Goal: Transaction & Acquisition: Purchase product/service

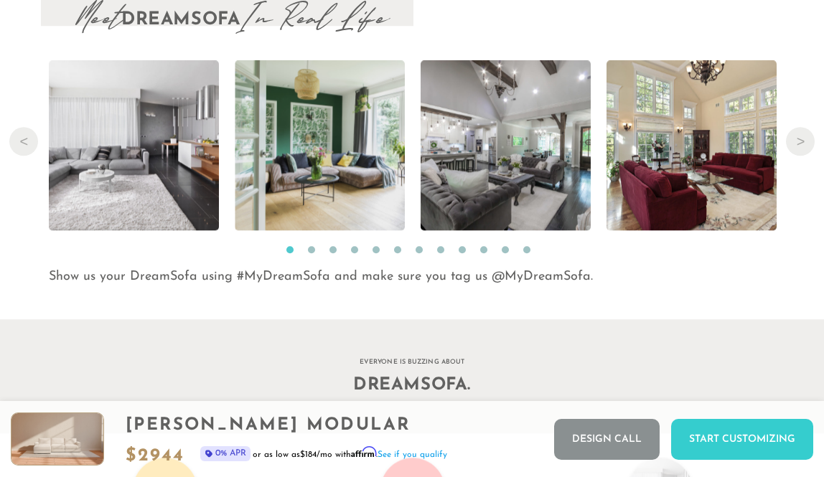
scroll to position [13714, 0]
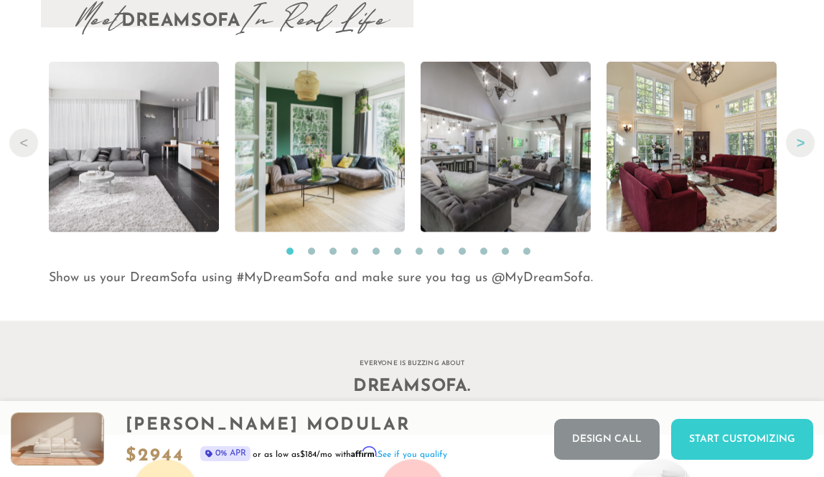
click at [807, 139] on button "Next" at bounding box center [800, 143] width 29 height 29
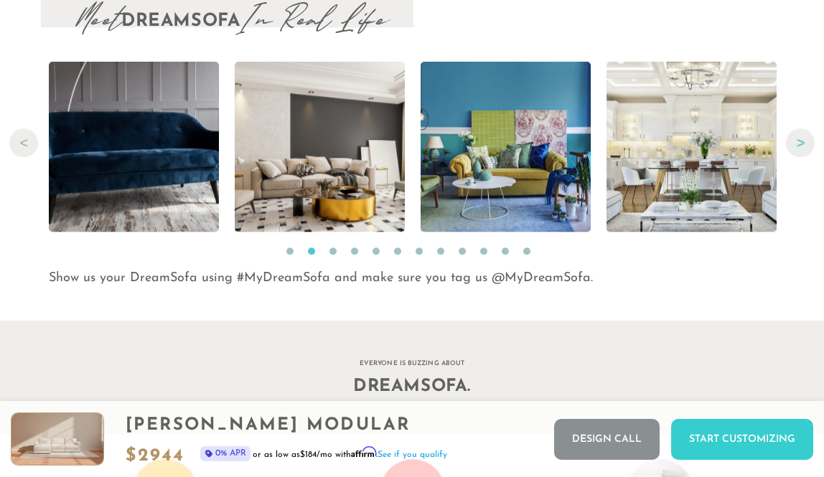
click at [806, 139] on button "Next" at bounding box center [800, 143] width 29 height 29
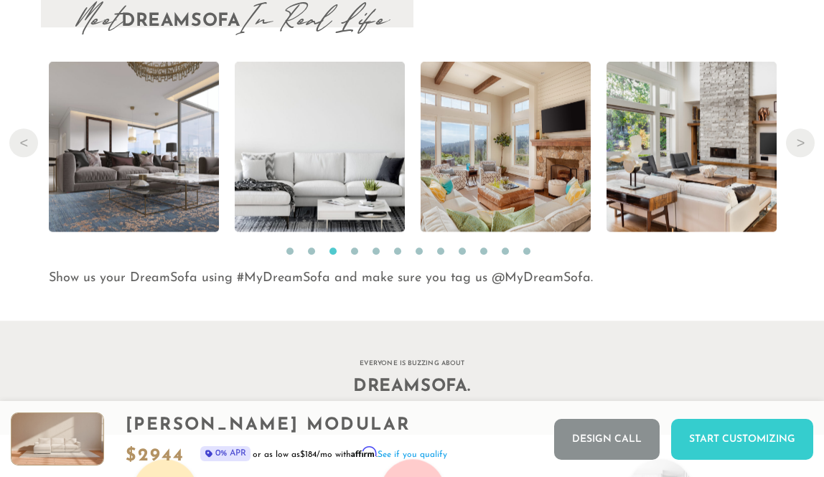
click at [805, 146] on button "Next" at bounding box center [800, 143] width 29 height 29
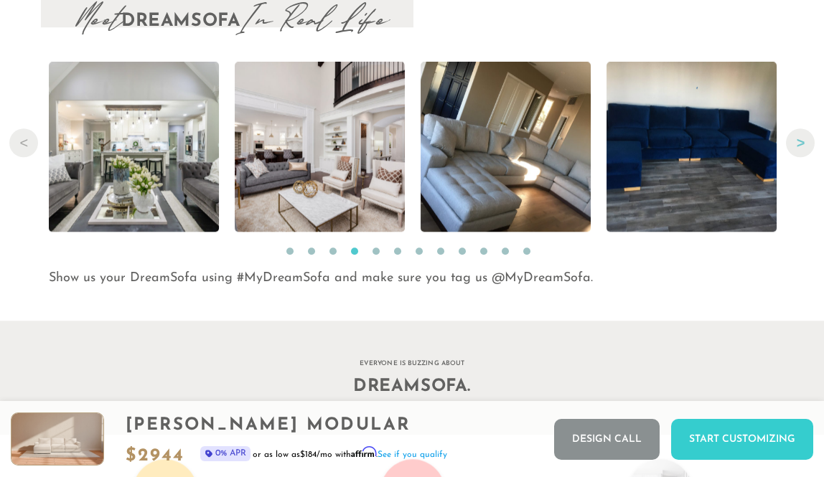
click at [804, 145] on button "Next" at bounding box center [800, 143] width 29 height 29
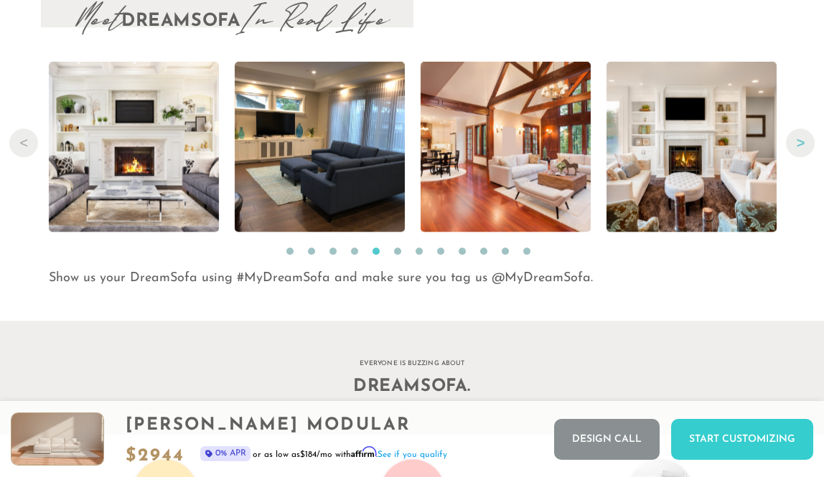
click at [796, 142] on button "Next" at bounding box center [800, 143] width 29 height 29
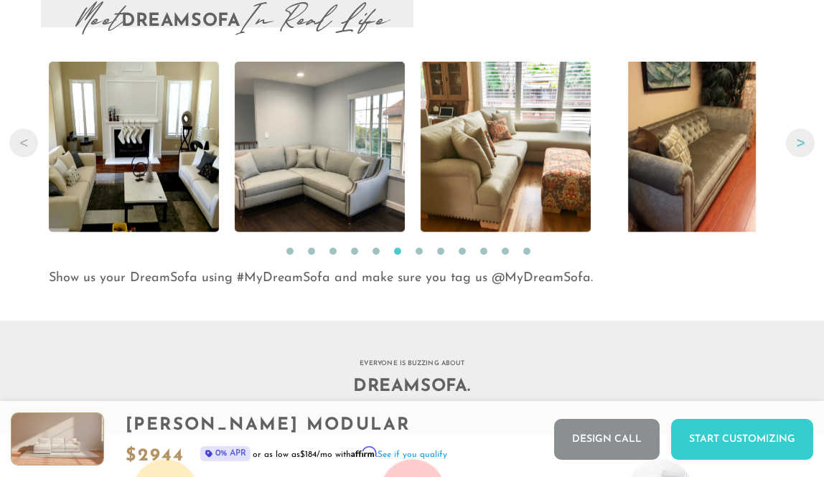
click at [796, 141] on button "Next" at bounding box center [800, 143] width 29 height 29
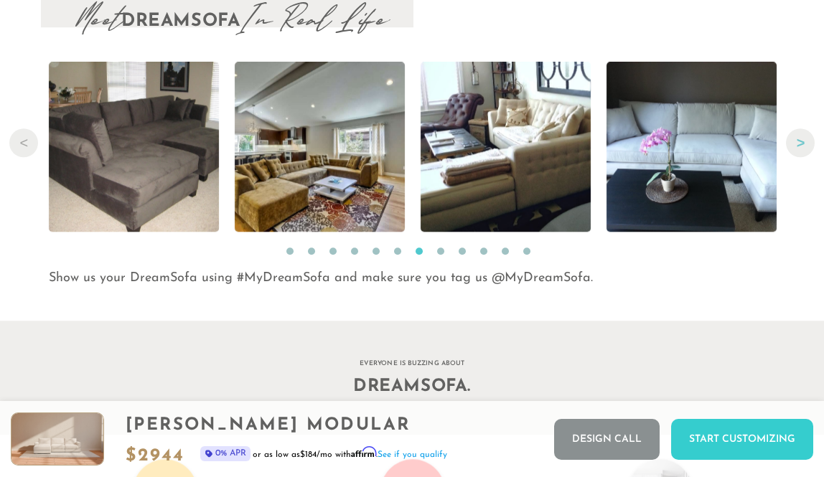
click at [796, 140] on button "Next" at bounding box center [800, 143] width 29 height 29
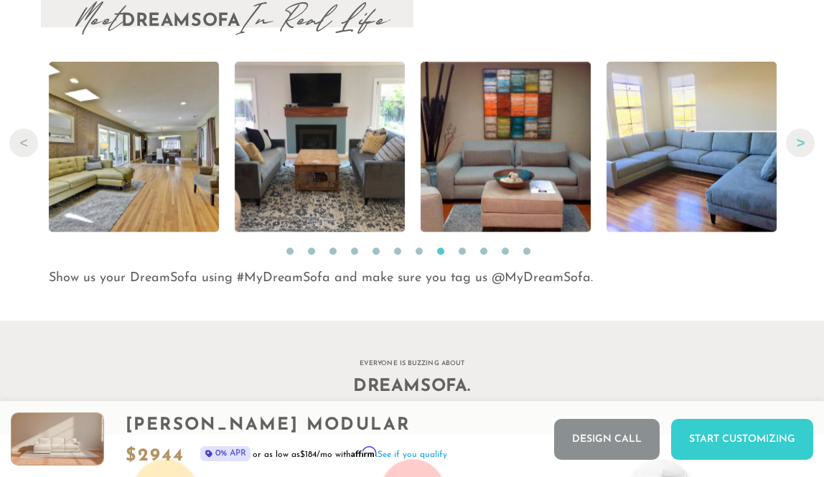
click at [795, 139] on button "Next" at bounding box center [800, 143] width 29 height 29
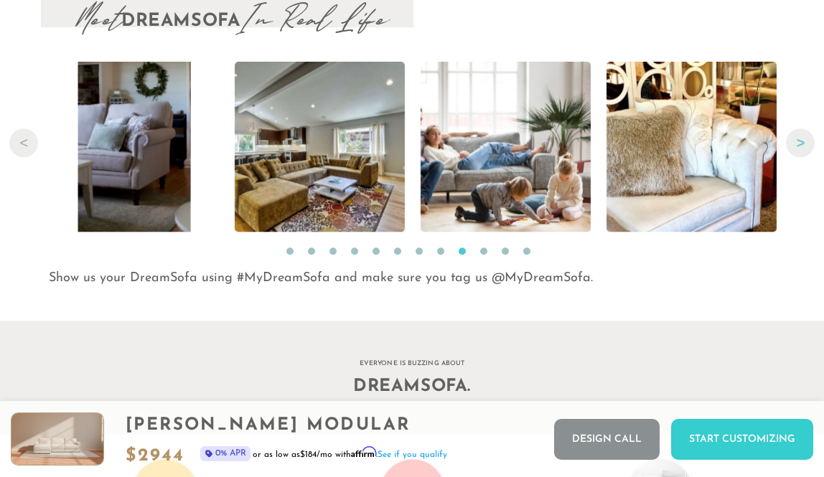
click at [795, 139] on button "Next" at bounding box center [800, 143] width 29 height 29
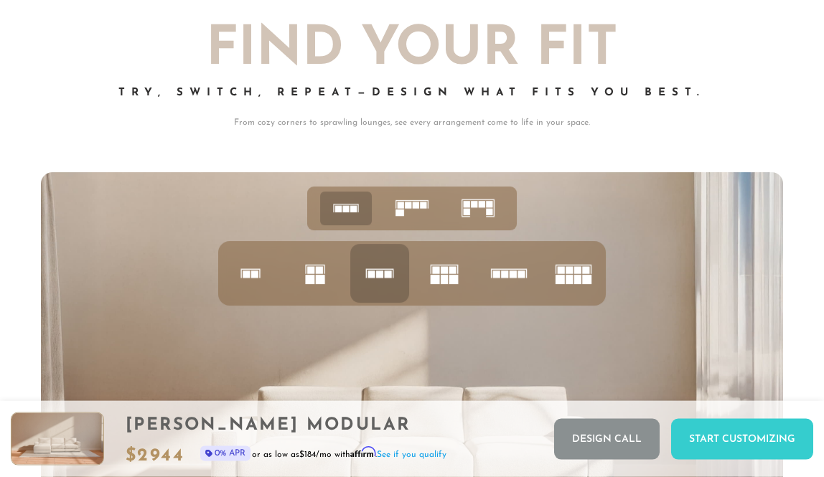
scroll to position [4857, 0]
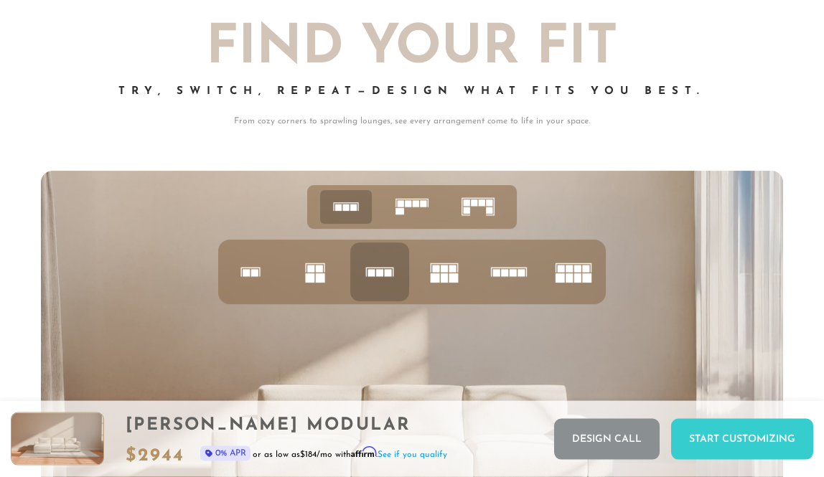
click at [488, 211] on rect at bounding box center [489, 211] width 6 height 6
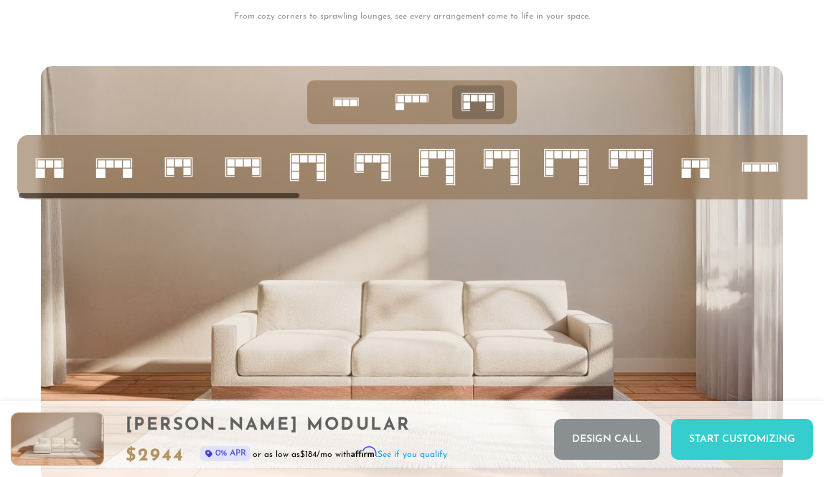
scroll to position [4956, 0]
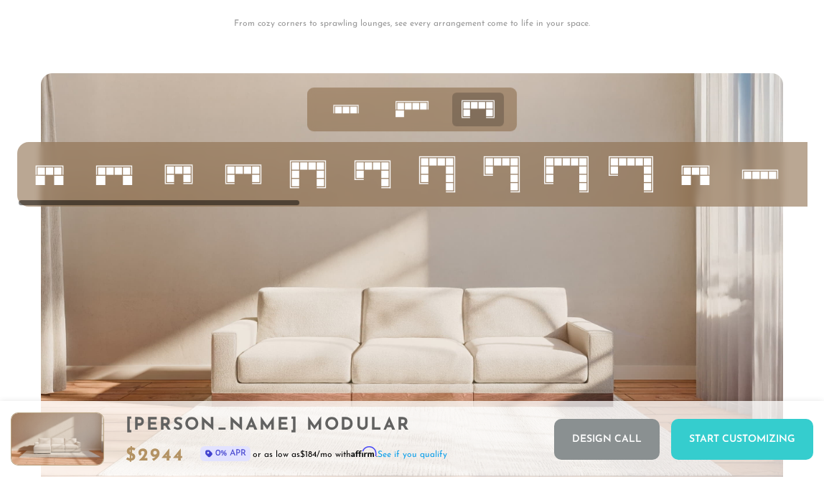
click at [413, 114] on icon at bounding box center [412, 109] width 45 height 45
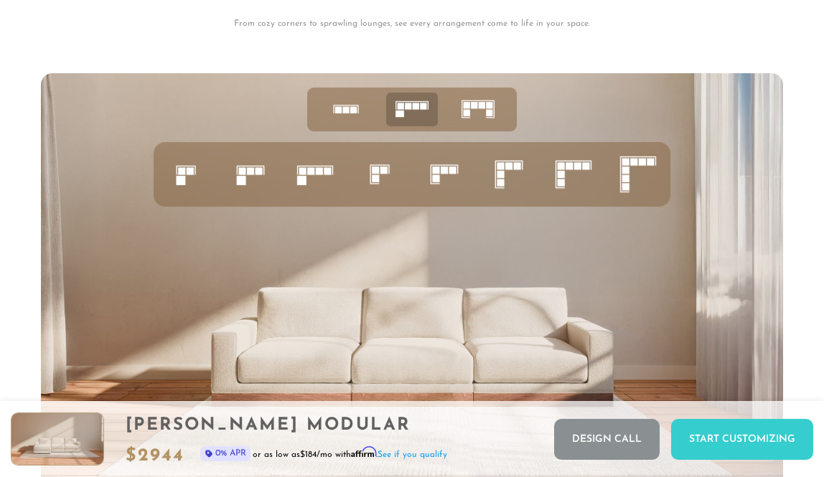
click at [447, 169] on rect at bounding box center [444, 170] width 7 height 7
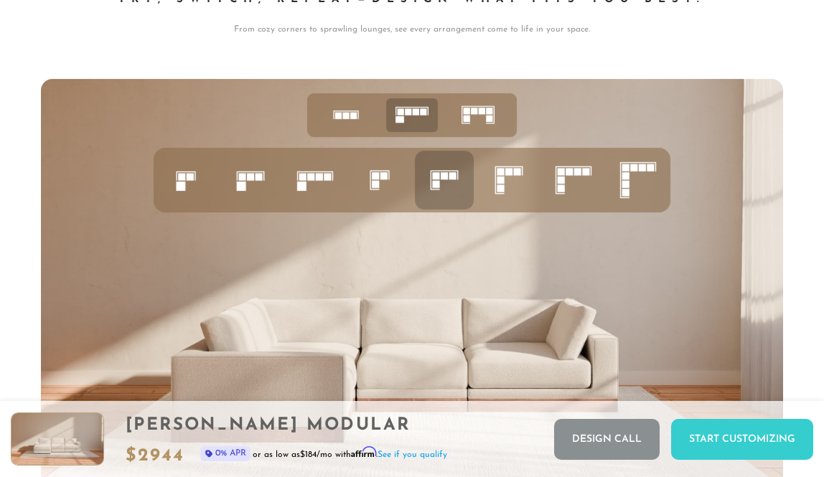
scroll to position [4944, 0]
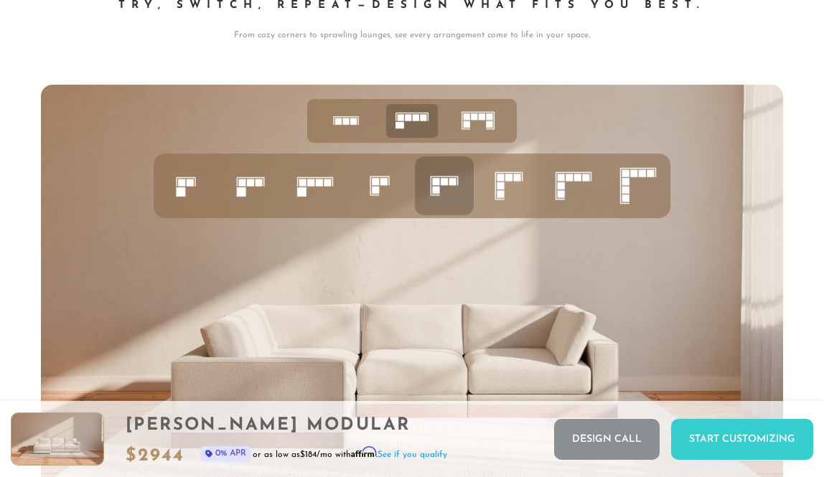
click at [446, 192] on icon at bounding box center [444, 186] width 49 height 49
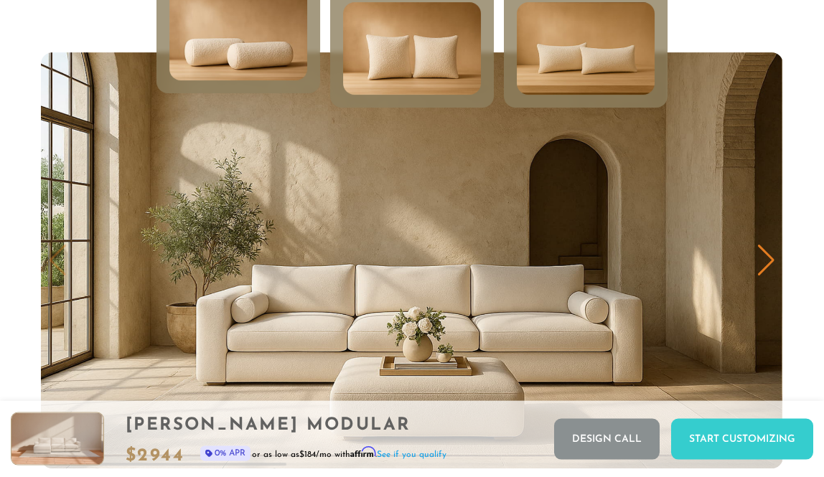
scroll to position [6362, 0]
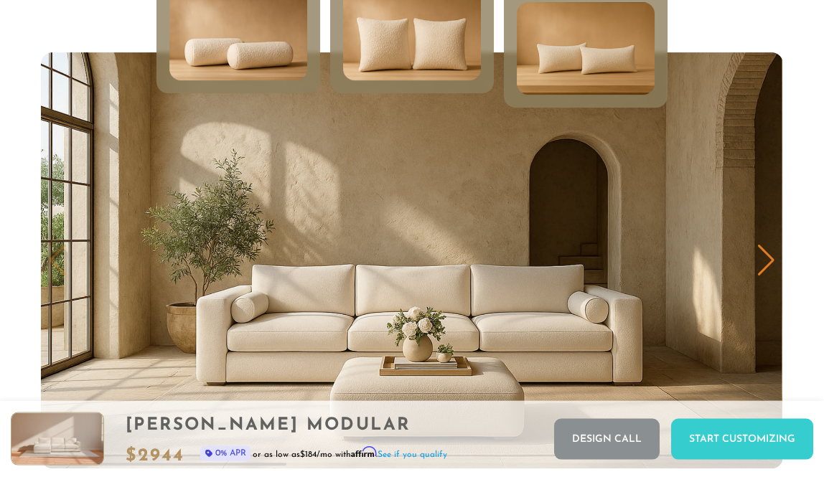
click at [449, 54] on img at bounding box center [412, 34] width 165 height 111
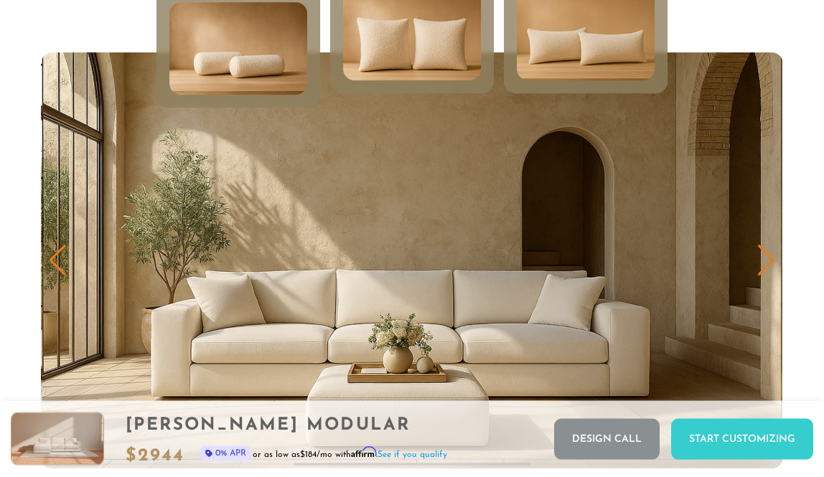
click at [553, 63] on img at bounding box center [585, 34] width 165 height 111
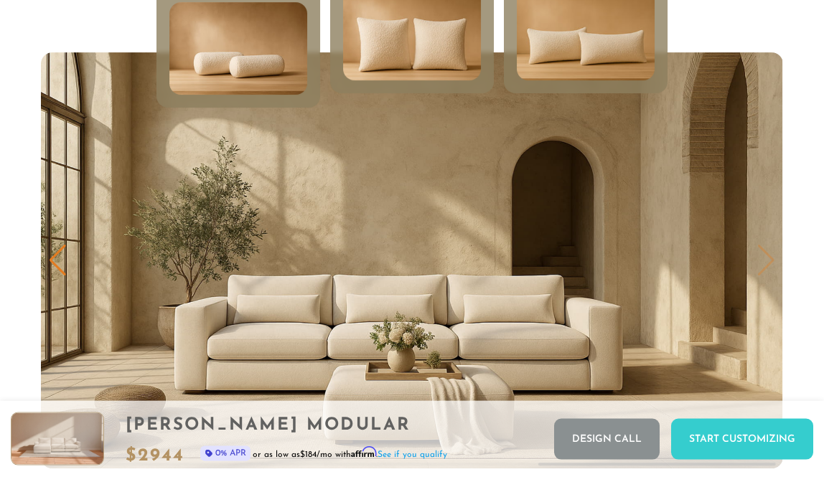
click at [448, 56] on img at bounding box center [412, 34] width 165 height 111
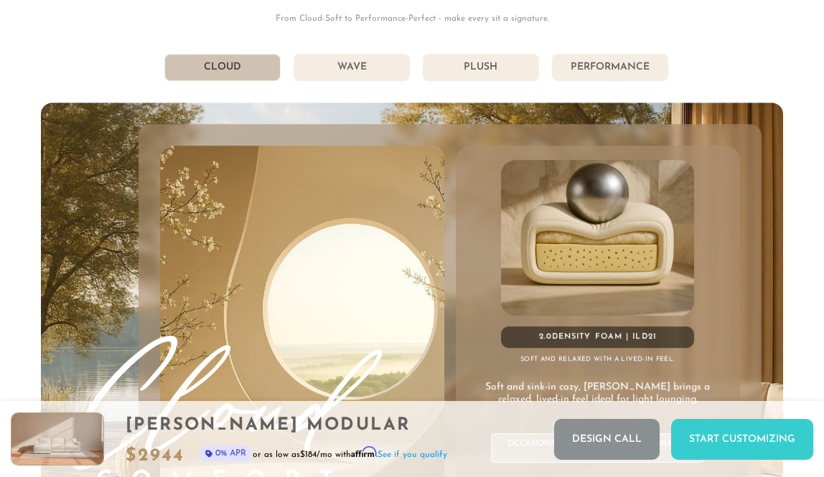
scroll to position [7022, 0]
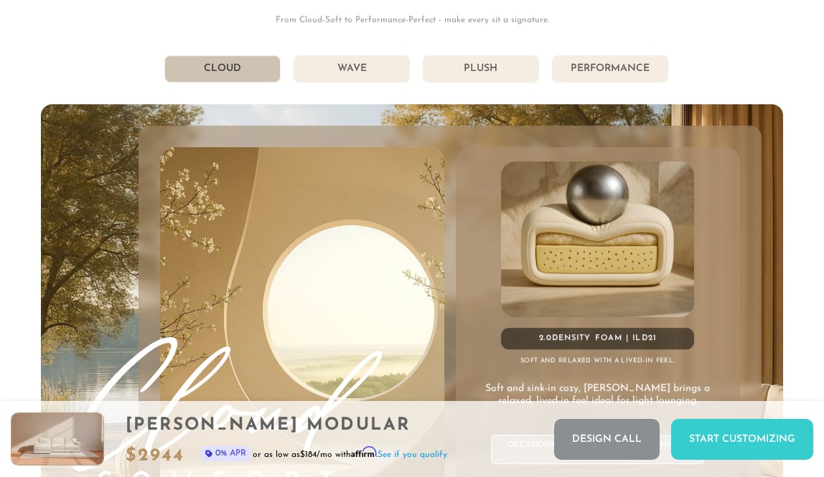
click at [391, 62] on li "Wave" at bounding box center [352, 68] width 116 height 27
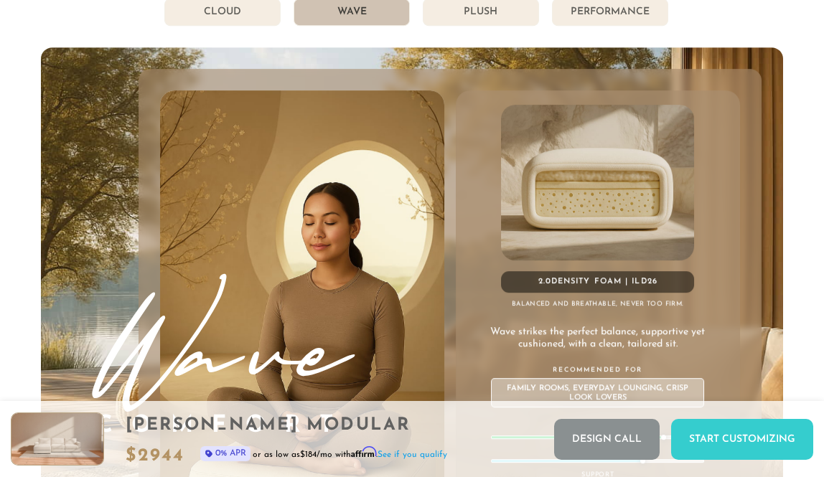
scroll to position [7070, 0]
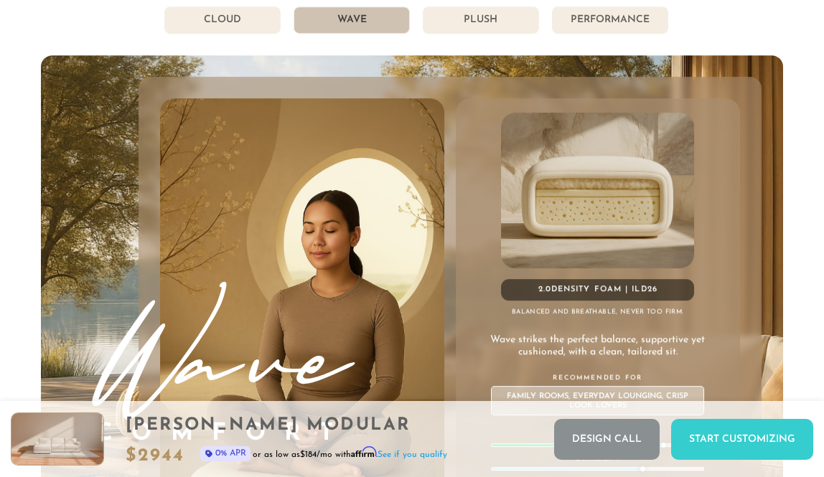
click at [250, 25] on li "Cloud" at bounding box center [222, 19] width 116 height 27
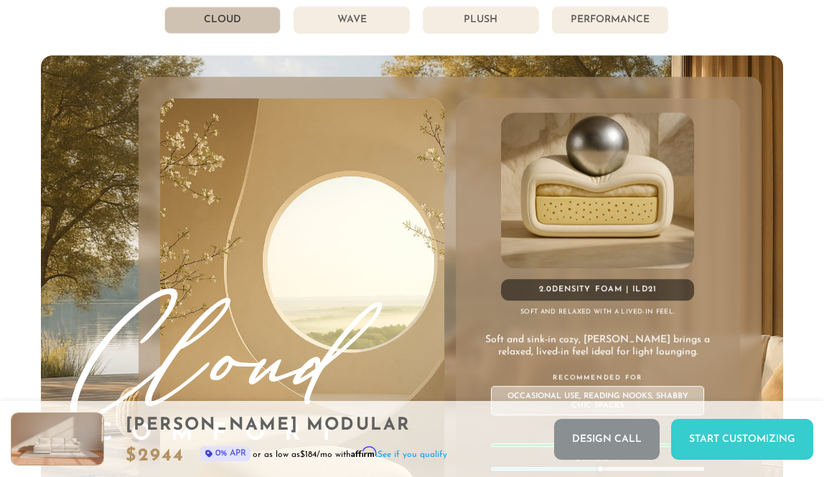
click at [365, 27] on li "Wave" at bounding box center [352, 19] width 116 height 27
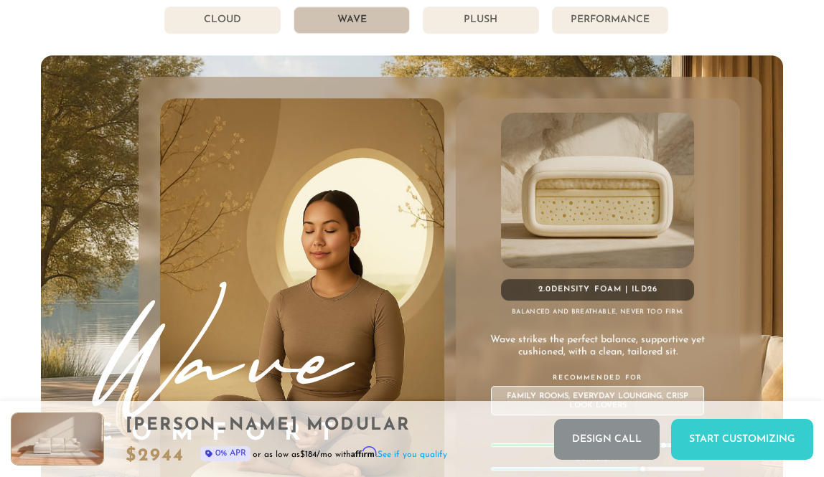
click at [444, 20] on li "Plush" at bounding box center [481, 19] width 116 height 27
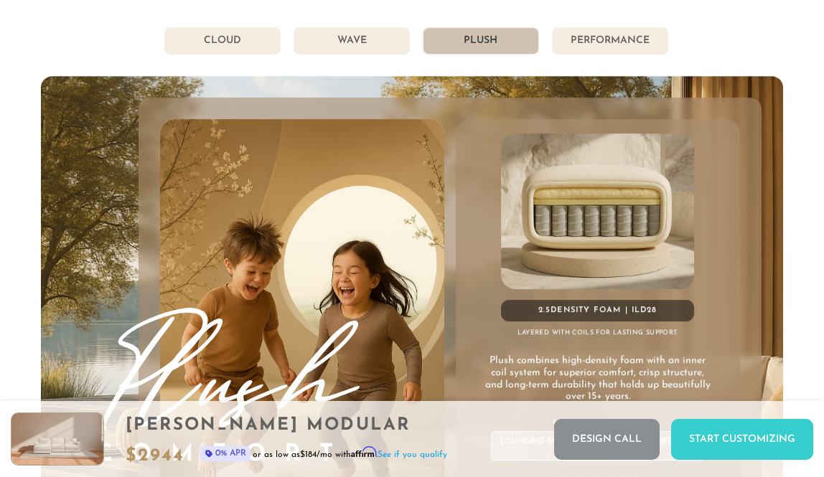
scroll to position [7041, 0]
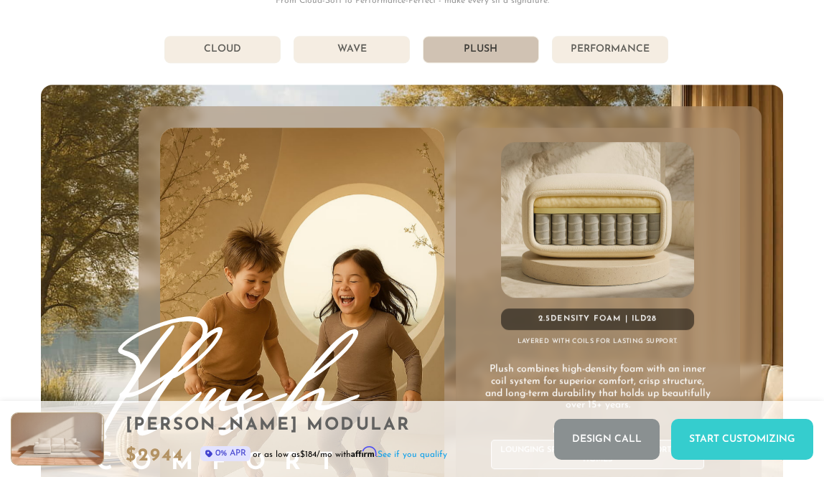
click at [364, 62] on li "Wave" at bounding box center [352, 49] width 116 height 27
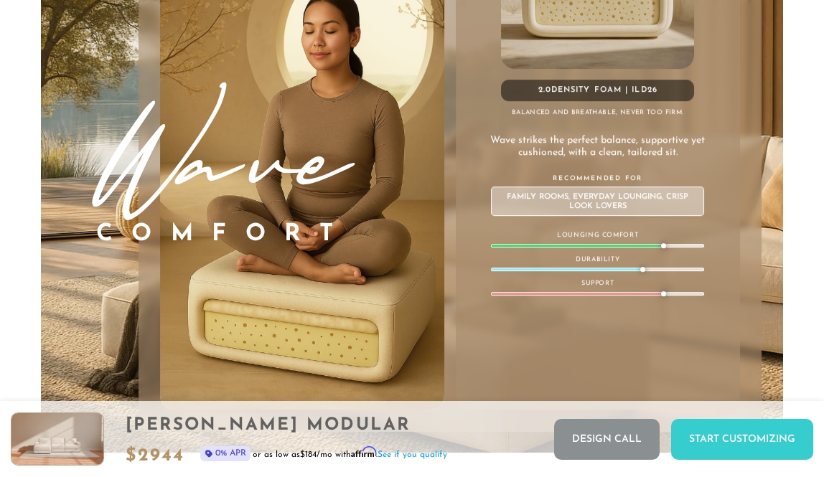
scroll to position [7255, 0]
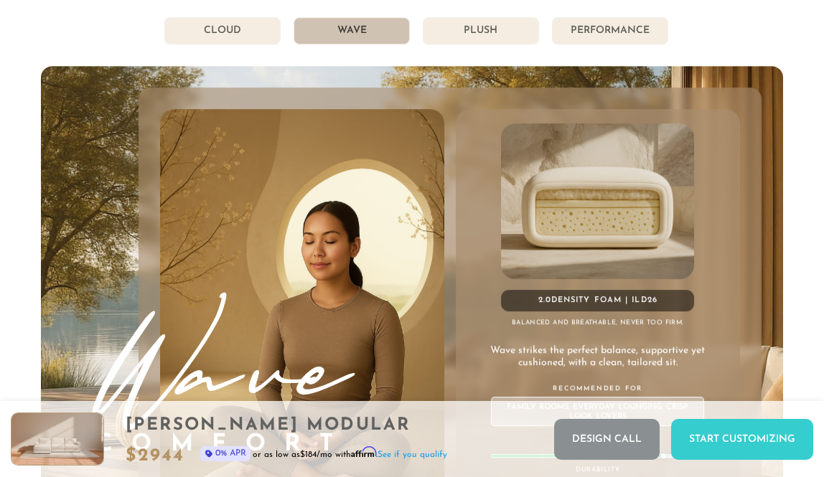
click at [263, 38] on li "Cloud" at bounding box center [222, 30] width 116 height 27
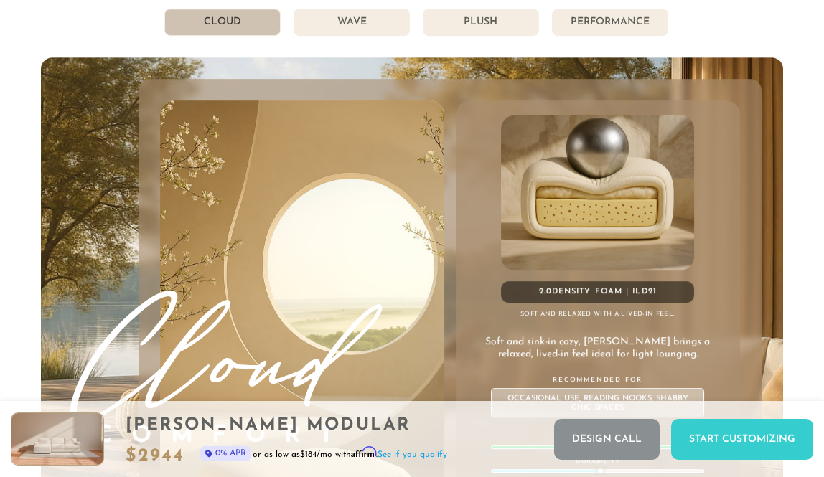
scroll to position [7059, 0]
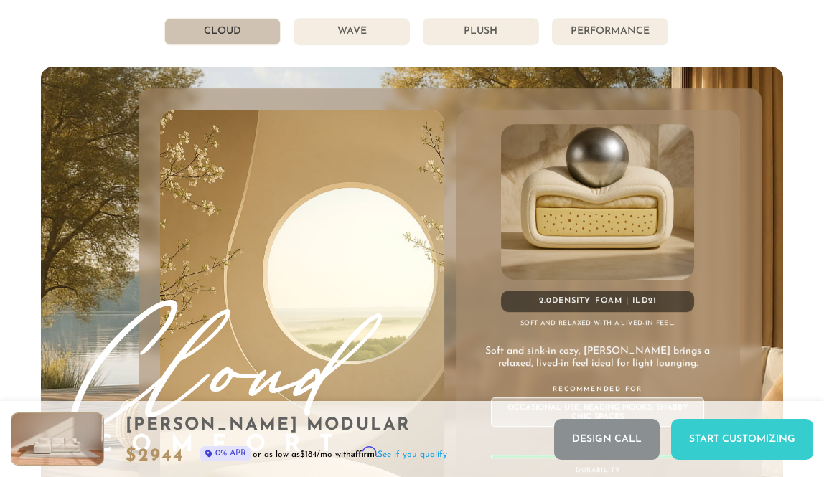
click at [449, 40] on li "Plush" at bounding box center [481, 31] width 116 height 27
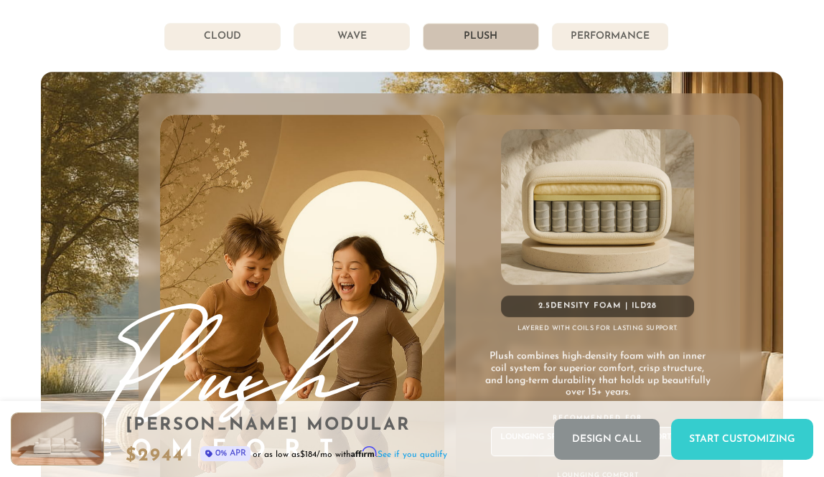
scroll to position [7033, 0]
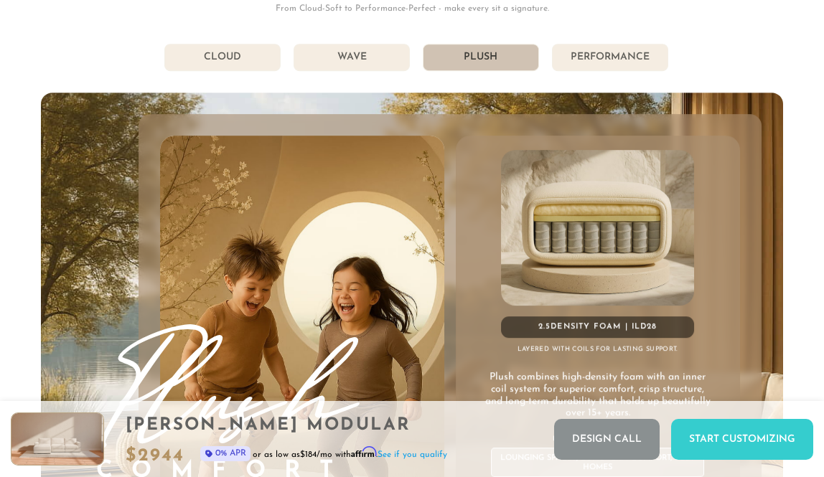
click at [380, 50] on li "Wave" at bounding box center [352, 57] width 116 height 27
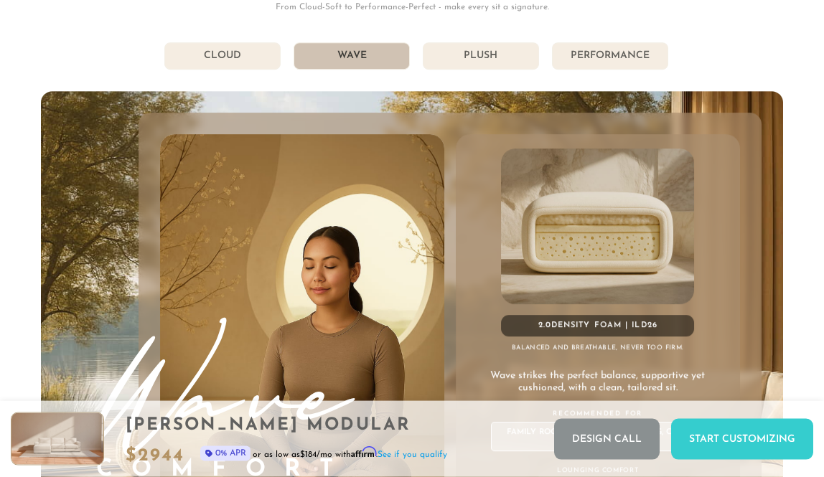
scroll to position [7034, 0]
click at [589, 61] on li "Performance" at bounding box center [610, 55] width 116 height 27
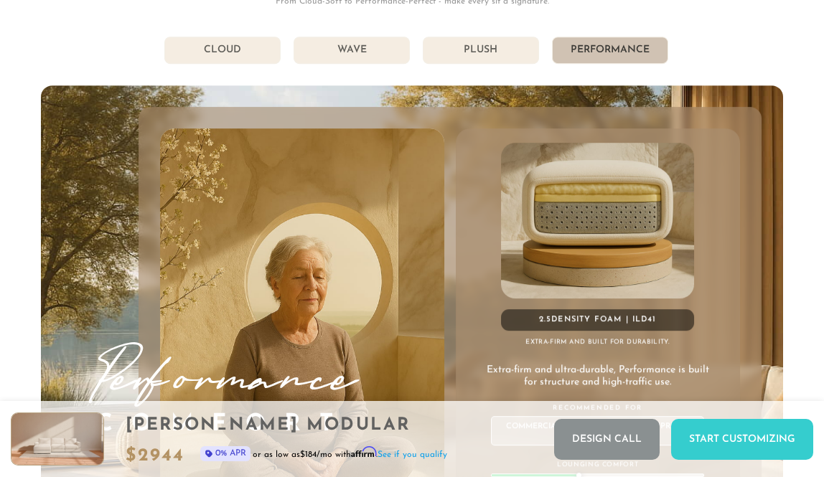
scroll to position [7030, 0]
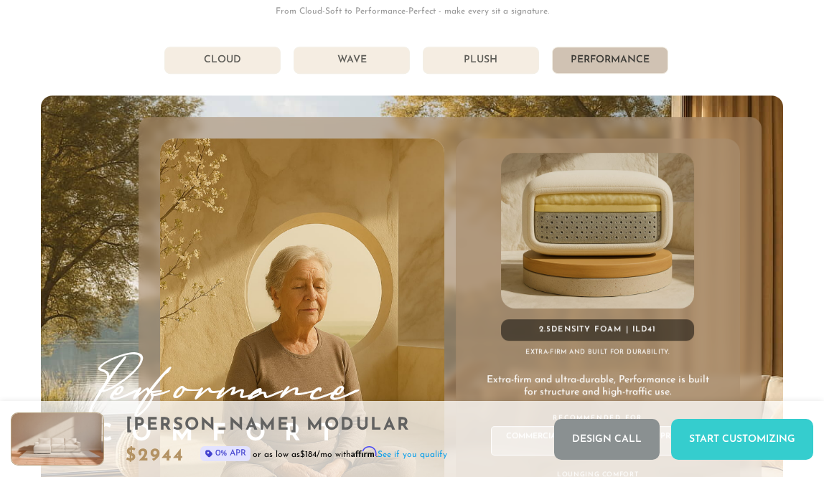
click at [348, 61] on li "Wave" at bounding box center [352, 60] width 116 height 27
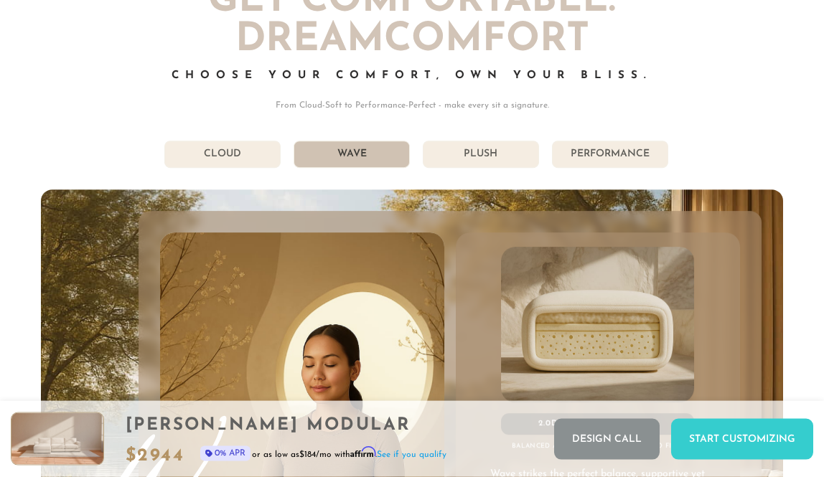
scroll to position [6935, 0]
click at [267, 167] on li "Cloud" at bounding box center [222, 154] width 116 height 27
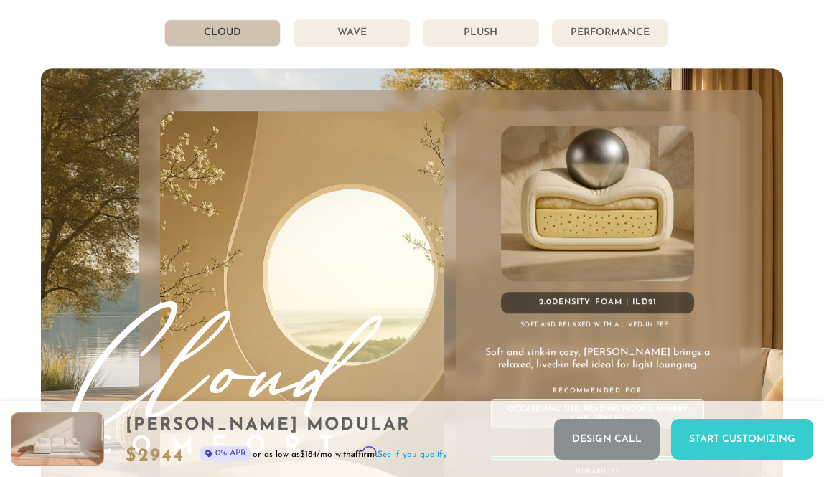
scroll to position [7019, 0]
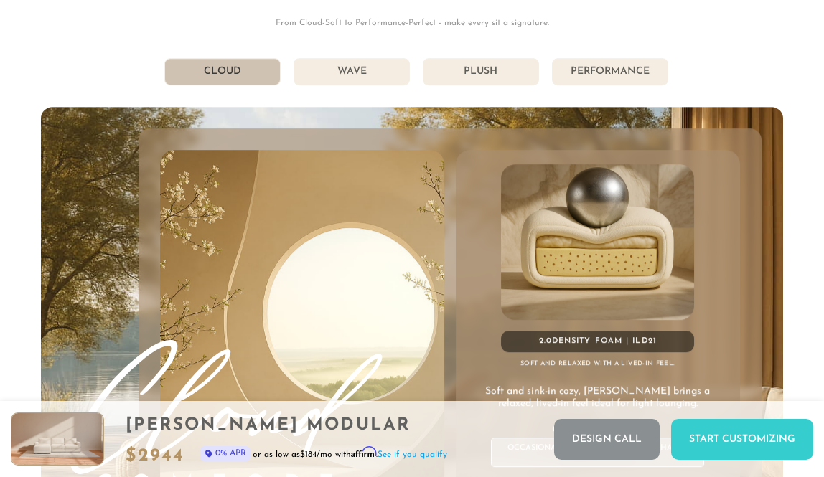
click at [385, 78] on li "Wave" at bounding box center [352, 71] width 116 height 27
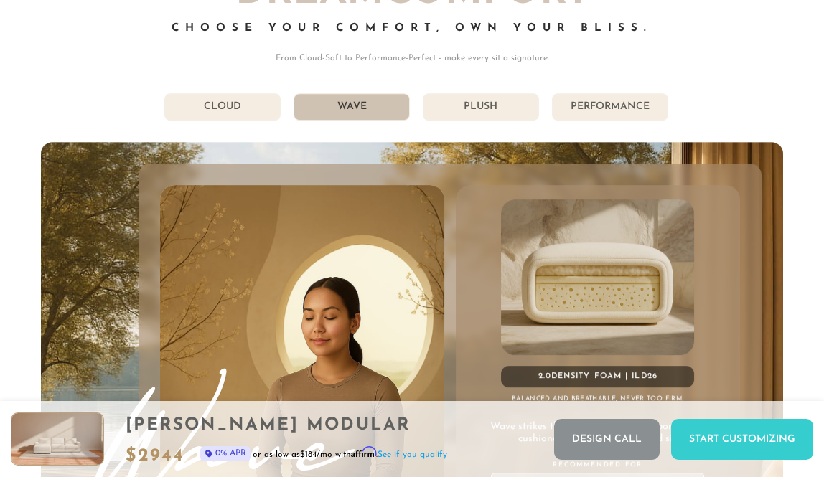
scroll to position [6976, 0]
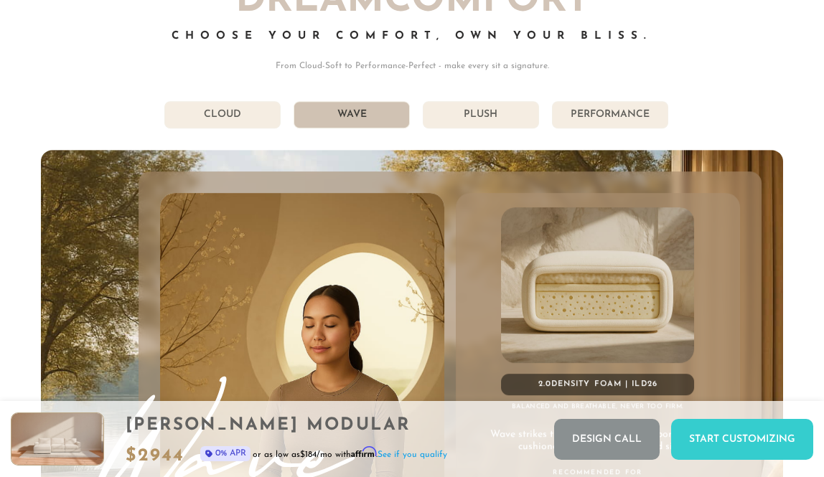
click at [489, 112] on li "Plush" at bounding box center [481, 114] width 116 height 27
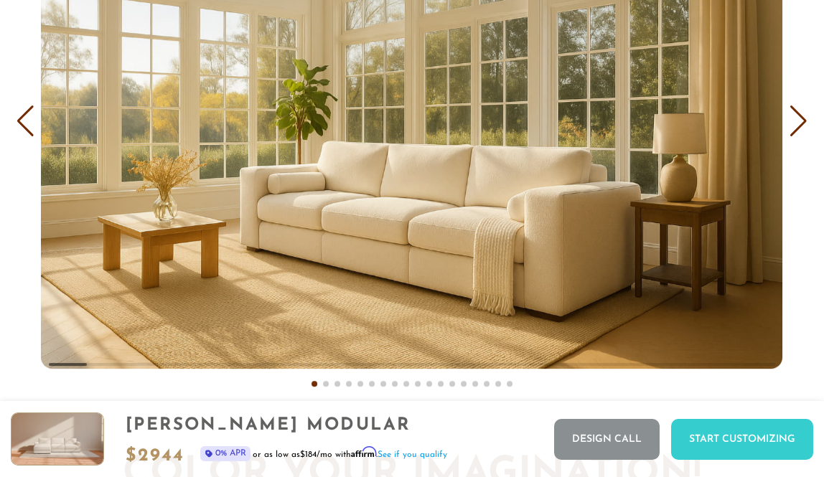
scroll to position [8028, 0]
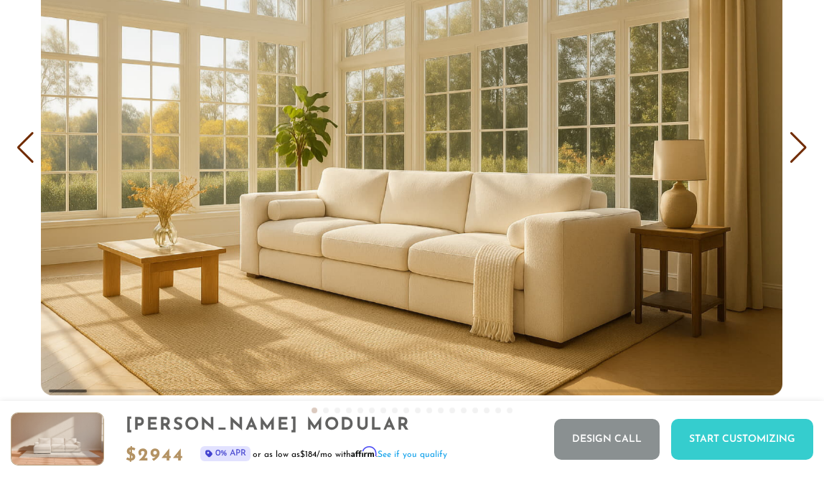
click at [798, 153] on div "Next slide" at bounding box center [798, 148] width 19 height 32
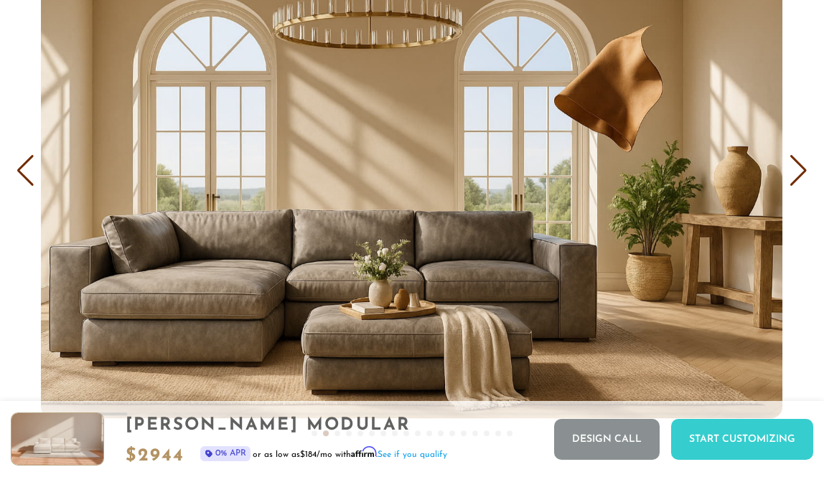
scroll to position [8000, 0]
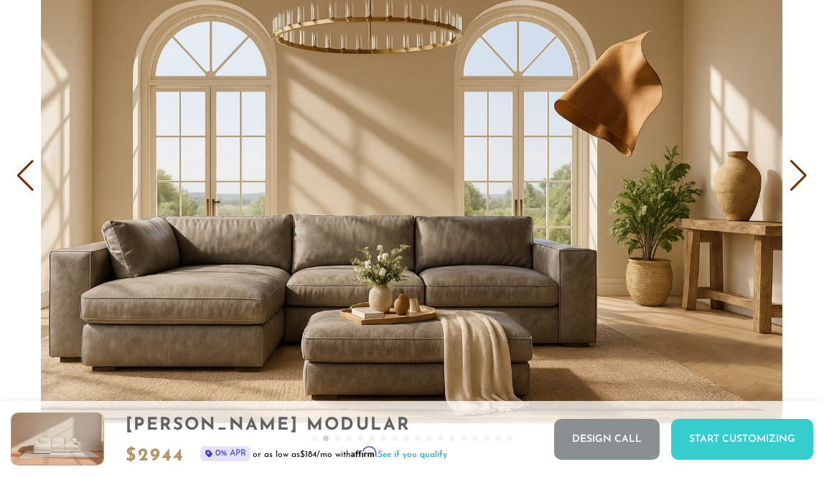
click at [806, 180] on div "Next slide" at bounding box center [798, 176] width 19 height 32
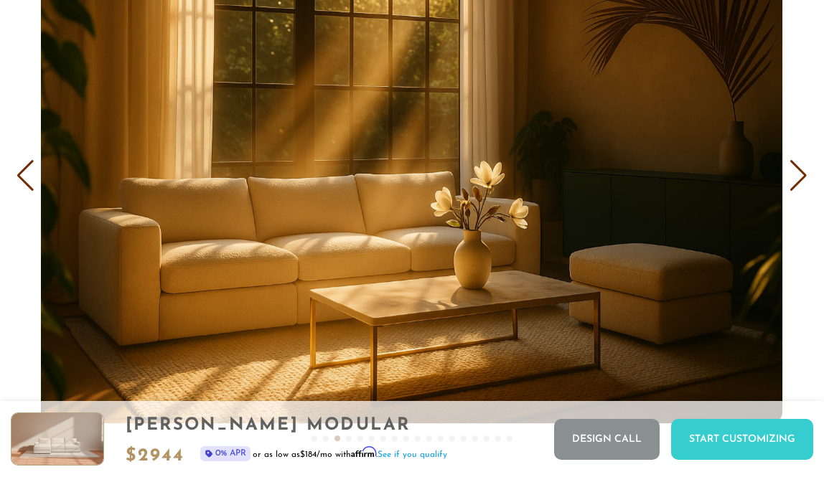
click at [806, 181] on div "Next slide" at bounding box center [798, 176] width 19 height 32
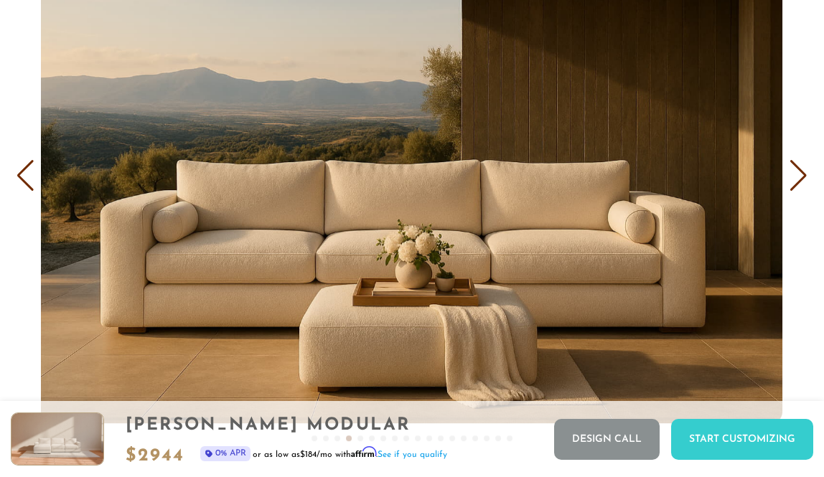
click at [806, 181] on div "Next slide" at bounding box center [798, 176] width 19 height 32
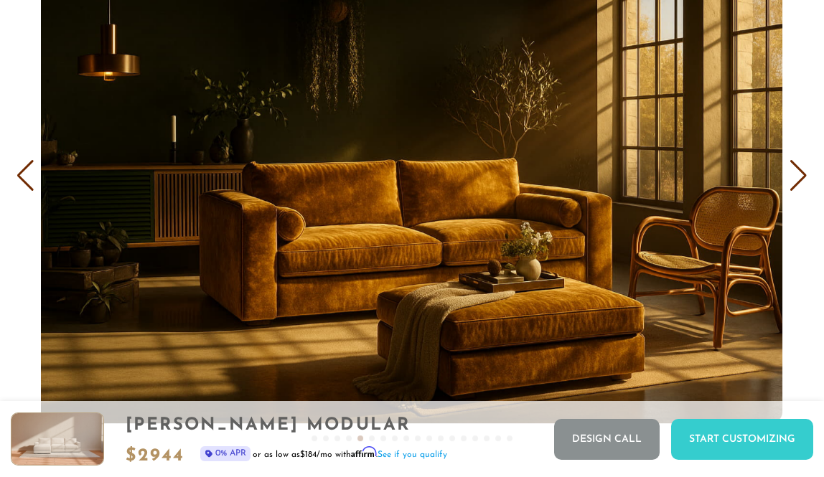
click at [806, 181] on div "Next slide" at bounding box center [798, 176] width 19 height 32
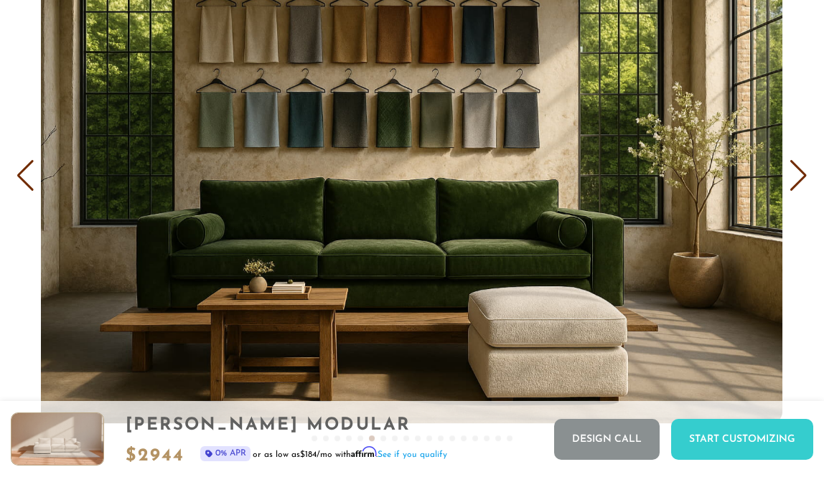
click at [806, 181] on div "Next slide" at bounding box center [798, 176] width 19 height 32
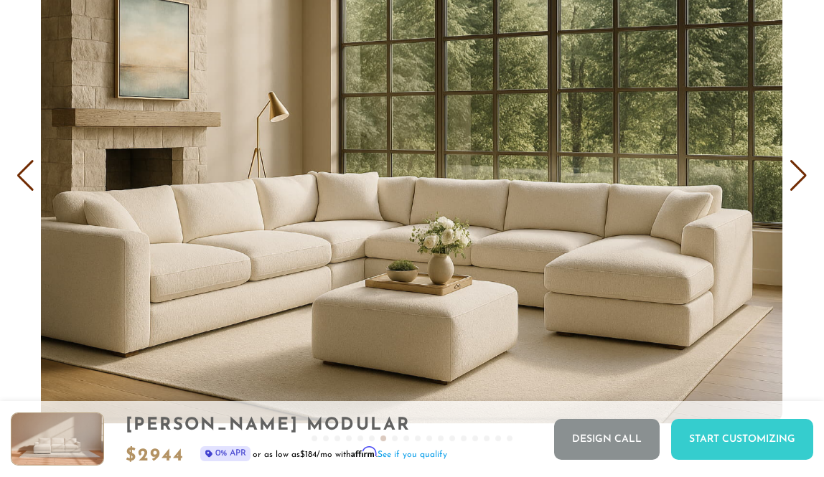
click at [806, 181] on div "Next slide" at bounding box center [798, 176] width 19 height 32
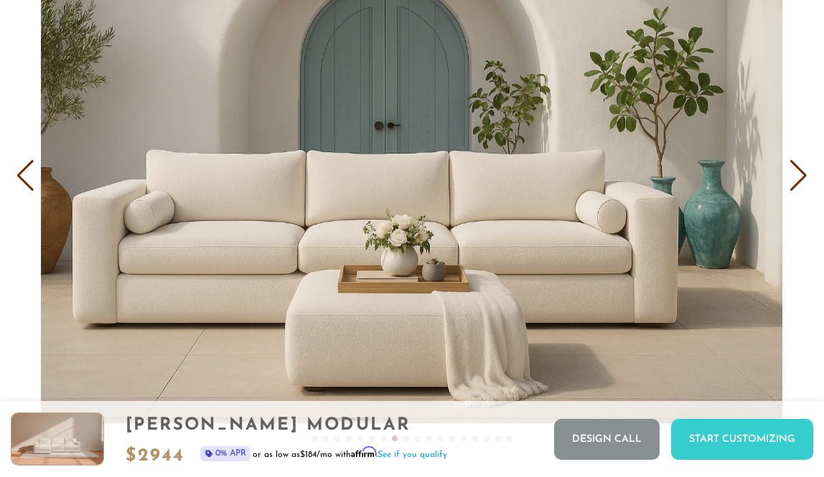
click at [801, 180] on div "Next slide" at bounding box center [798, 176] width 19 height 32
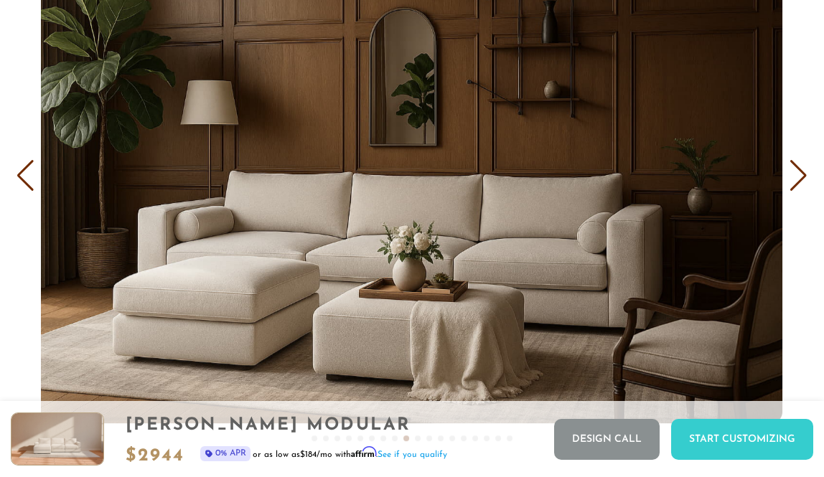
click at [801, 180] on div "Next slide" at bounding box center [798, 176] width 19 height 32
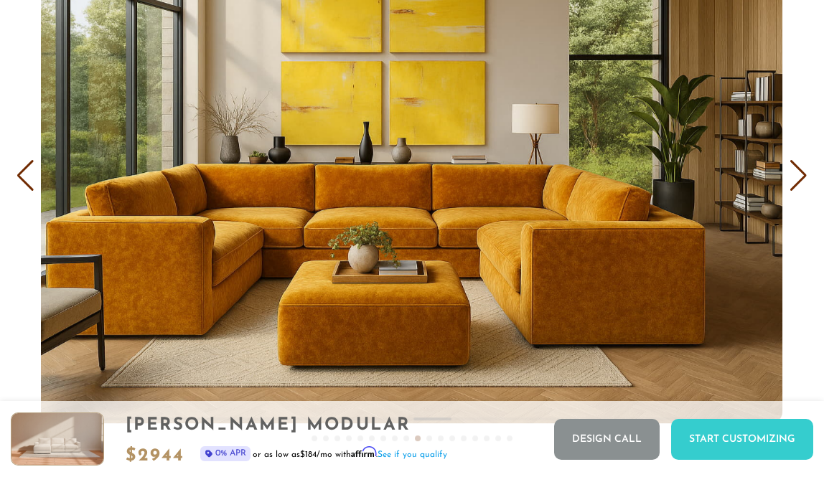
click at [801, 180] on div "Next slide" at bounding box center [798, 176] width 19 height 32
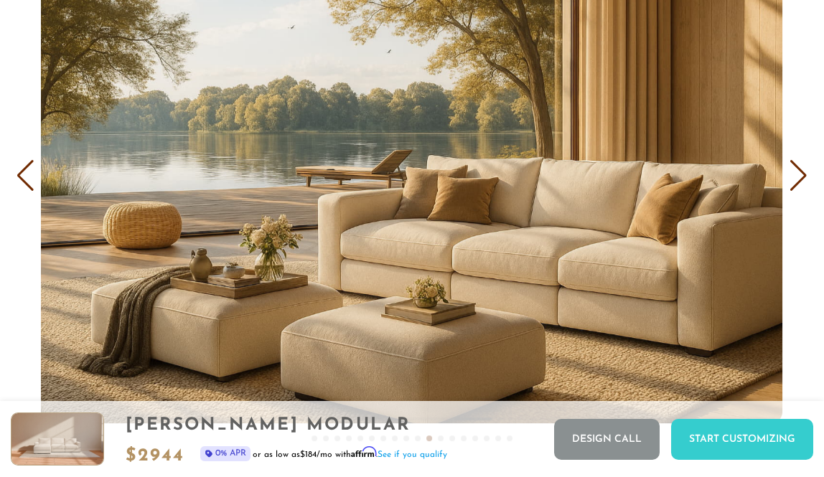
click at [801, 180] on div "Next slide" at bounding box center [798, 176] width 19 height 32
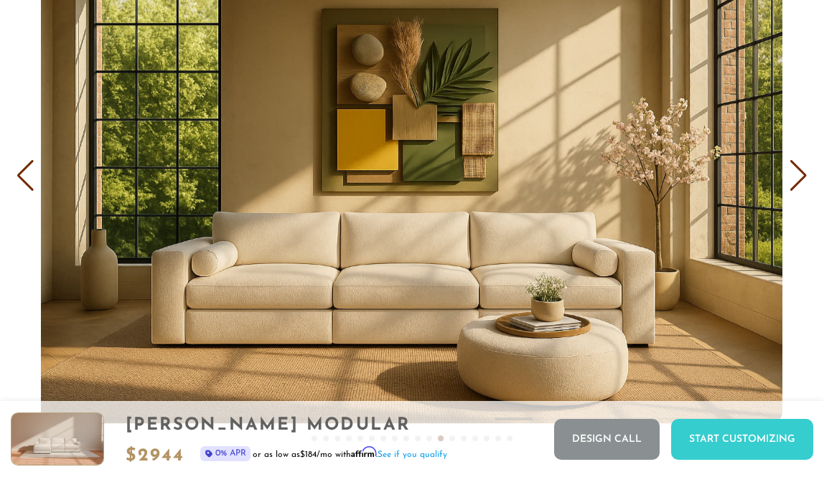
click at [801, 180] on div "Next slide" at bounding box center [798, 176] width 19 height 32
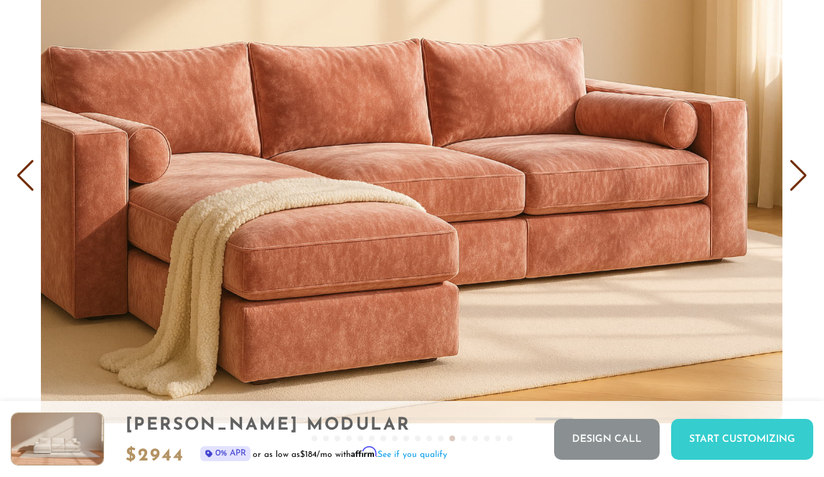
click at [801, 180] on div "Next slide" at bounding box center [798, 176] width 19 height 32
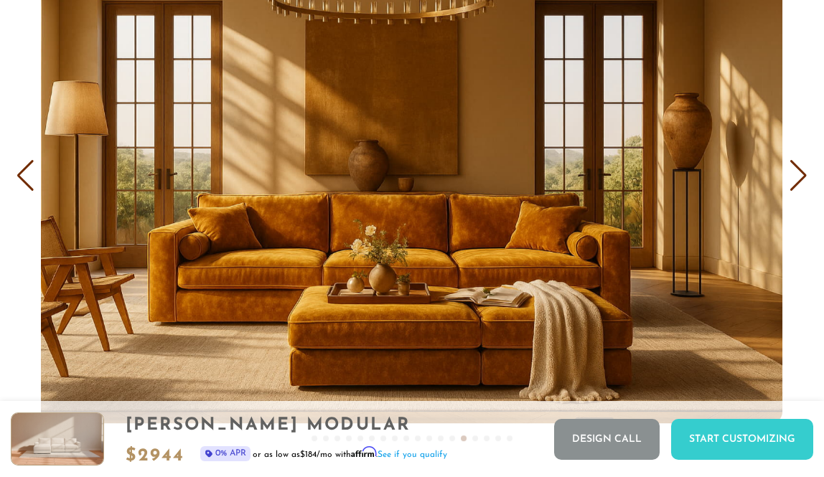
click at [801, 180] on div "Next slide" at bounding box center [798, 176] width 19 height 32
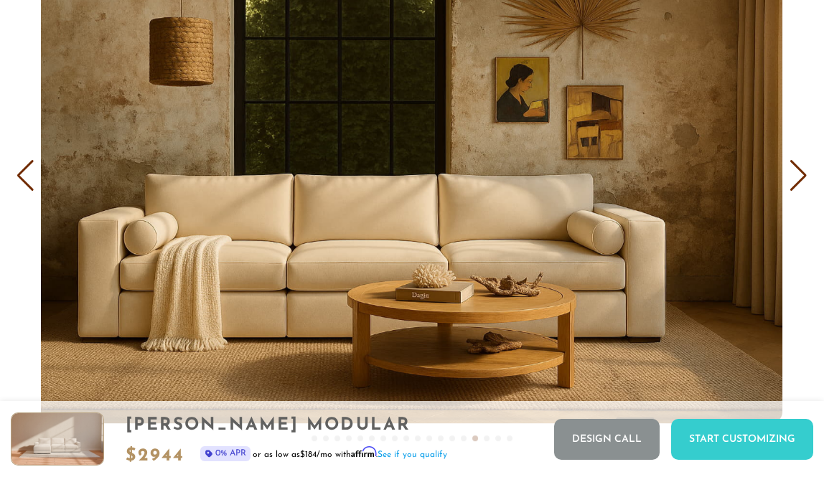
click at [801, 180] on div "Next slide" at bounding box center [798, 176] width 19 height 32
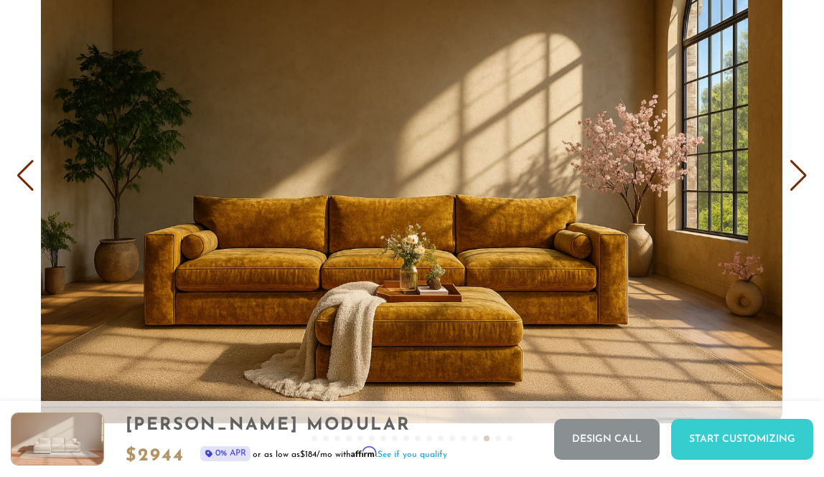
click at [801, 180] on div "Next slide" at bounding box center [798, 176] width 19 height 32
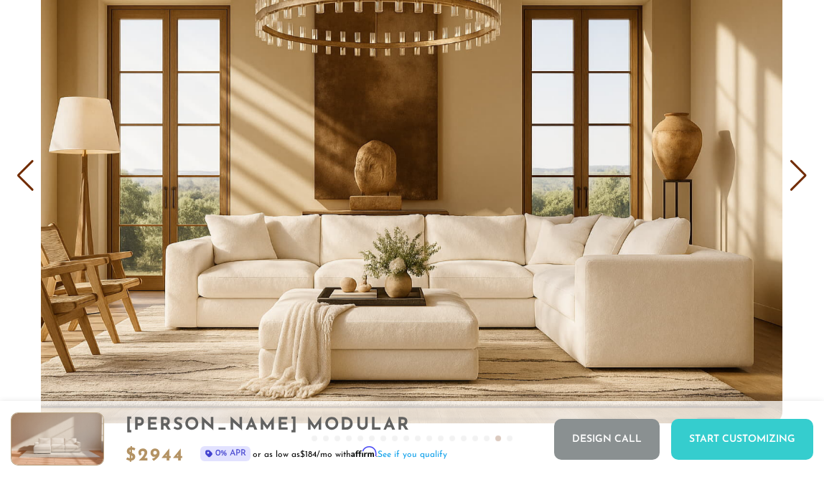
click at [801, 180] on div "Next slide" at bounding box center [798, 176] width 19 height 32
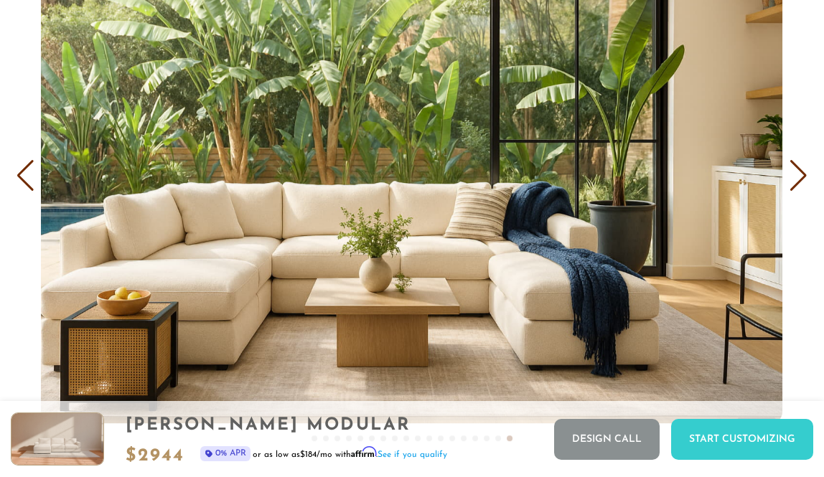
click at [801, 180] on div "Next slide" at bounding box center [798, 176] width 19 height 32
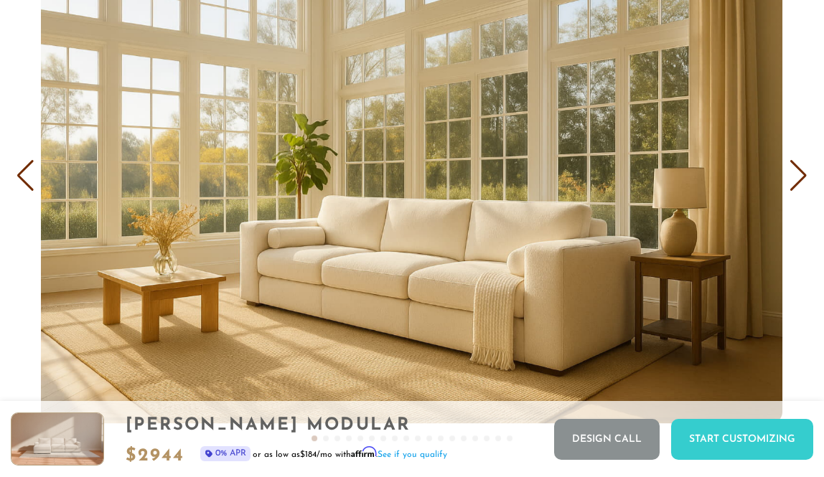
click at [801, 180] on div "Next slide" at bounding box center [798, 176] width 19 height 32
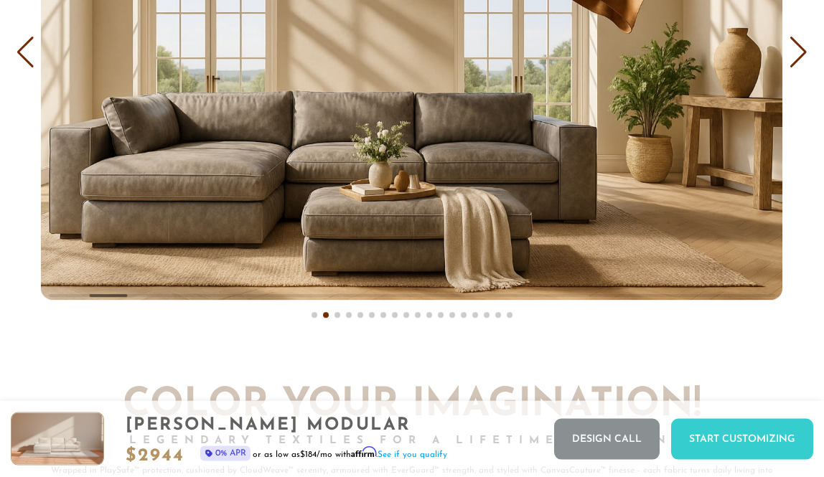
scroll to position [8128, 0]
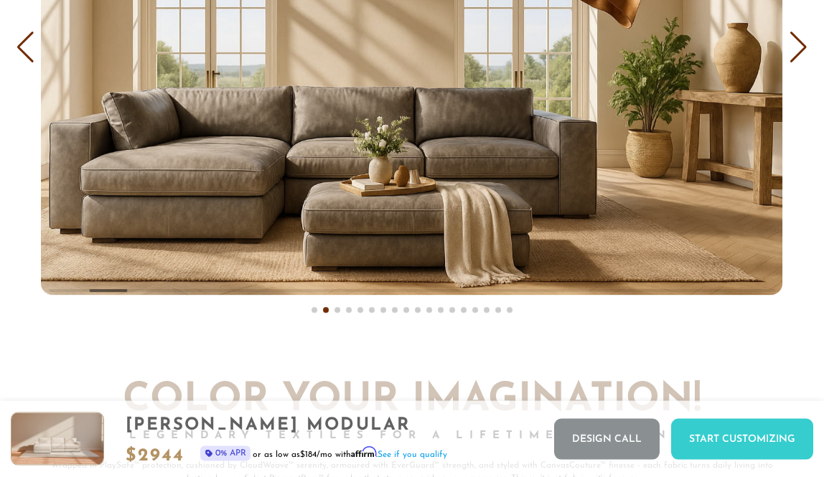
click at [523, 198] on img "2 / 18" at bounding box center [412, 48] width 742 height 495
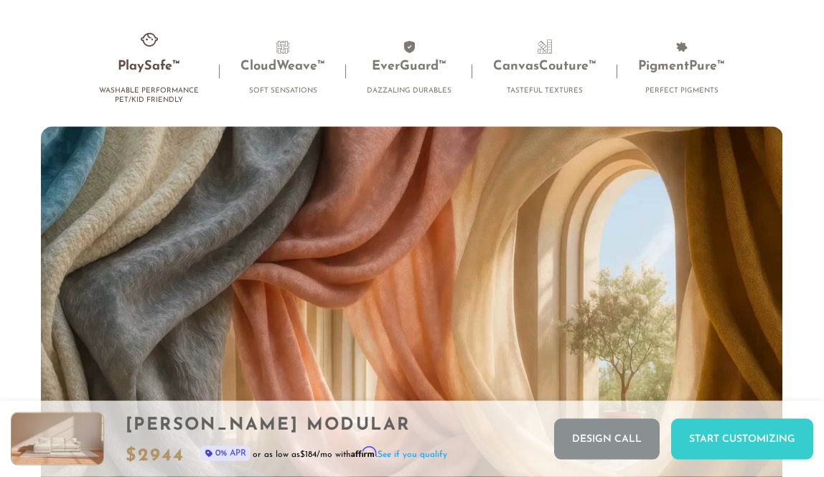
scroll to position [8614, 0]
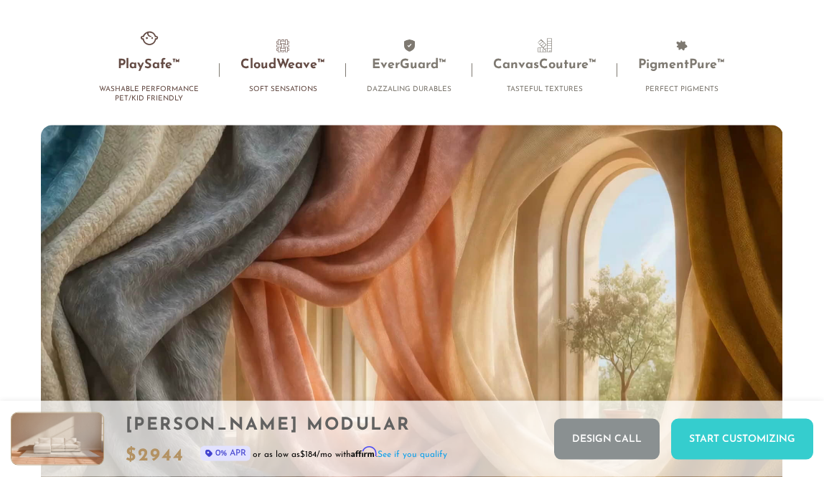
click at [278, 70] on h3 "CloudWeave™" at bounding box center [283, 66] width 85 height 17
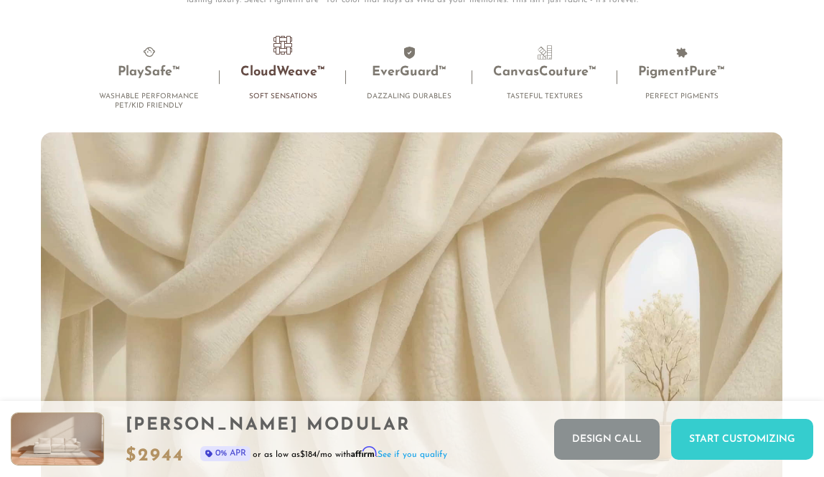
scroll to position [8607, 0]
click at [409, 102] on h4 "Dazzaling Durables" at bounding box center [409, 97] width 85 height 9
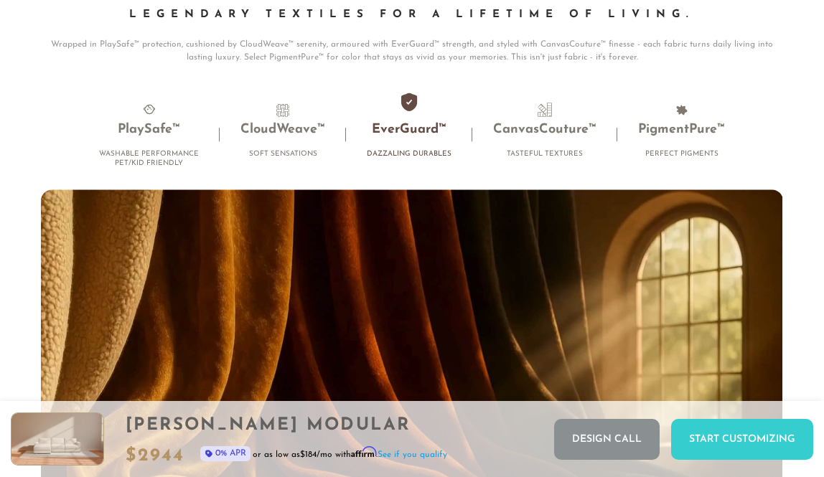
scroll to position [8539, 0]
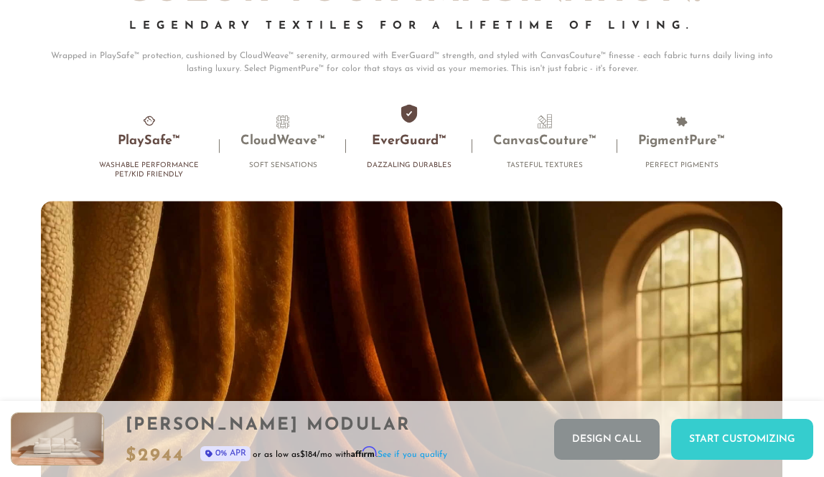
click at [151, 144] on h3 "PlaySafe™" at bounding box center [149, 142] width 100 height 17
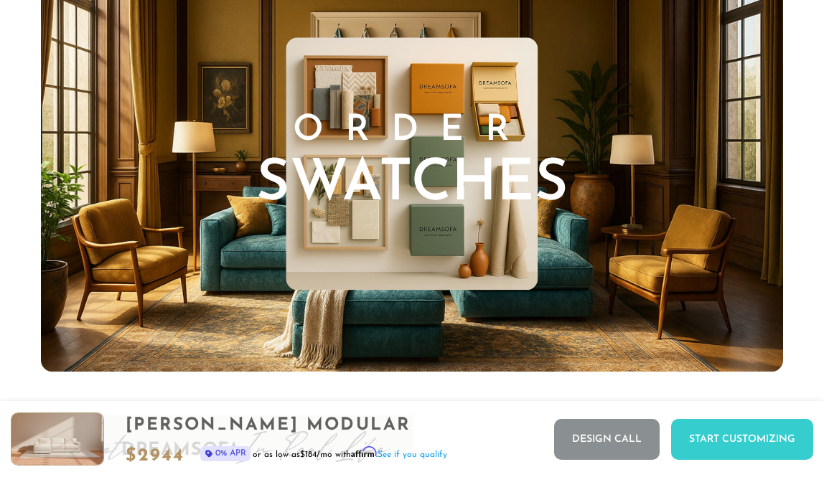
scroll to position [13253, 0]
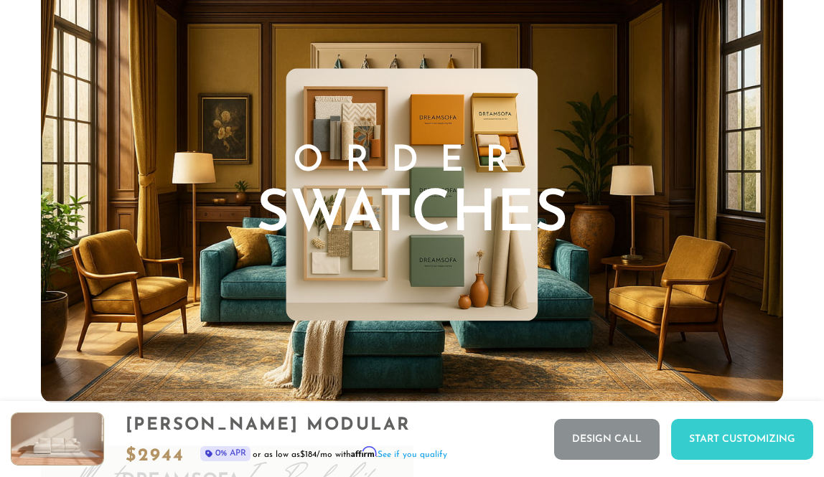
click at [406, 236] on span "Swatches" at bounding box center [412, 215] width 312 height 57
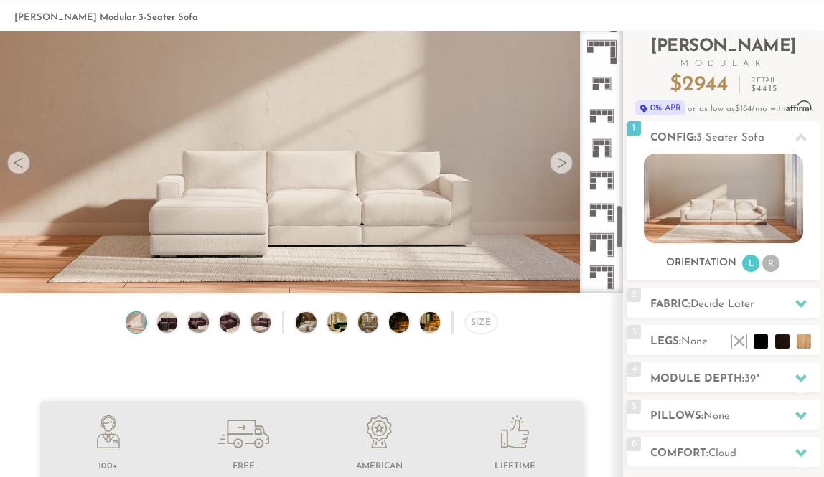
scroll to position [1027, 0]
click at [606, 86] on rect at bounding box center [607, 88] width 5 height 5
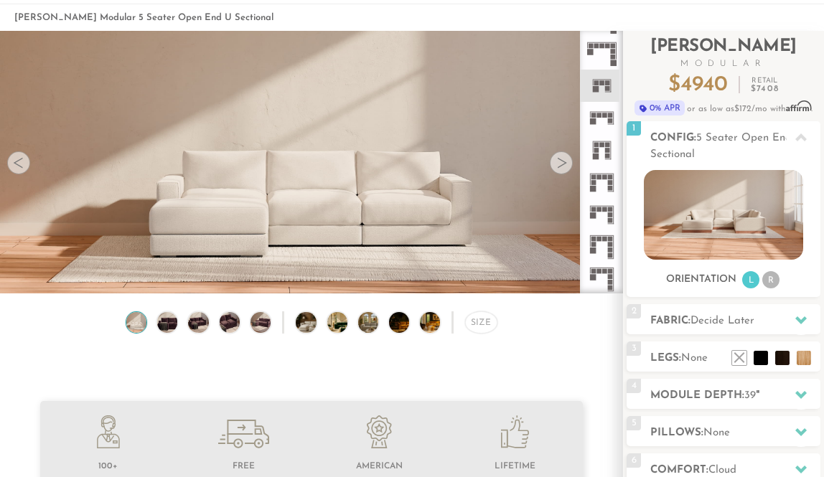
click at [557, 172] on div at bounding box center [561, 163] width 23 height 23
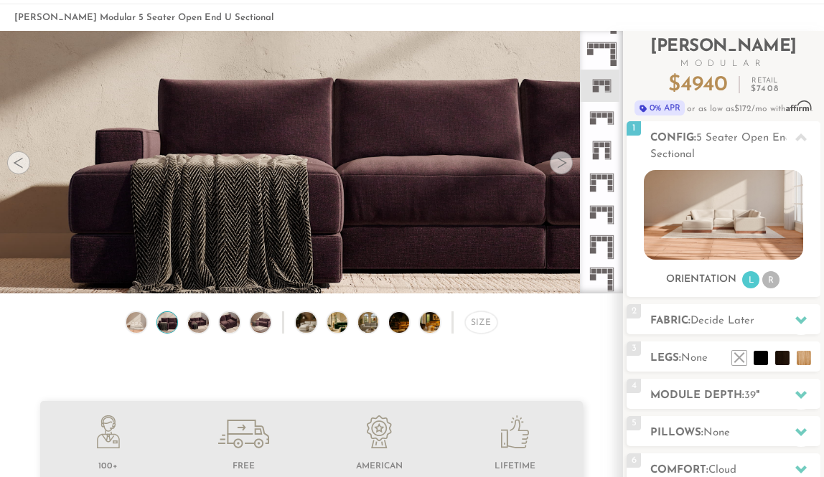
click at [557, 172] on div at bounding box center [561, 163] width 23 height 23
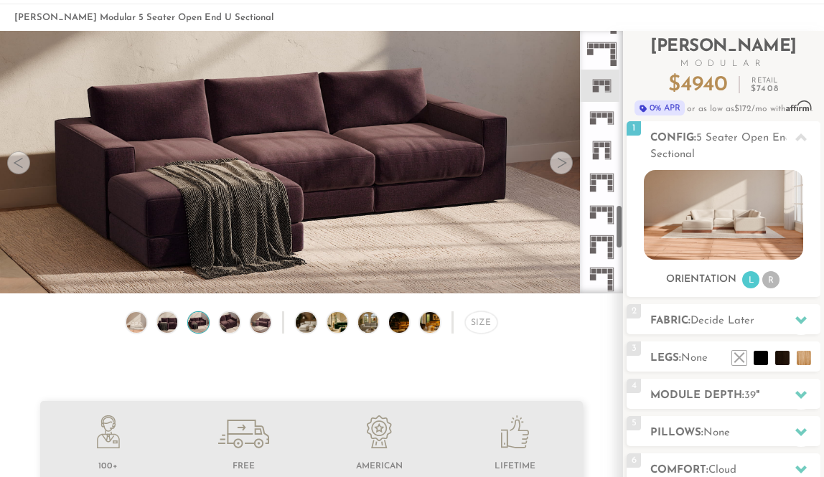
click at [602, 85] on icon at bounding box center [602, 86] width 32 height 32
click at [560, 160] on div at bounding box center [561, 163] width 23 height 23
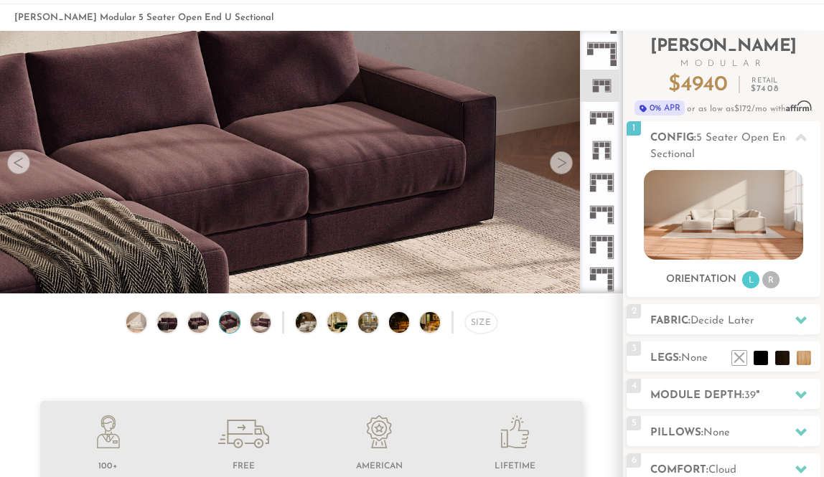
click at [560, 160] on div at bounding box center [561, 163] width 23 height 23
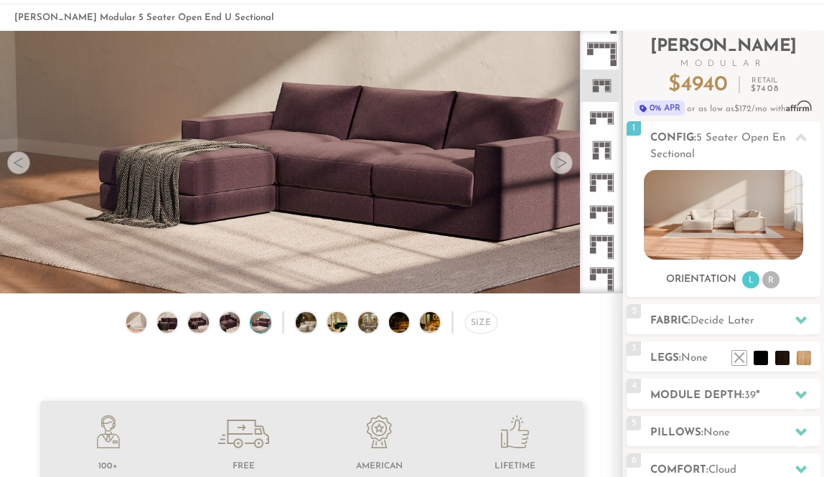
click at [560, 160] on div at bounding box center [561, 163] width 23 height 23
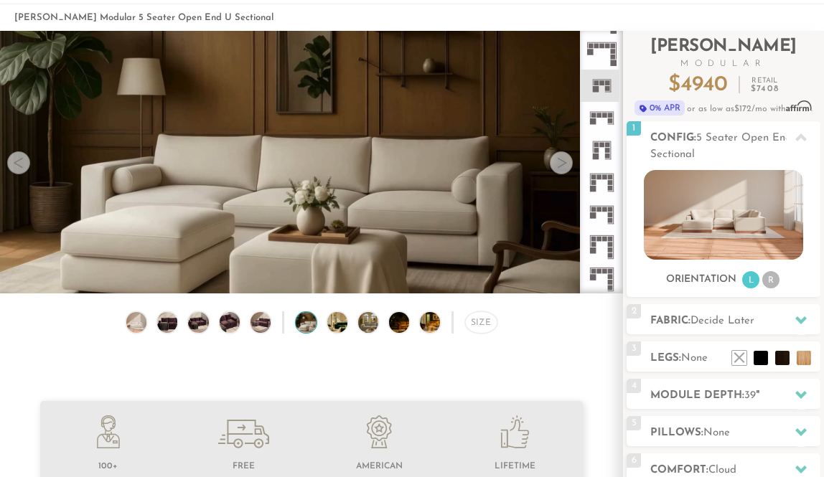
click at [560, 160] on div at bounding box center [561, 163] width 23 height 23
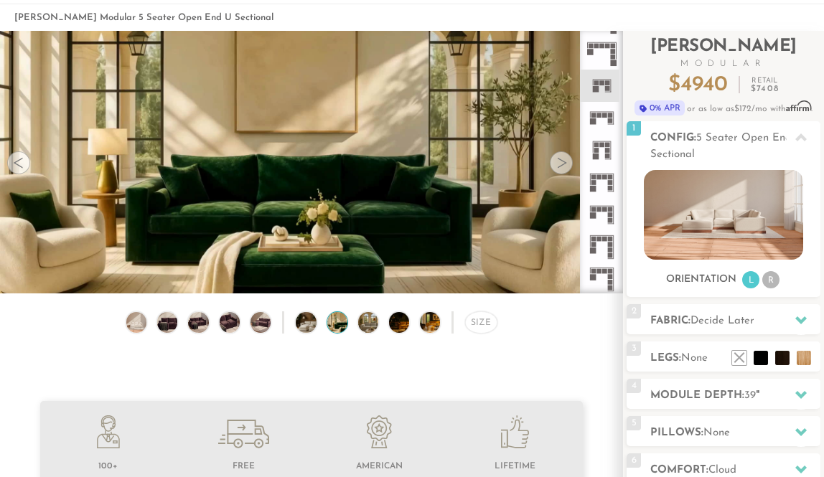
click at [560, 160] on div at bounding box center [561, 163] width 23 height 23
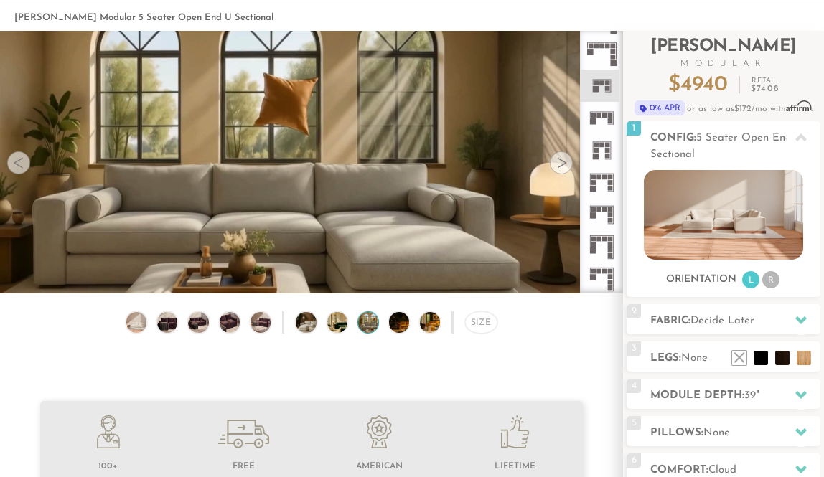
click at [560, 160] on div at bounding box center [561, 163] width 23 height 23
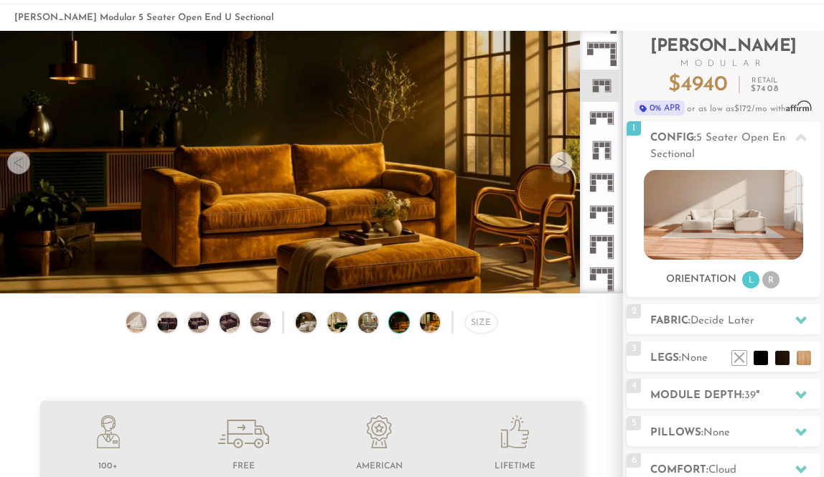
click at [560, 160] on div at bounding box center [561, 163] width 23 height 23
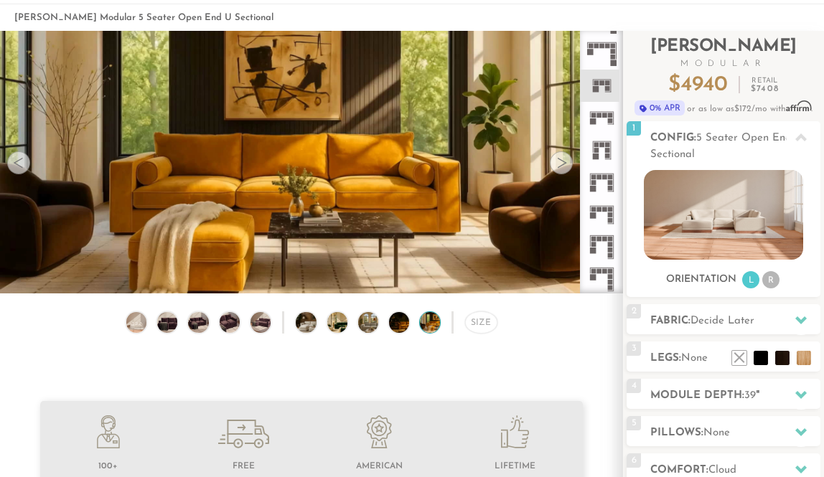
click at [560, 160] on div at bounding box center [561, 163] width 23 height 23
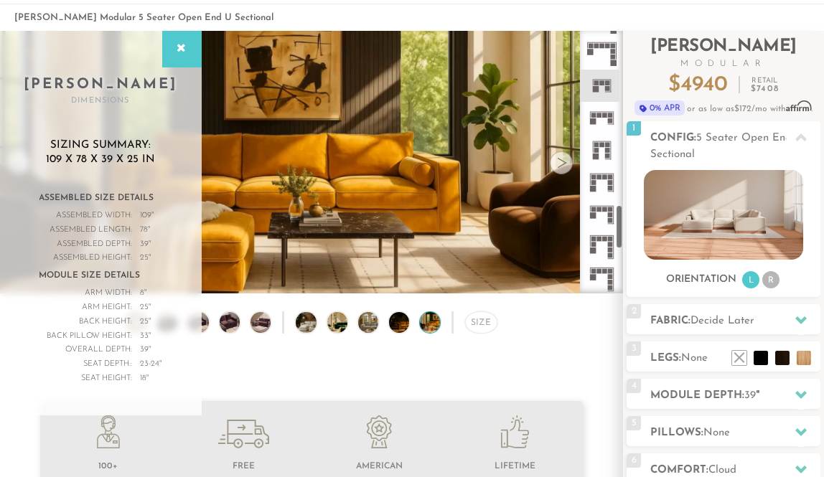
click at [608, 86] on rect at bounding box center [607, 88] width 5 height 5
click at [560, 169] on div at bounding box center [561, 163] width 23 height 23
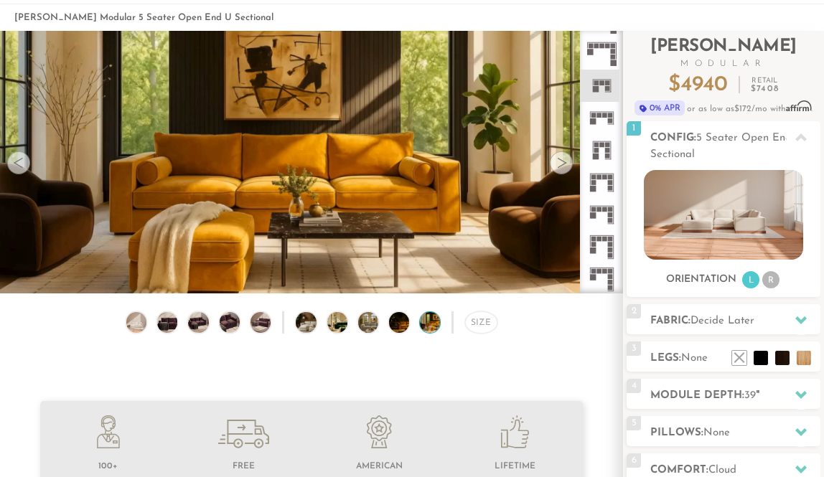
click at [560, 169] on div at bounding box center [561, 163] width 23 height 23
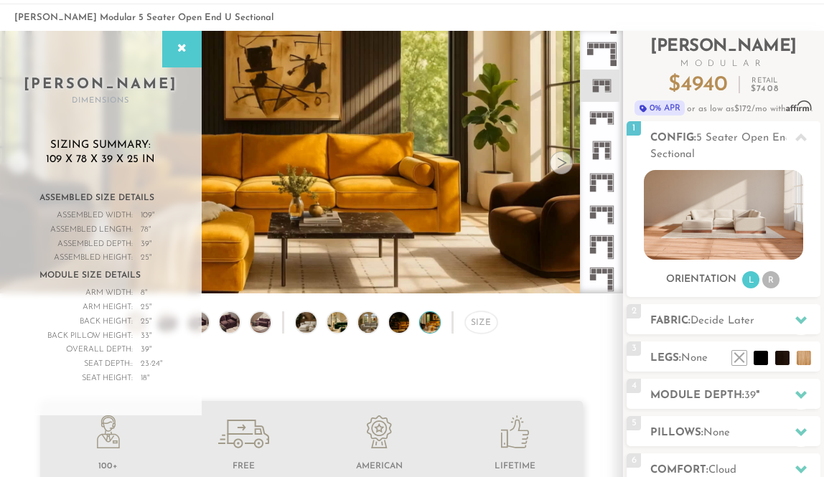
click at [560, 169] on div at bounding box center [561, 163] width 23 height 23
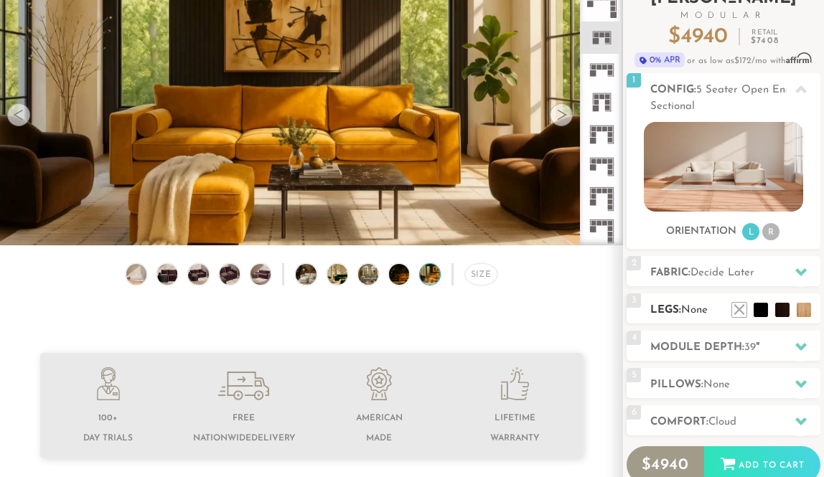
scroll to position [115, 0]
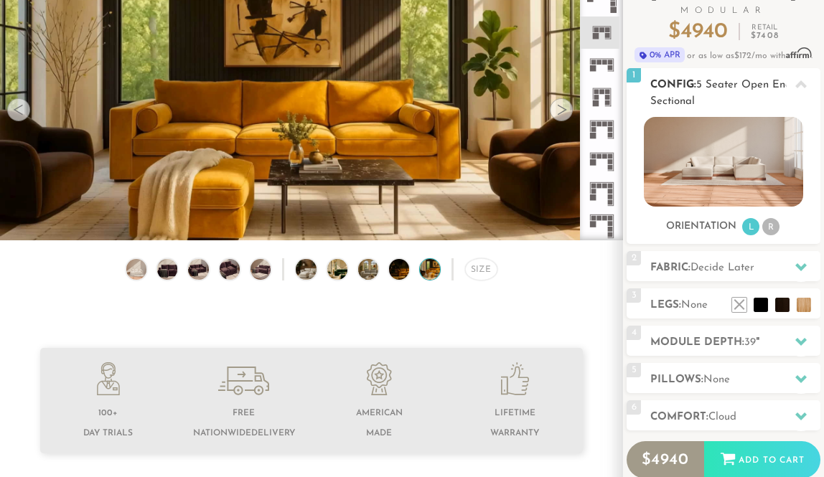
click at [737, 192] on img at bounding box center [723, 162] width 159 height 90
click at [753, 224] on li "L" at bounding box center [750, 226] width 17 height 17
click at [766, 226] on li "R" at bounding box center [771, 226] width 17 height 17
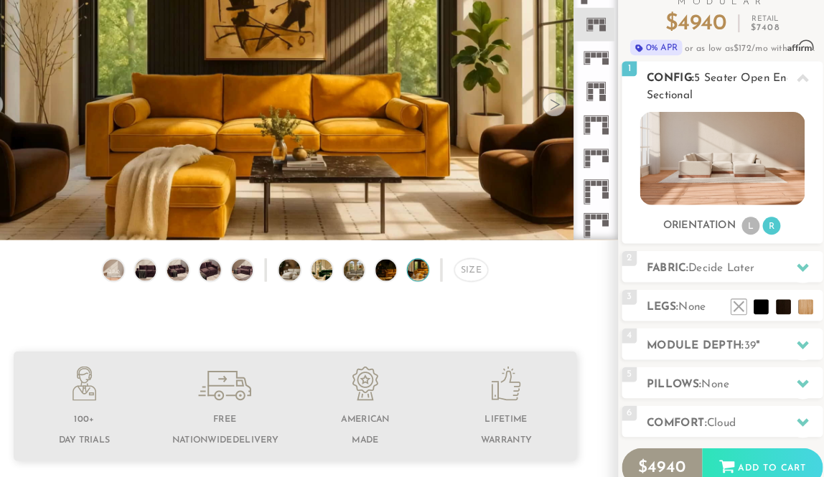
scroll to position [75, 0]
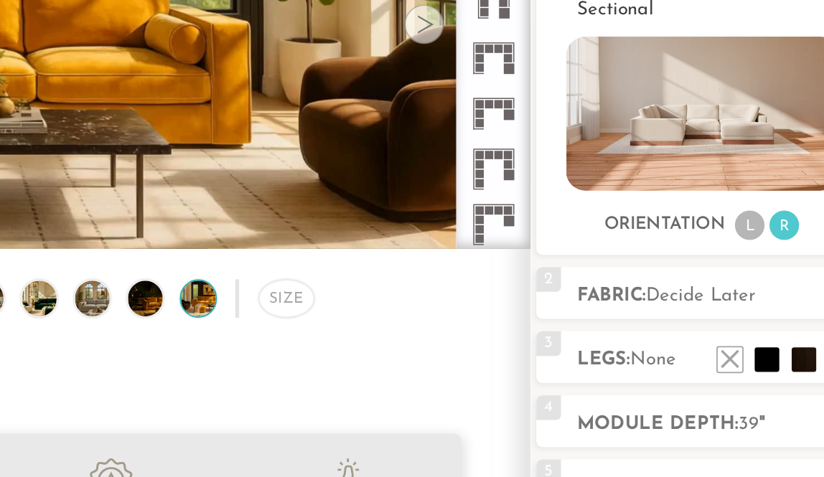
click at [742, 258] on li "L" at bounding box center [750, 266] width 17 height 17
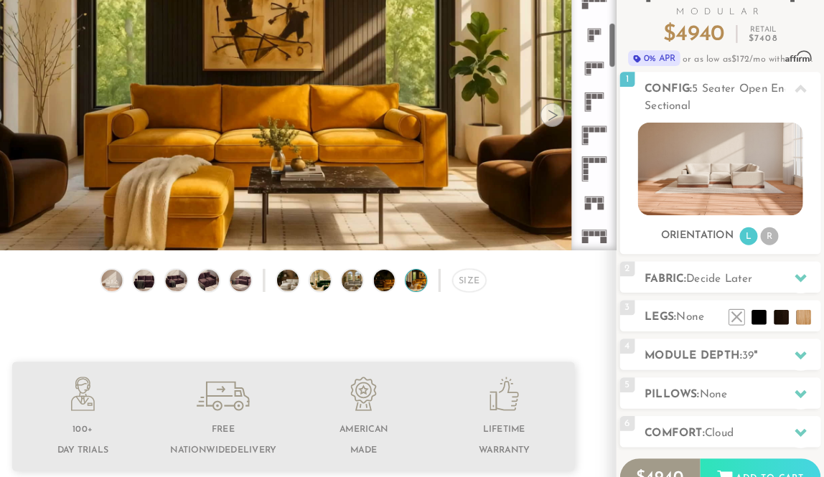
scroll to position [251, 0]
click at [600, 63] on rect at bounding box center [602, 64] width 5 height 5
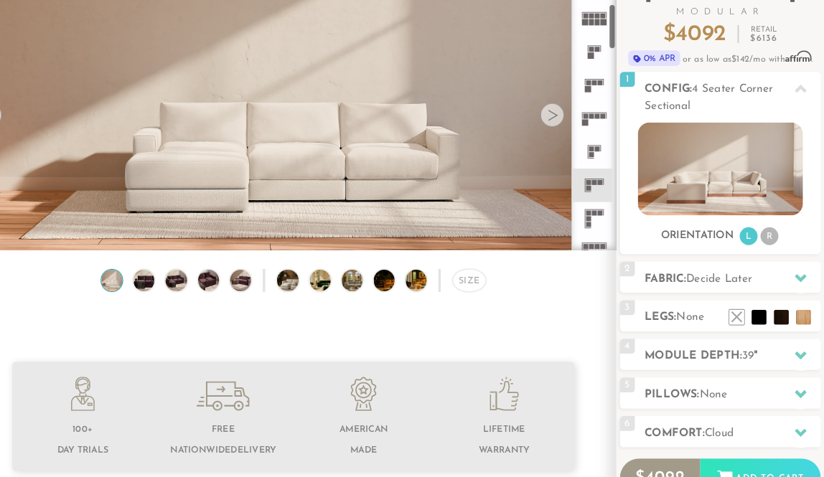
scroll to position [138, 0]
click at [600, 82] on rect at bounding box center [602, 81] width 5 height 5
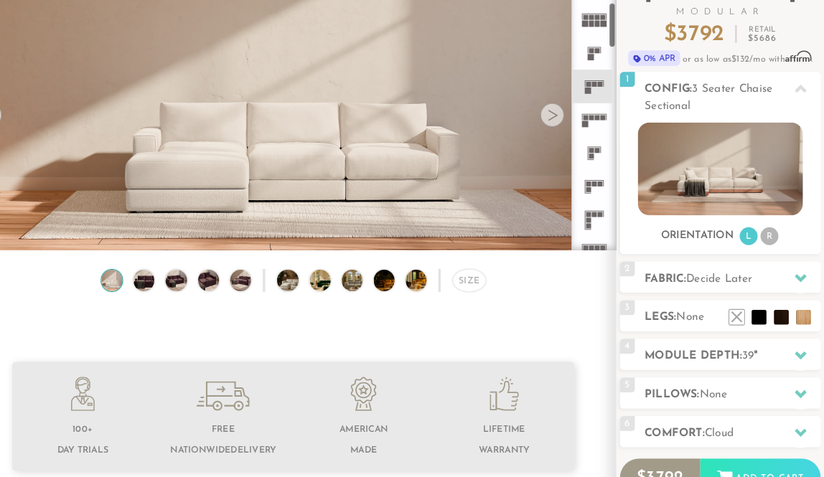
scroll to position [139, 0]
click at [594, 177] on rect at bounding box center [596, 176] width 5 height 5
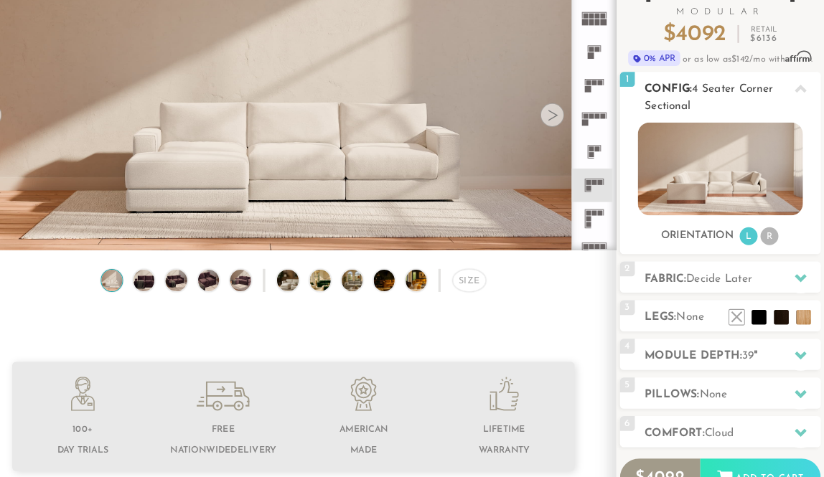
click at [763, 229] on li "R" at bounding box center [771, 228] width 17 height 17
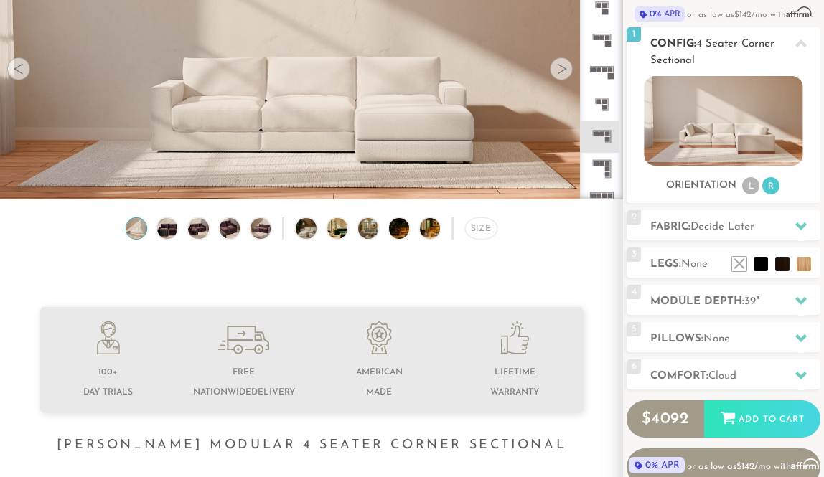
scroll to position [185, 0]
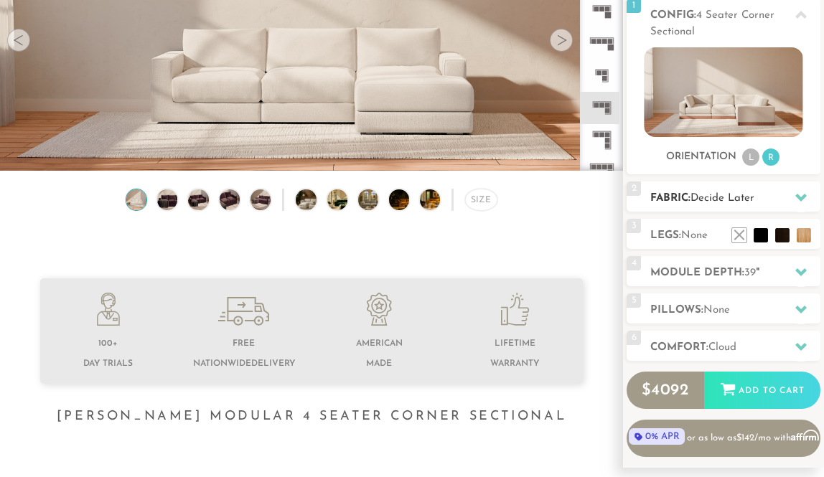
click at [755, 197] on span "Decide Later" at bounding box center [723, 198] width 64 height 11
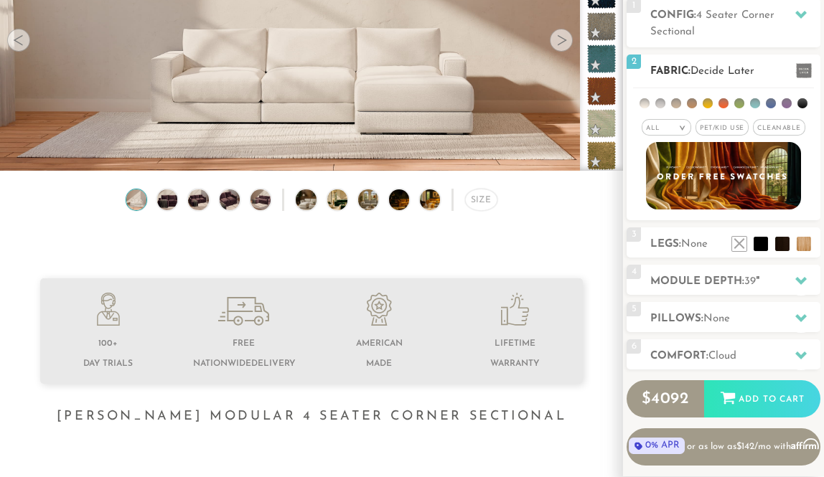
click at [681, 126] on em ">" at bounding box center [682, 128] width 11 height 7
click at [727, 128] on span "Pet/Kid Use x" at bounding box center [722, 127] width 53 height 17
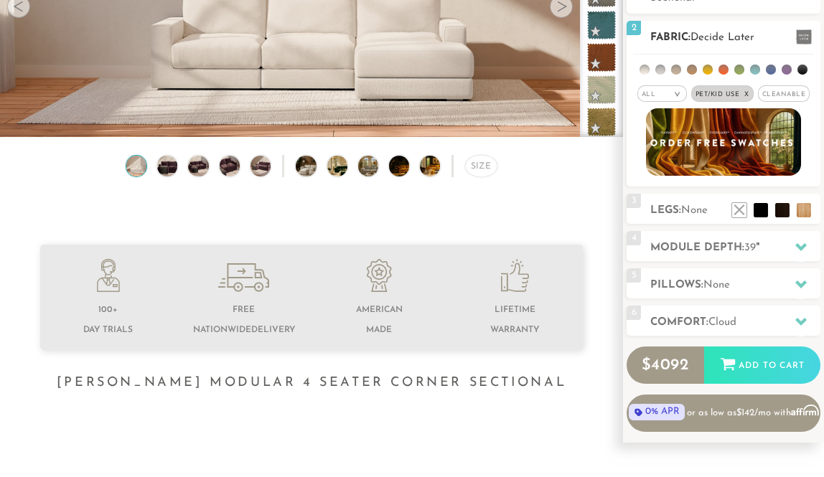
scroll to position [215, 0]
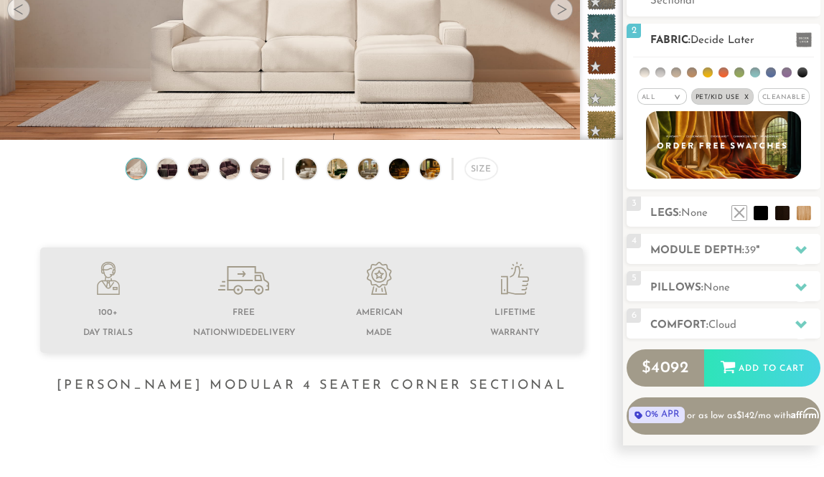
click at [794, 93] on span "Cleanable x" at bounding box center [784, 96] width 52 height 17
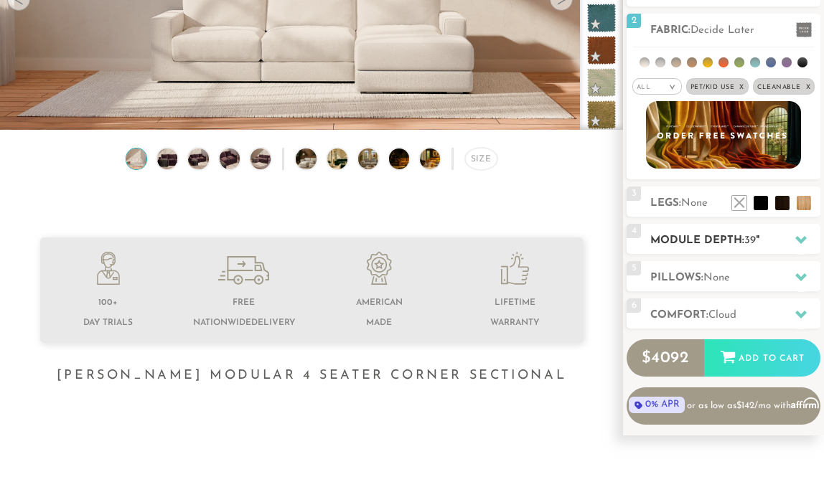
scroll to position [229, 0]
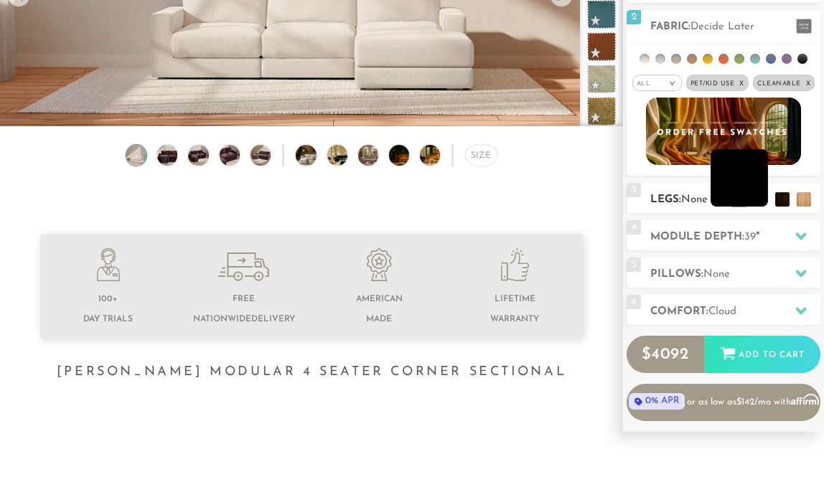
click at [758, 197] on li at bounding box center [739, 177] width 57 height 57
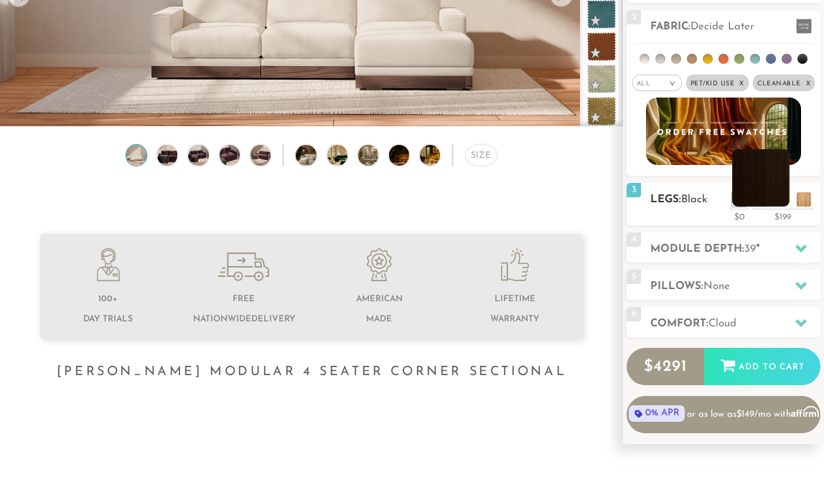
click at [773, 197] on li at bounding box center [760, 177] width 57 height 57
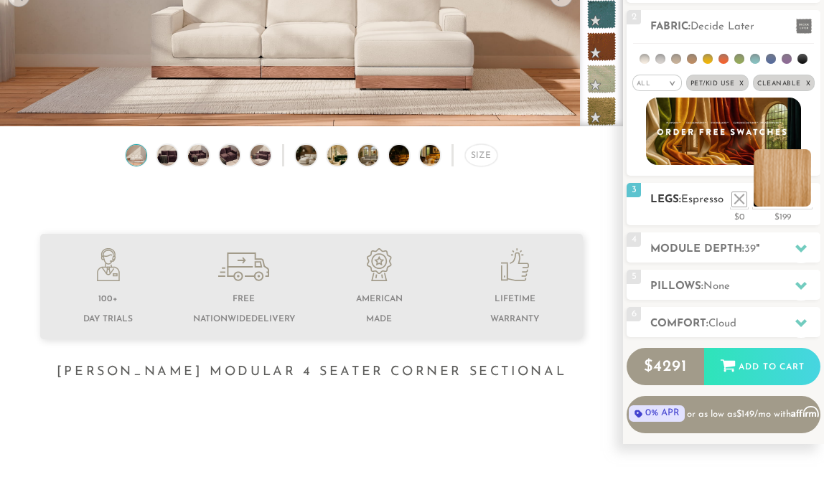
click at [804, 199] on li at bounding box center [782, 177] width 57 height 57
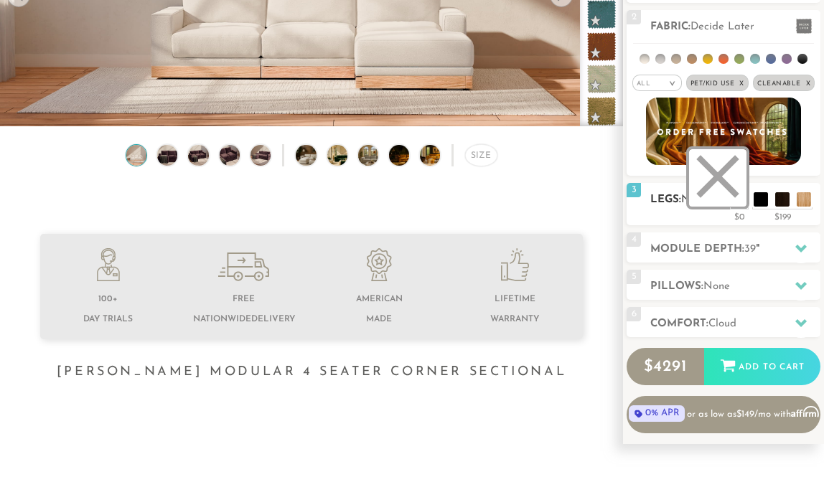
click at [738, 202] on li at bounding box center [717, 177] width 57 height 57
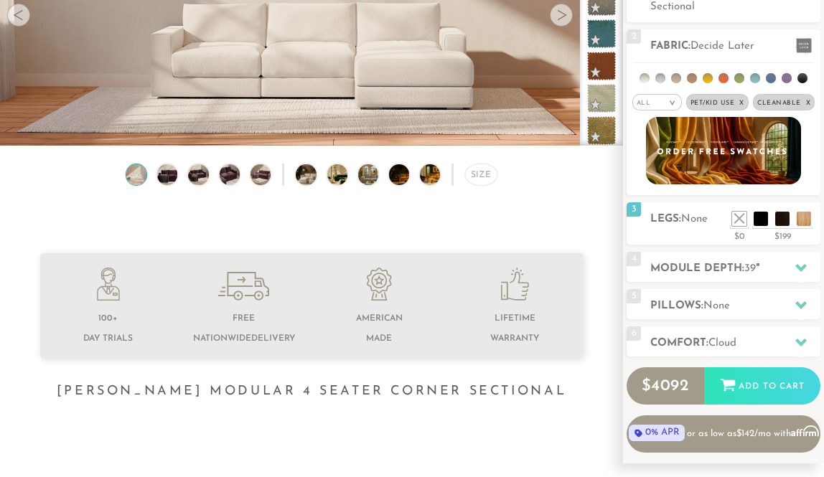
scroll to position [199, 0]
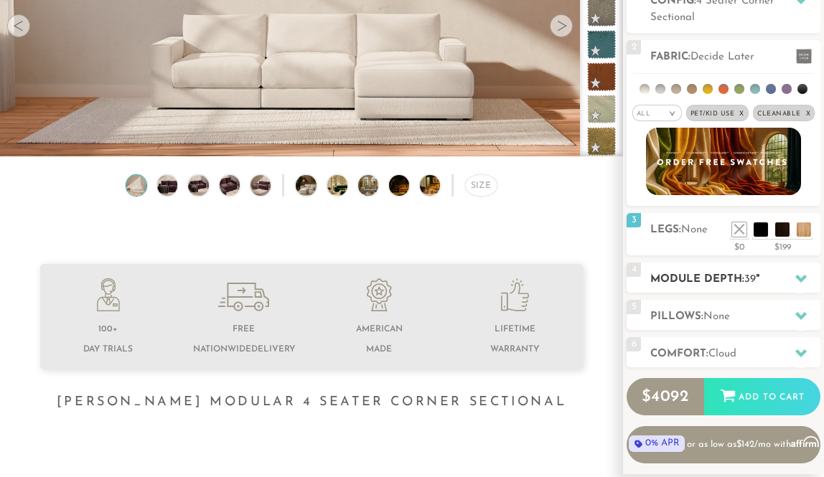
click at [802, 280] on icon at bounding box center [801, 279] width 11 height 8
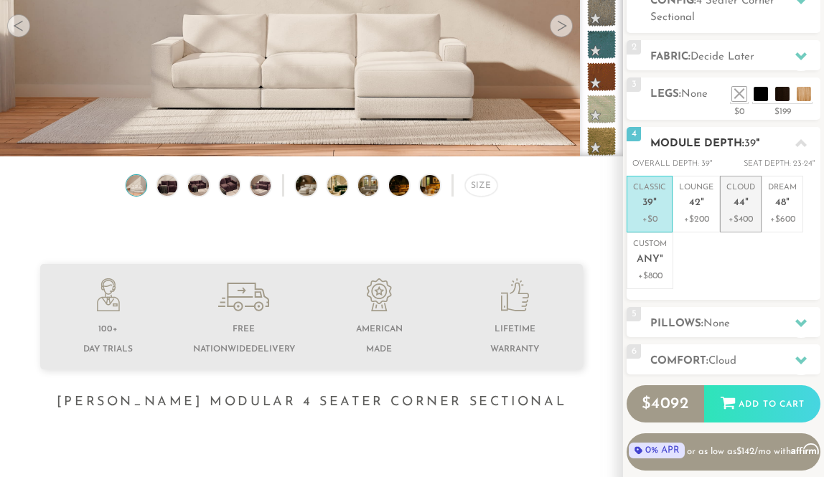
click at [728, 228] on li "Cloud 44 " +$400" at bounding box center [741, 204] width 42 height 57
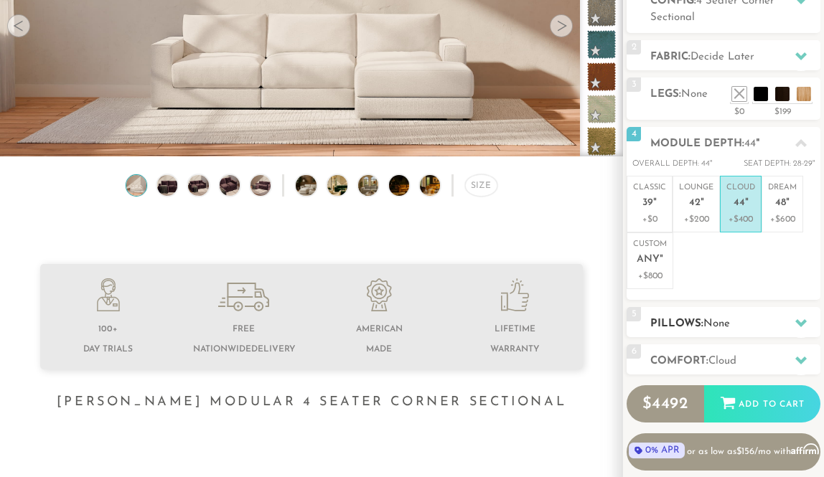
click at [799, 320] on icon at bounding box center [801, 324] width 11 height 8
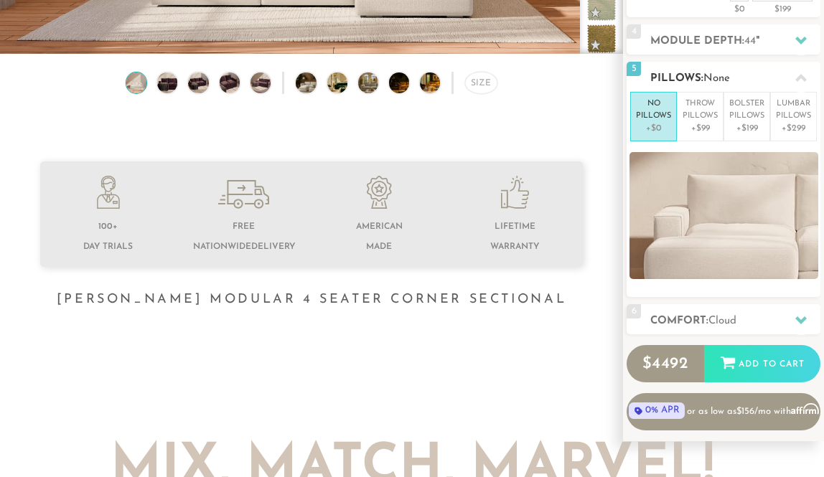
scroll to position [320, 0]
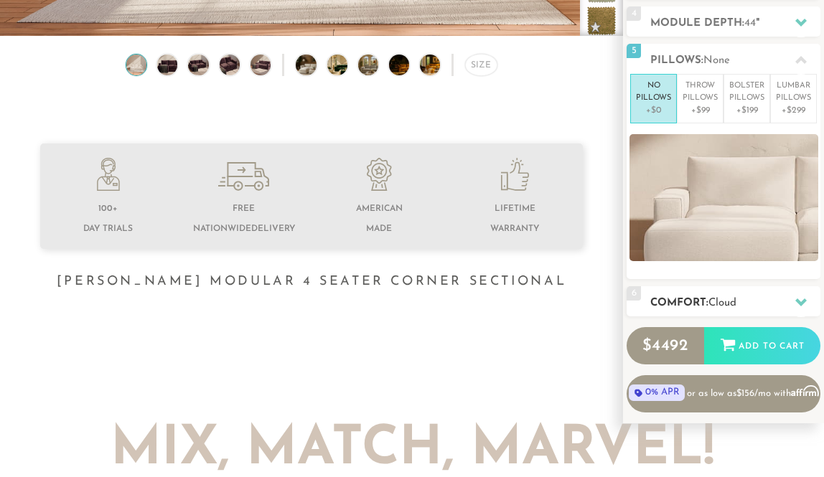
click at [803, 301] on icon at bounding box center [801, 303] width 11 height 8
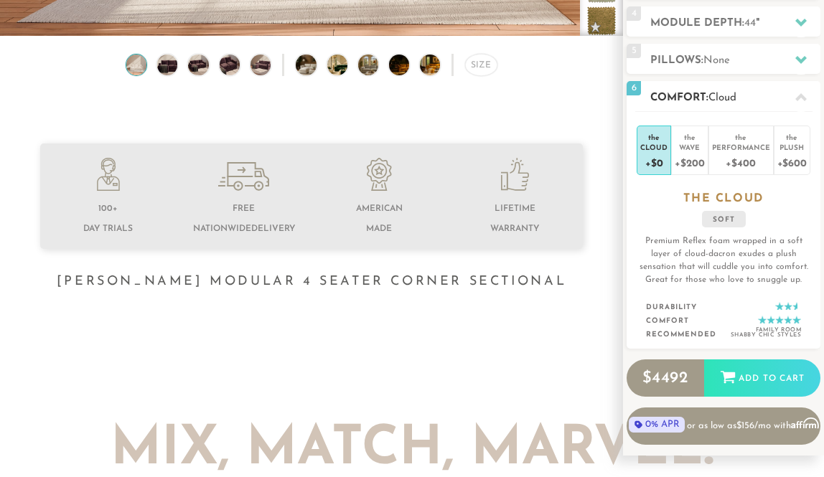
click at [665, 204] on h3 "the CLOUD" at bounding box center [724, 199] width 194 height 15
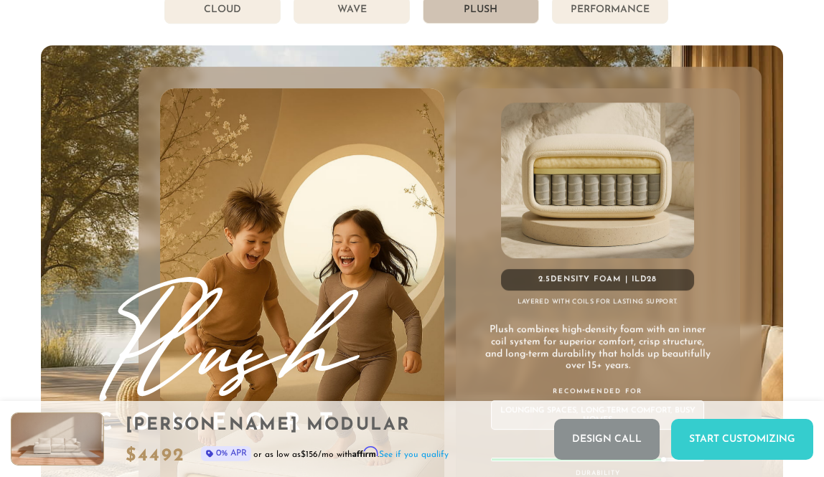
scroll to position [7079, 0]
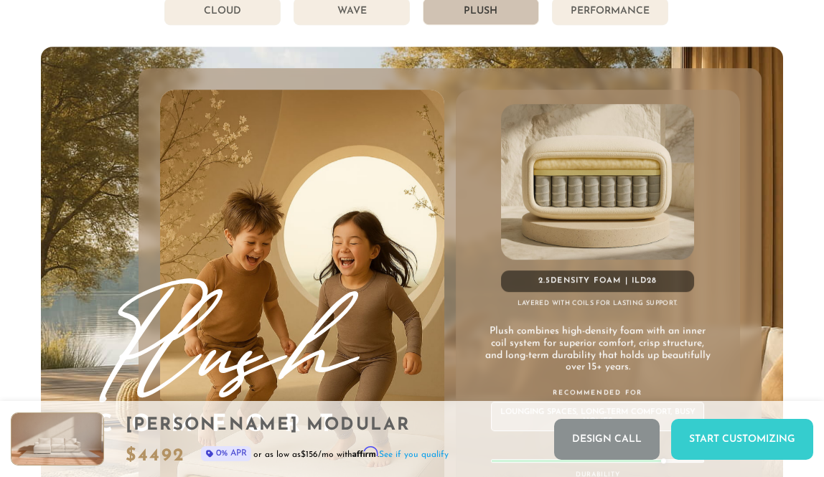
click at [356, 17] on li "Wave" at bounding box center [352, 11] width 116 height 27
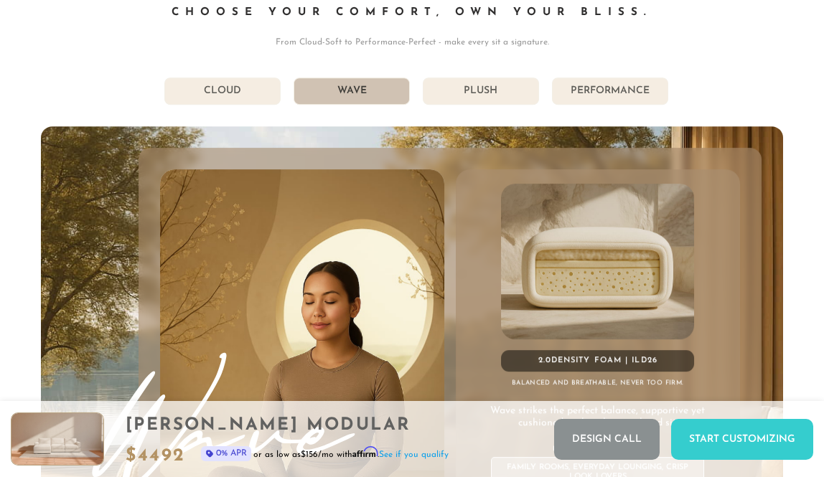
scroll to position [6979, 0]
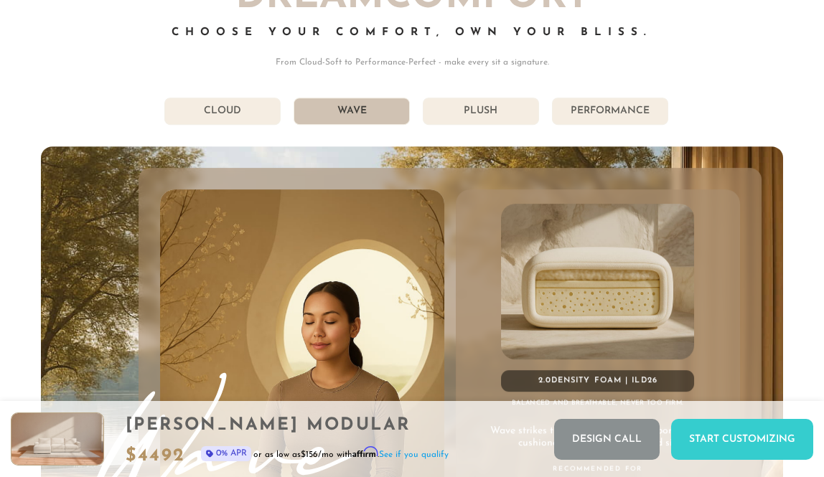
click at [248, 114] on li "Cloud" at bounding box center [222, 111] width 116 height 27
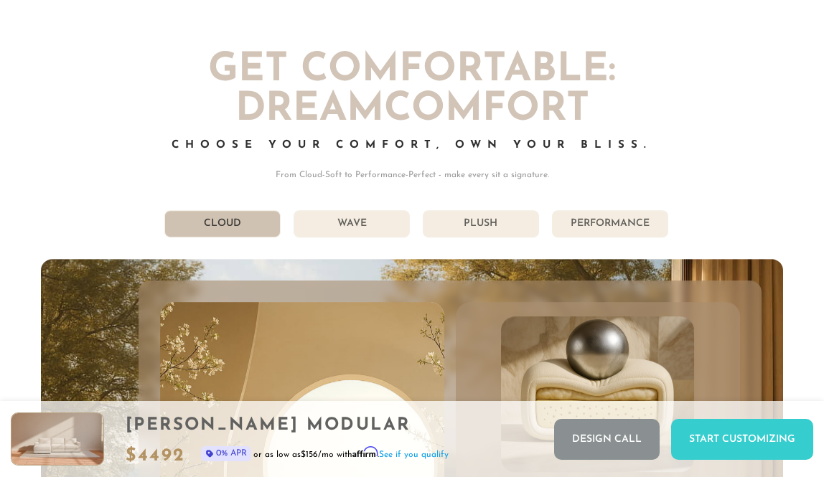
scroll to position [6862, 0]
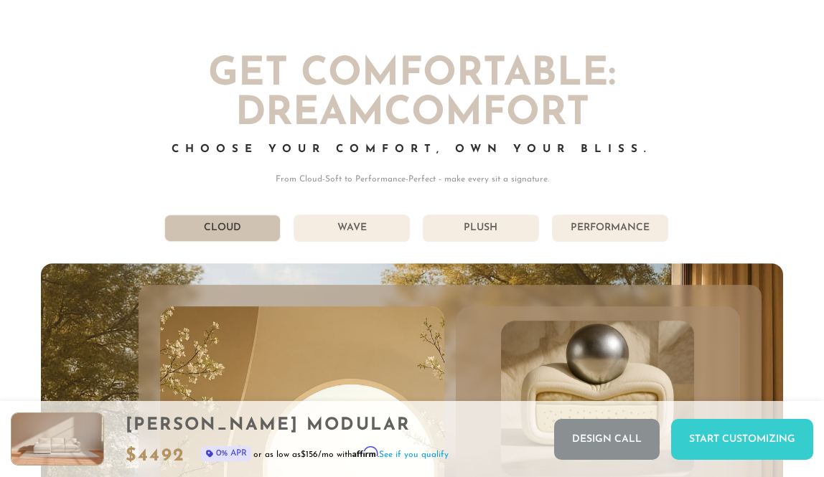
click at [369, 229] on li "Wave" at bounding box center [352, 228] width 116 height 27
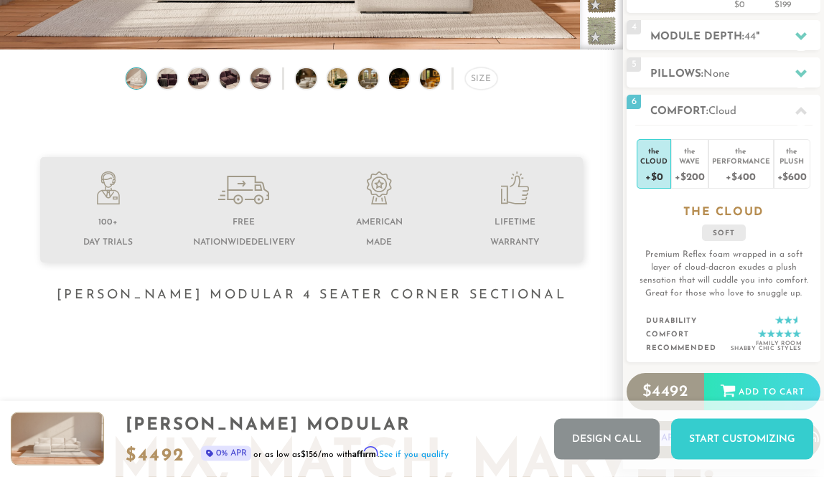
scroll to position [308, 0]
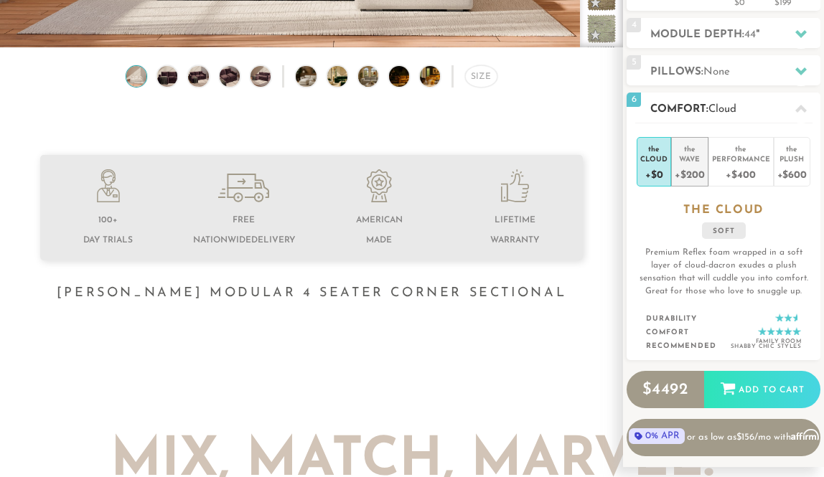
click at [692, 159] on div "Wave" at bounding box center [689, 159] width 29 height 10
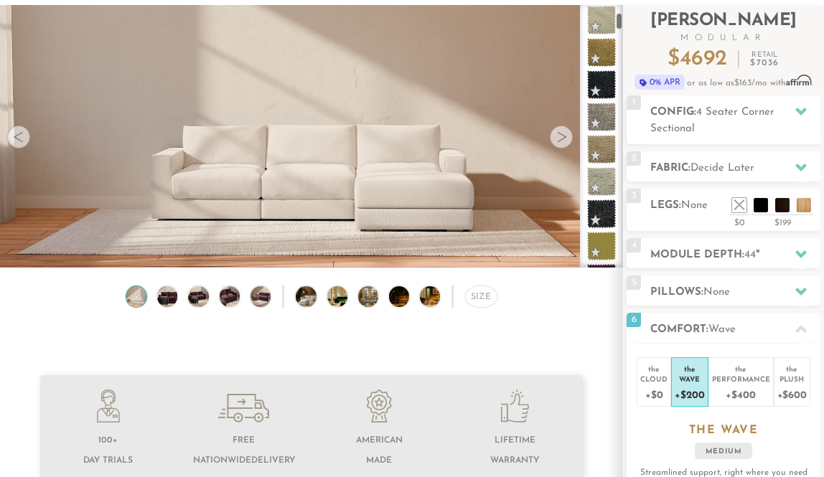
scroll to position [106, 0]
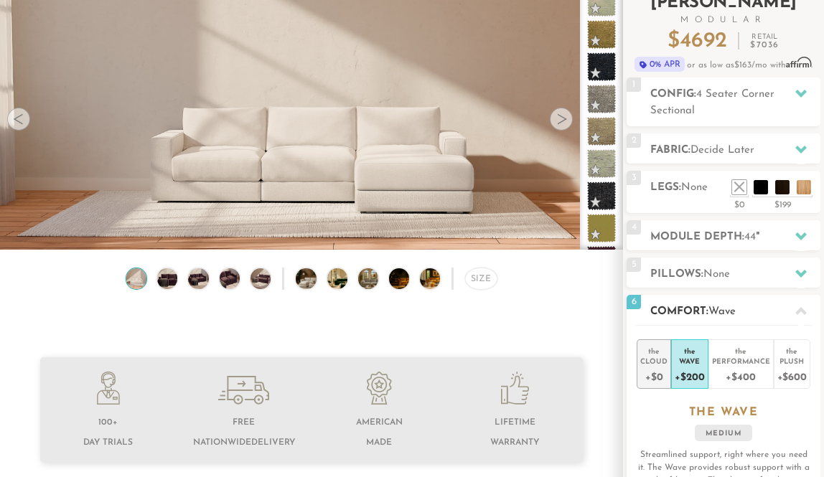
click at [656, 371] on div "+$0" at bounding box center [653, 376] width 27 height 21
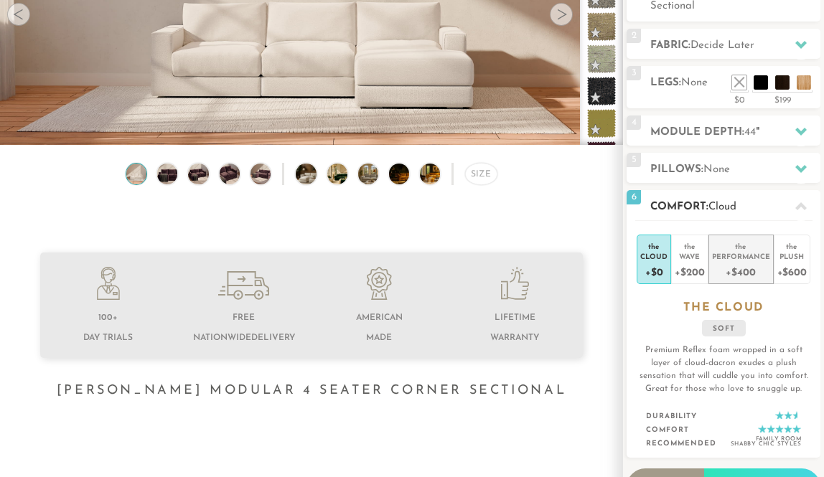
scroll to position [210, 0]
click at [736, 265] on div "+$400" at bounding box center [741, 272] width 58 height 21
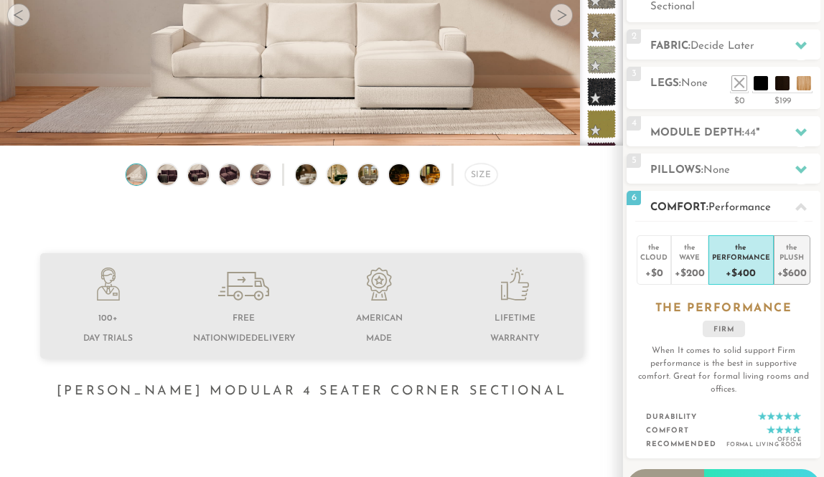
click at [793, 265] on div "+$600" at bounding box center [792, 272] width 29 height 21
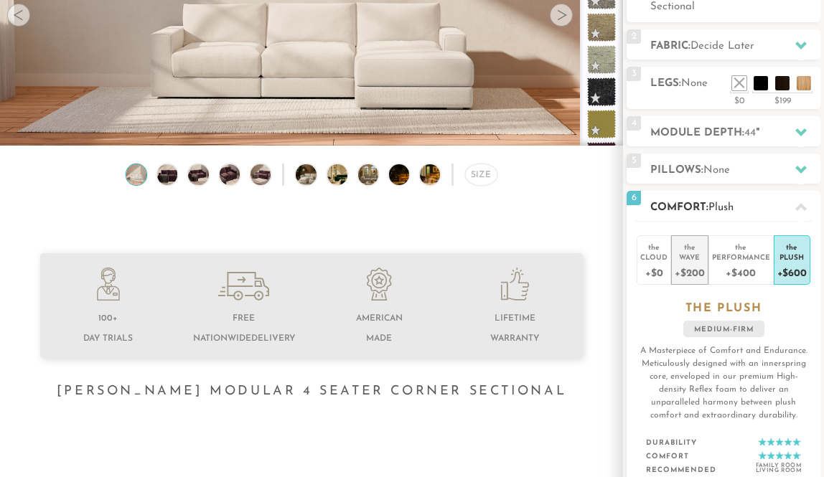
click at [690, 262] on div "Wave" at bounding box center [689, 257] width 29 height 10
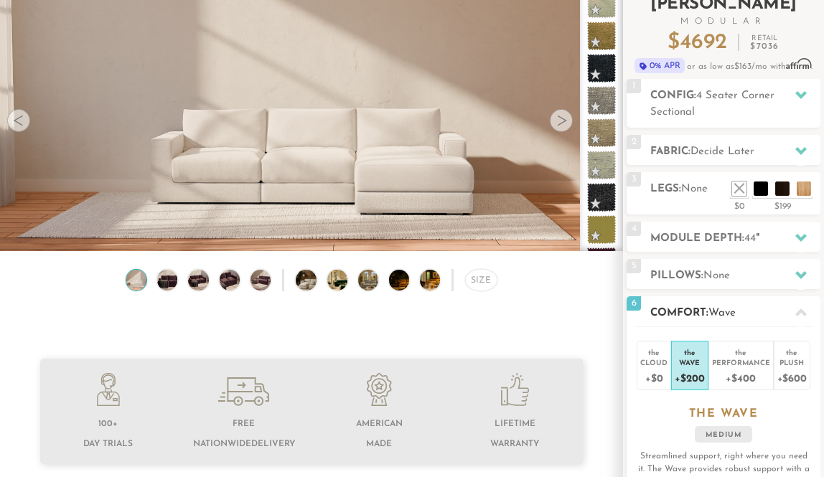
scroll to position [97, 0]
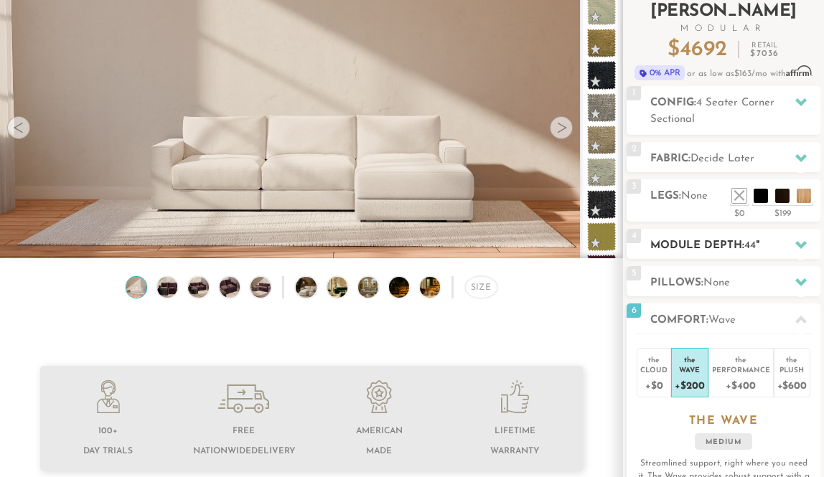
click at [804, 240] on icon at bounding box center [801, 244] width 11 height 11
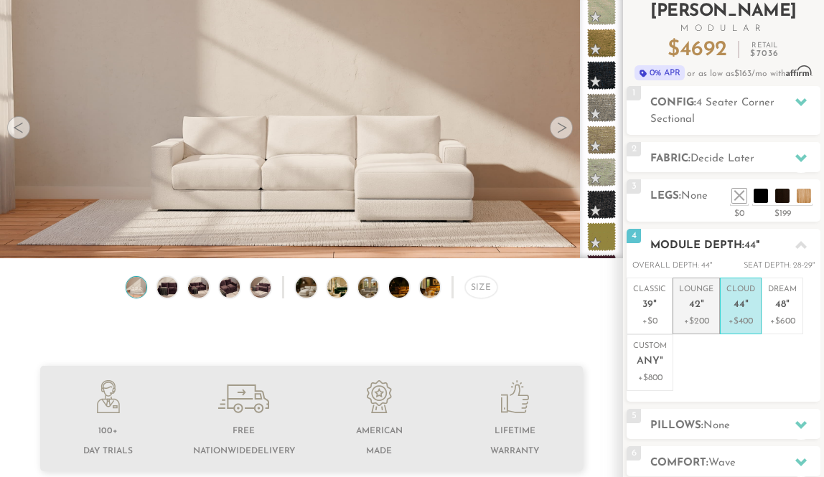
click at [698, 324] on p "+$200" at bounding box center [696, 321] width 34 height 13
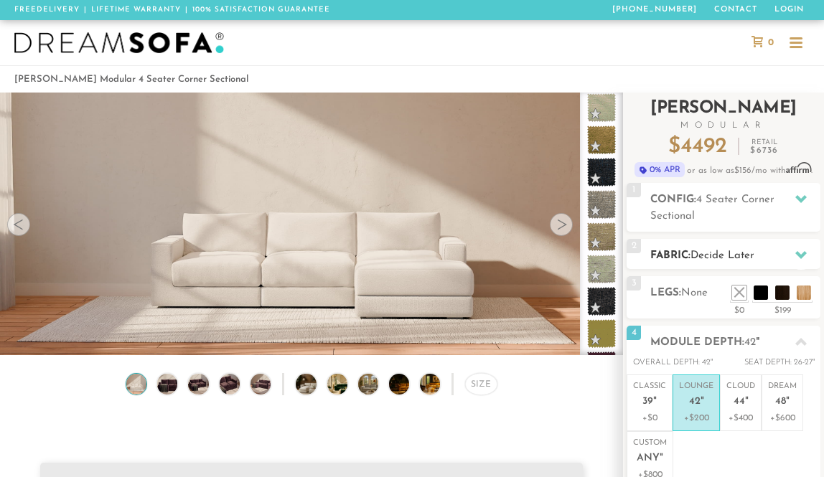
scroll to position [0, 0]
click at [741, 256] on span "Decide Later" at bounding box center [723, 256] width 64 height 11
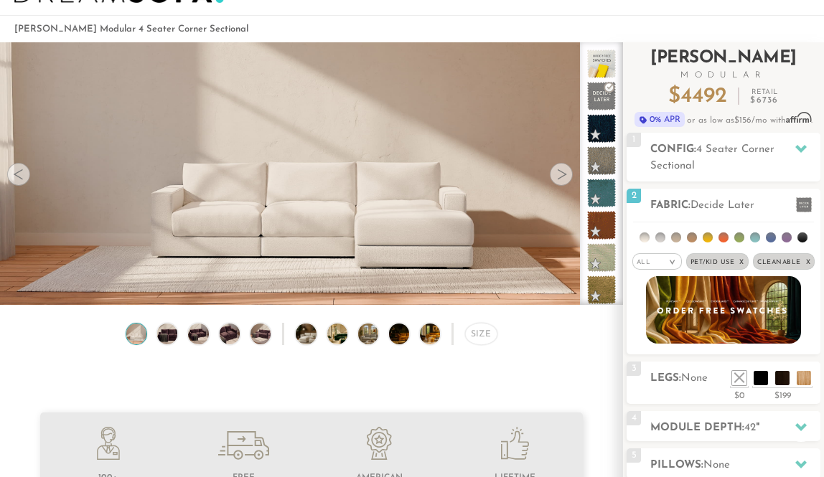
scroll to position [51, 0]
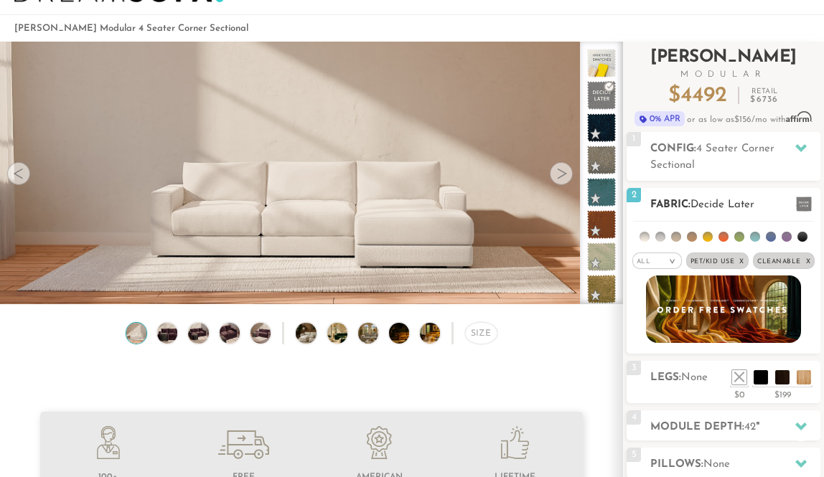
click at [676, 264] on em ">" at bounding box center [672, 261] width 11 height 7
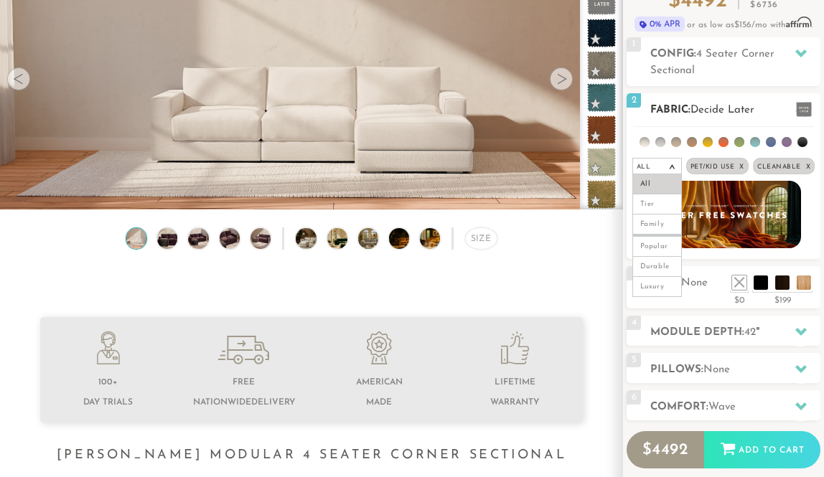
scroll to position [150, 0]
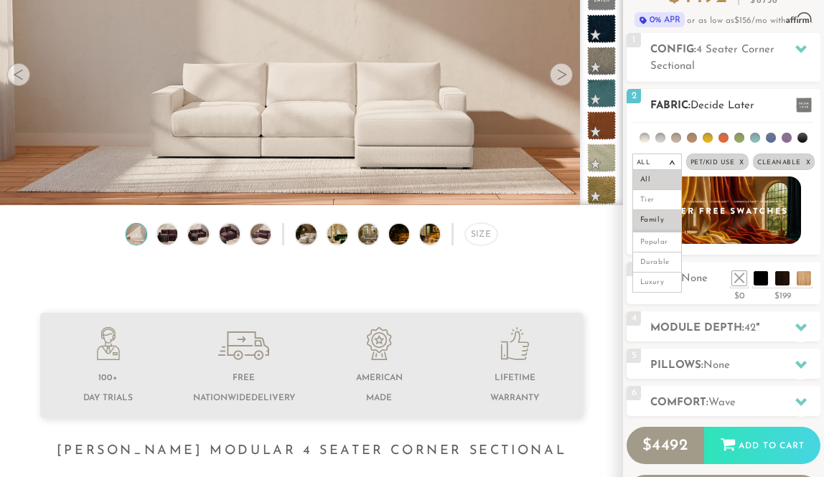
click at [663, 220] on li "Family" at bounding box center [658, 220] width 50 height 20
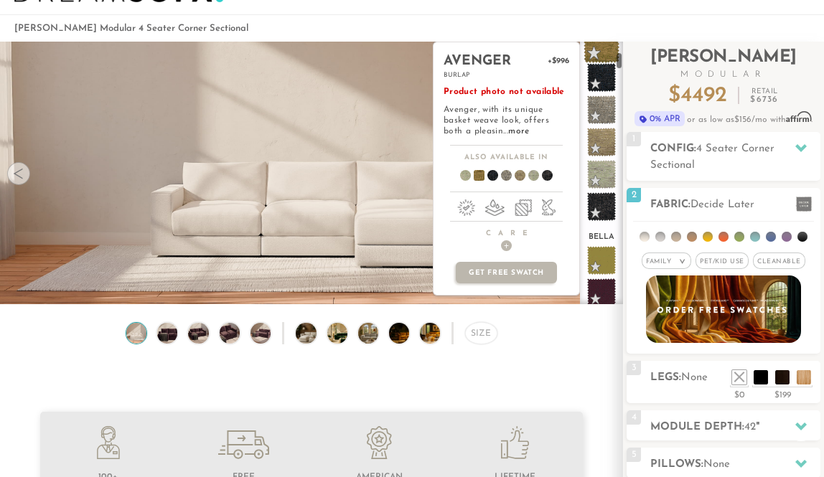
scroll to position [349, 0]
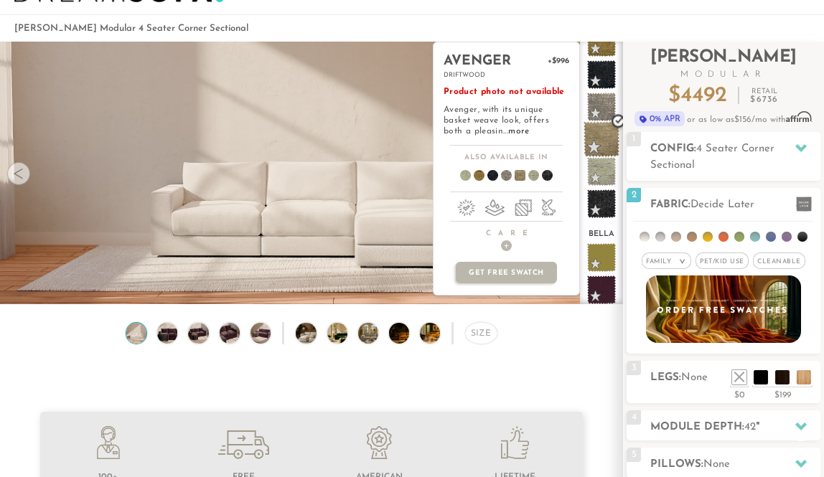
click at [605, 137] on span at bounding box center [602, 139] width 36 height 36
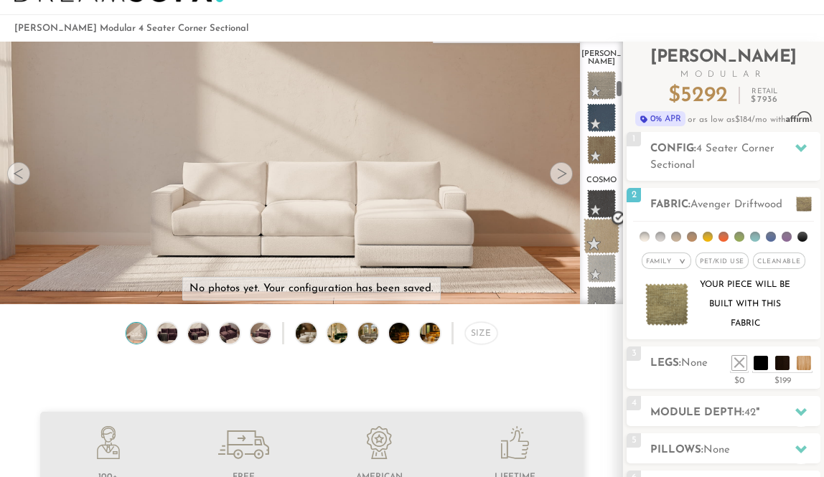
scroll to position [1262, 0]
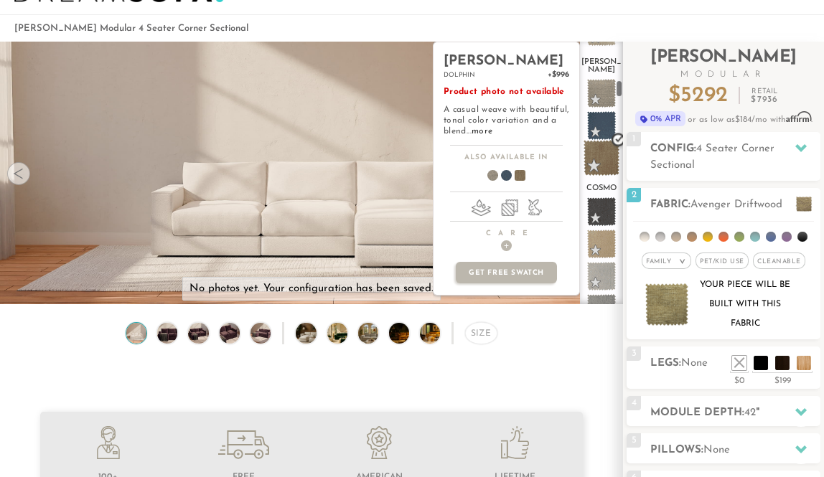
click at [604, 144] on span at bounding box center [602, 158] width 36 height 36
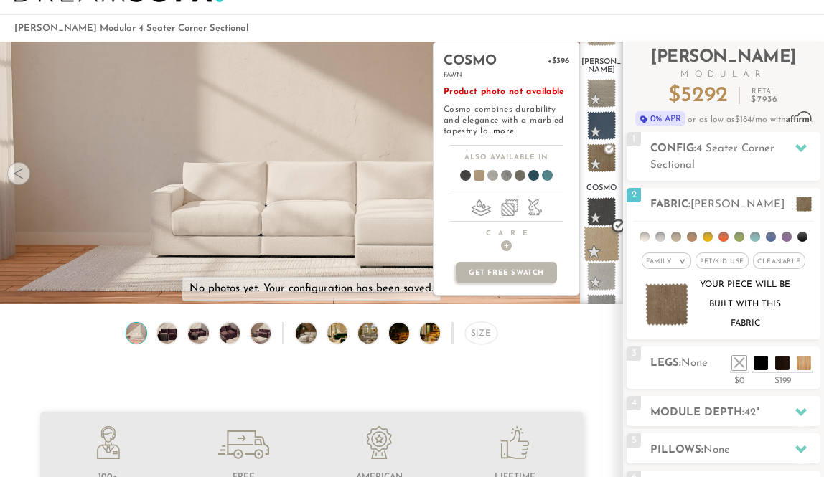
click at [602, 236] on span at bounding box center [602, 244] width 36 height 36
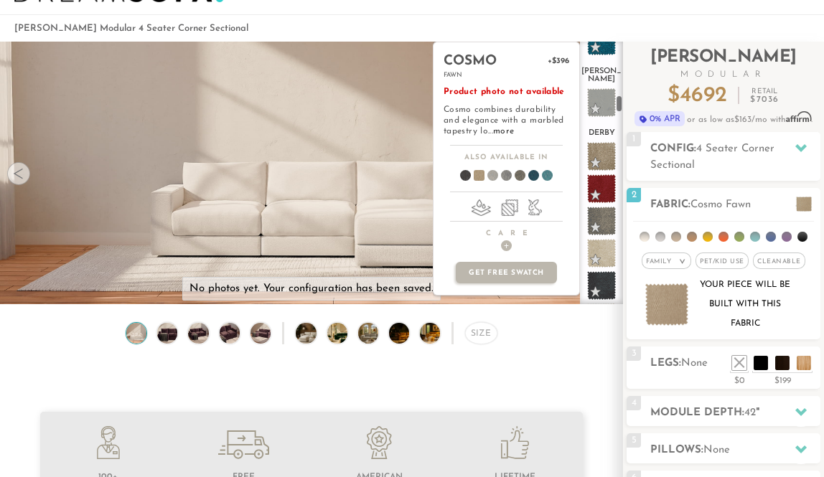
scroll to position [1778, 0]
click at [603, 138] on span at bounding box center [602, 156] width 36 height 36
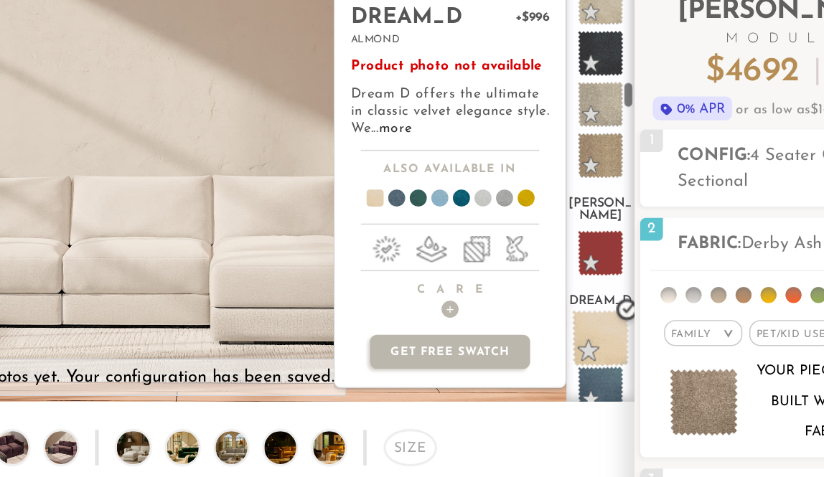
scroll to position [1980, 0]
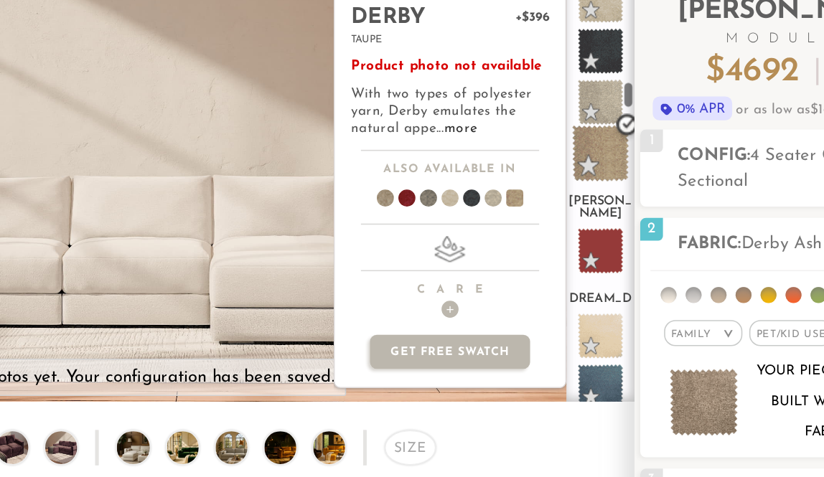
click at [584, 148] on span at bounding box center [602, 166] width 36 height 36
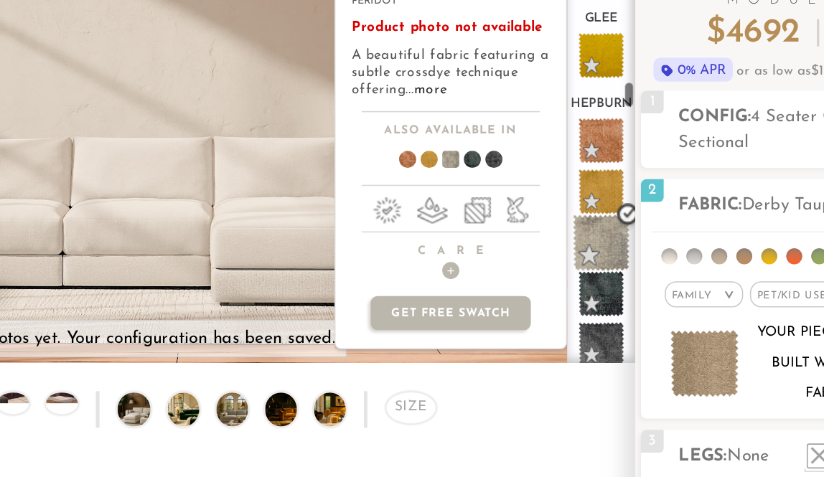
scroll to position [2796, 0]
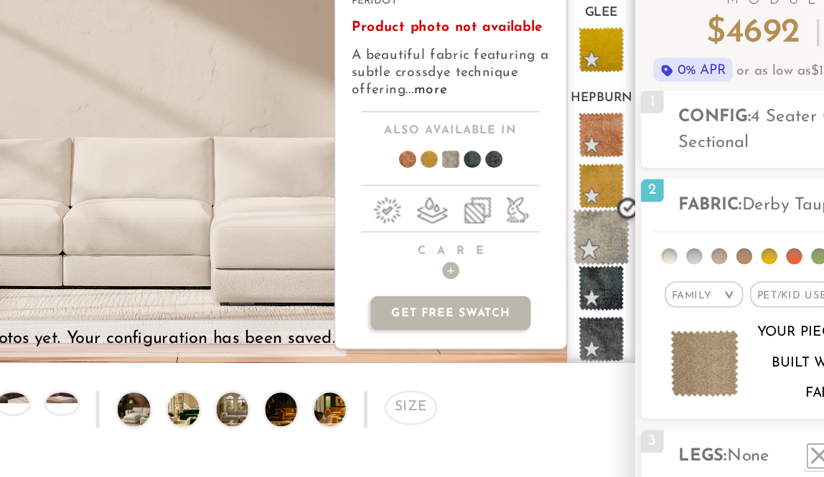
click at [584, 225] on span at bounding box center [602, 243] width 36 height 36
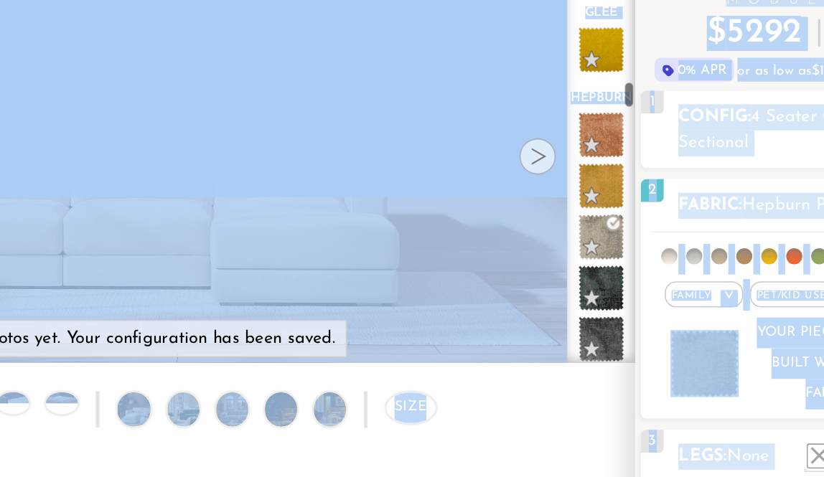
drag, startPoint x: 381, startPoint y: 110, endPoint x: 203, endPoint y: 118, distance: 177.6
click at [203, 118] on div "No photos yet. Your configuration has been saved. Lifetime Warranty American Ma…" at bounding box center [412, 191] width 824 height 263
click at [203, 118] on video at bounding box center [311, 167] width 623 height 312
click at [223, 146] on video at bounding box center [311, 167] width 623 height 312
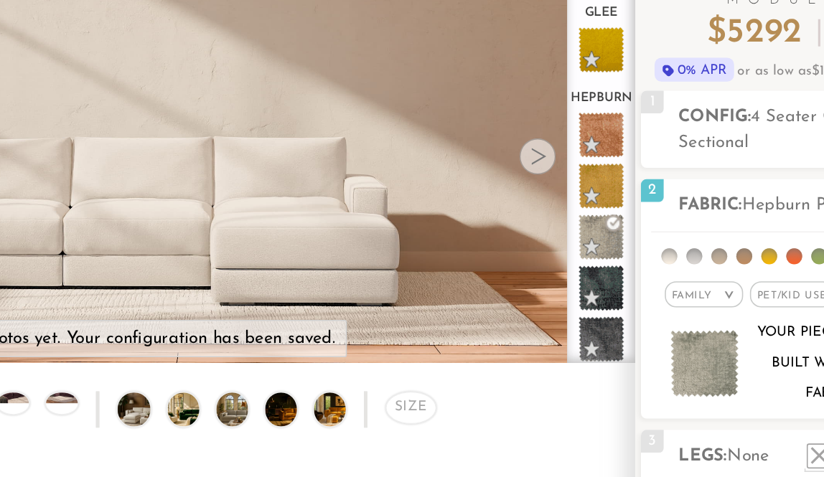
click at [336, 341] on div "Size" at bounding box center [311, 356] width 623 height 30
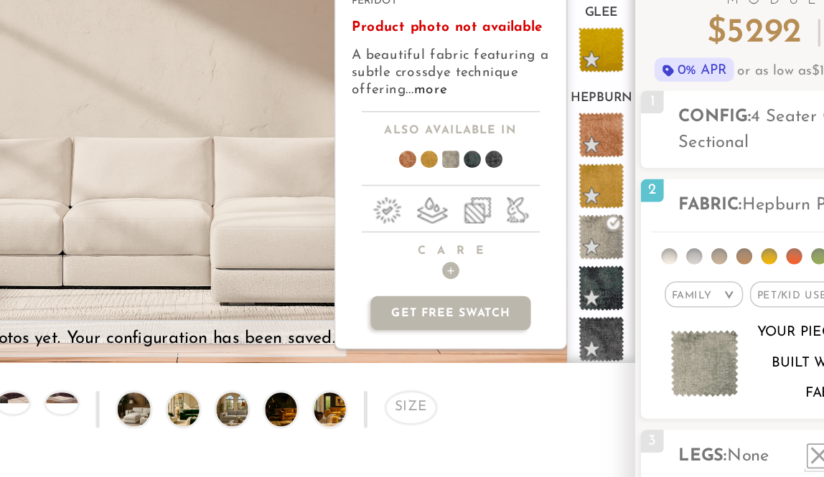
click at [473, 170] on span at bounding box center [500, 196] width 55 height 53
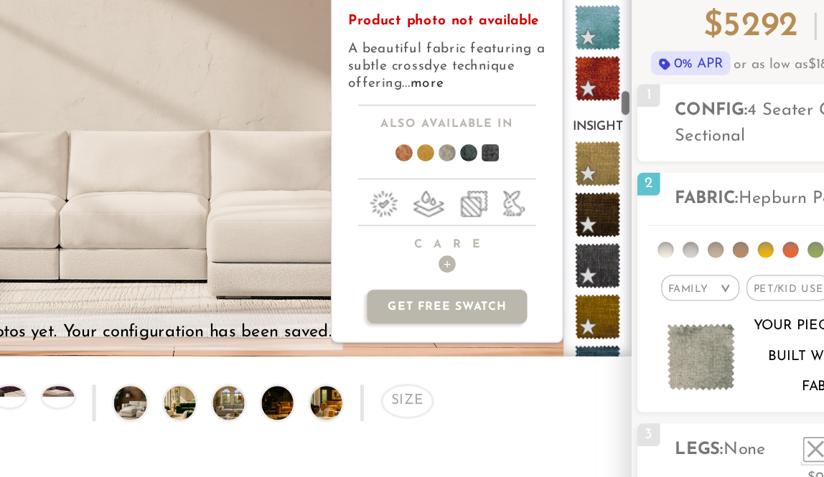
scroll to position [3090, 0]
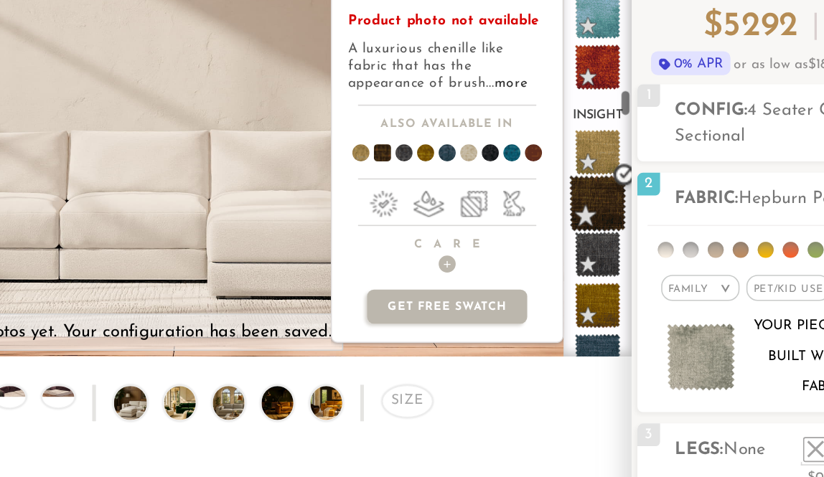
click at [584, 208] on span at bounding box center [602, 226] width 36 height 36
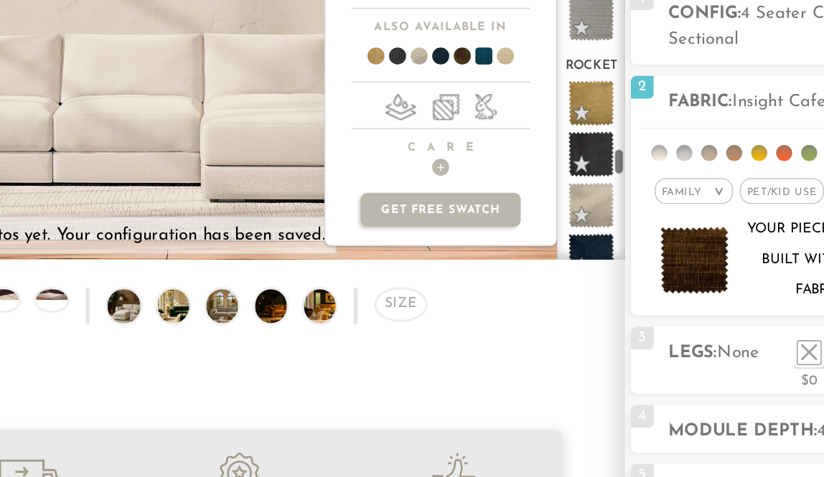
scroll to position [6329, 0]
click at [584, 336] on span at bounding box center [602, 354] width 36 height 36
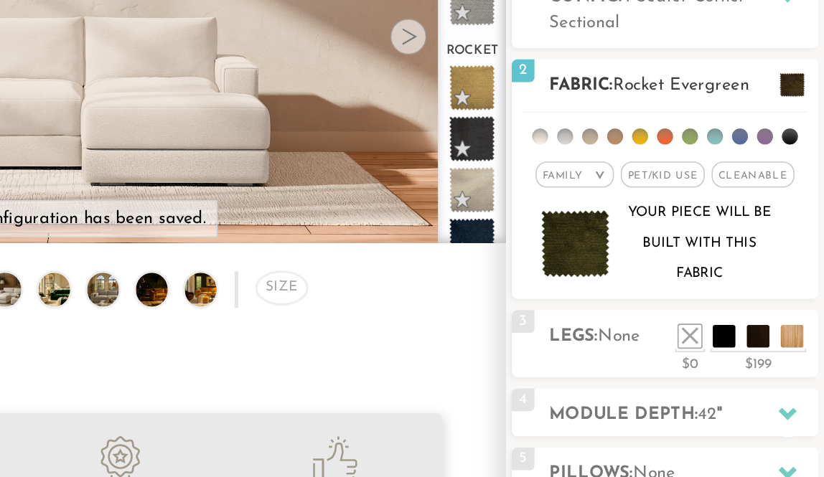
click at [735, 251] on li at bounding box center [740, 256] width 10 height 10
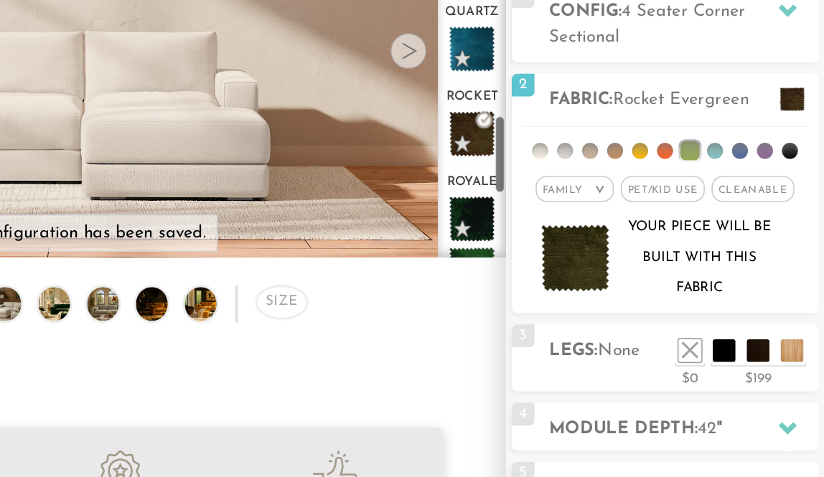
scroll to position [868, 0]
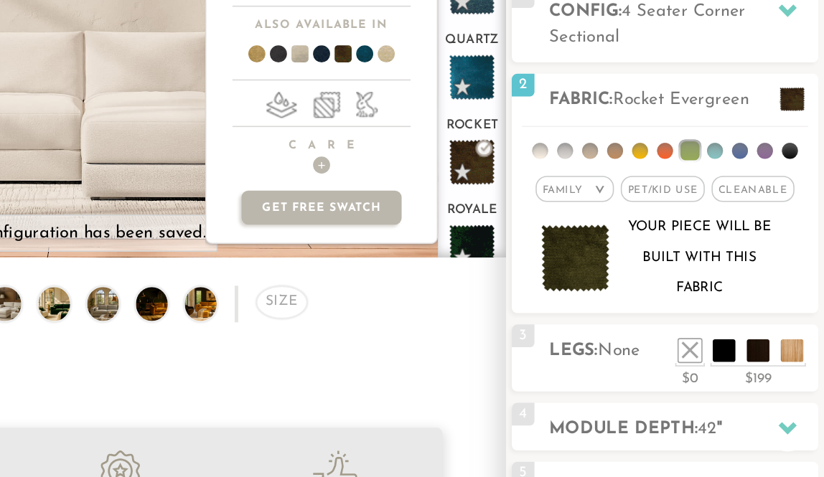
click at [460, 186] on span at bounding box center [487, 212] width 55 height 53
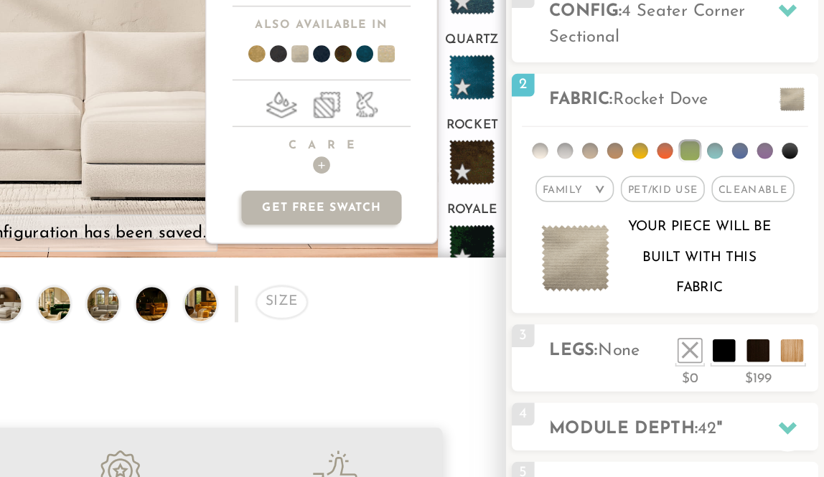
click at [514, 186] on span at bounding box center [541, 212] width 55 height 53
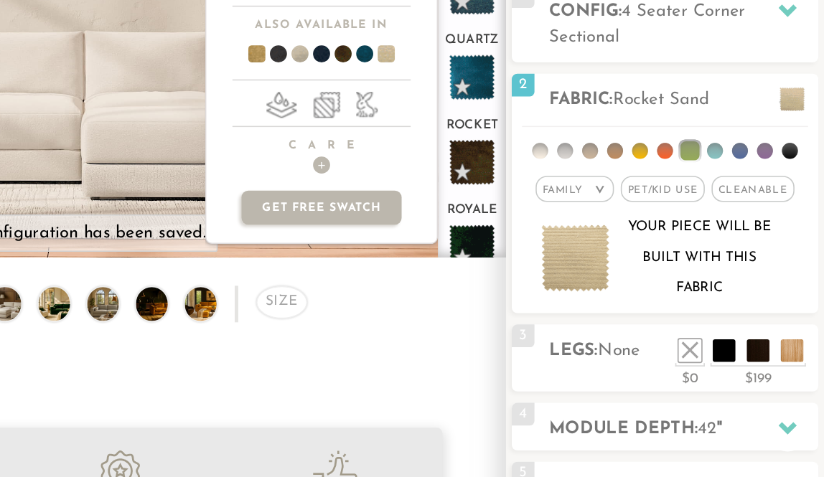
click at [432, 186] on span at bounding box center [459, 212] width 55 height 53
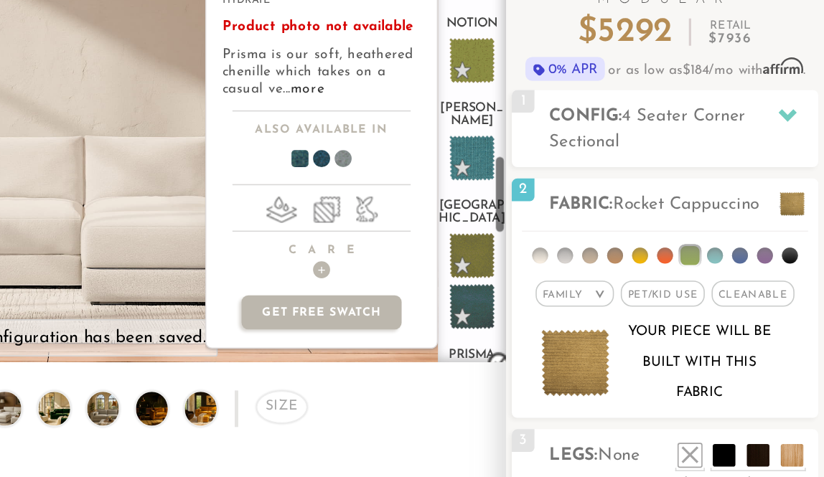
scroll to position [678, 0]
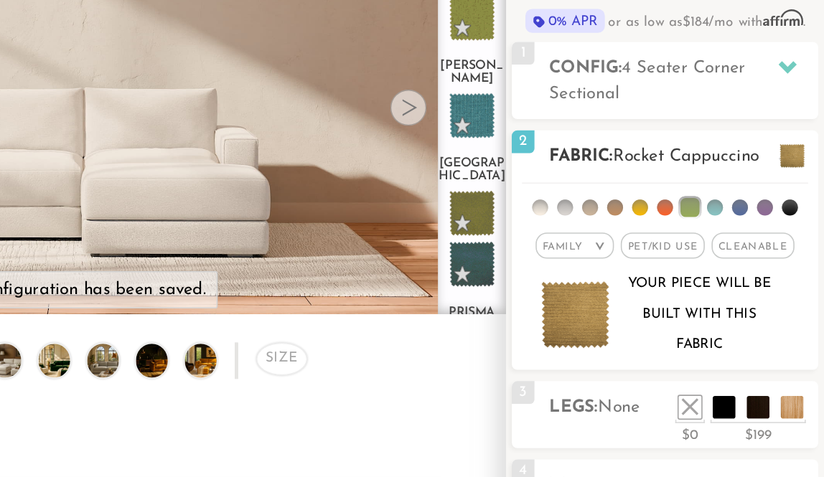
click at [687, 266] on li at bounding box center [692, 271] width 10 height 10
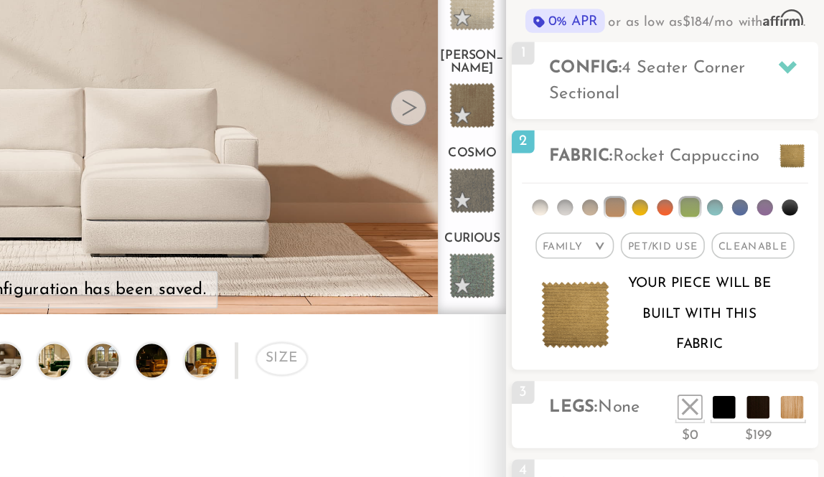
scroll to position [500, 0]
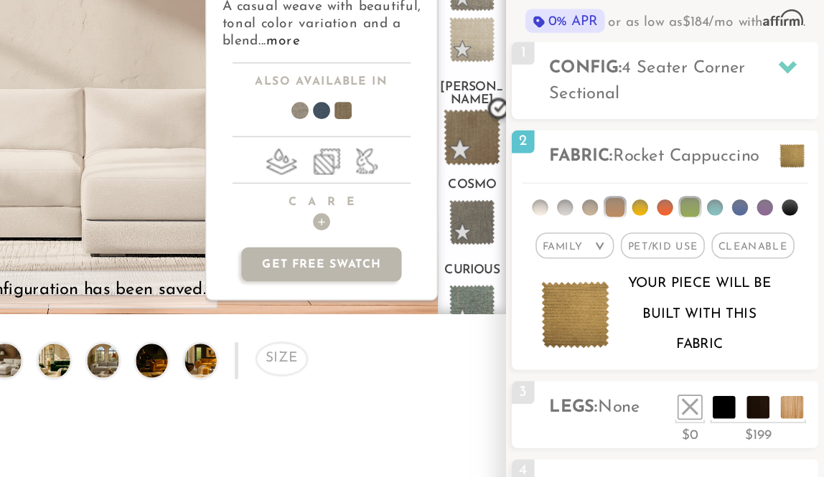
click at [584, 209] on span at bounding box center [602, 227] width 36 height 36
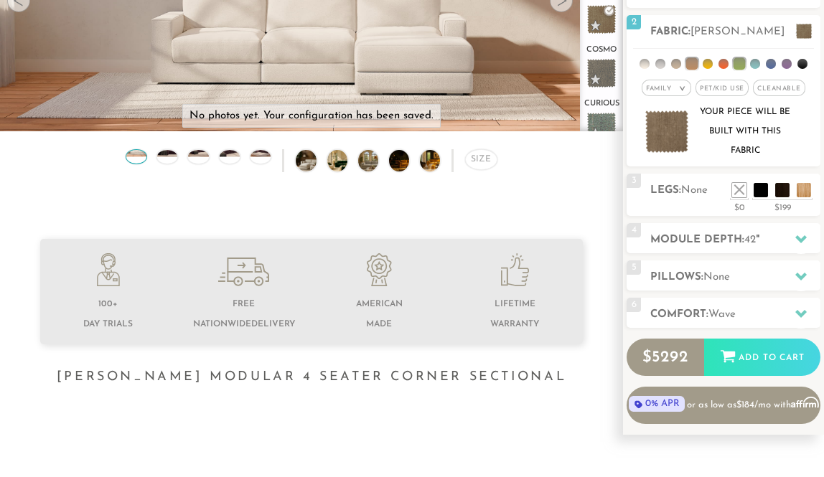
scroll to position [216, 0]
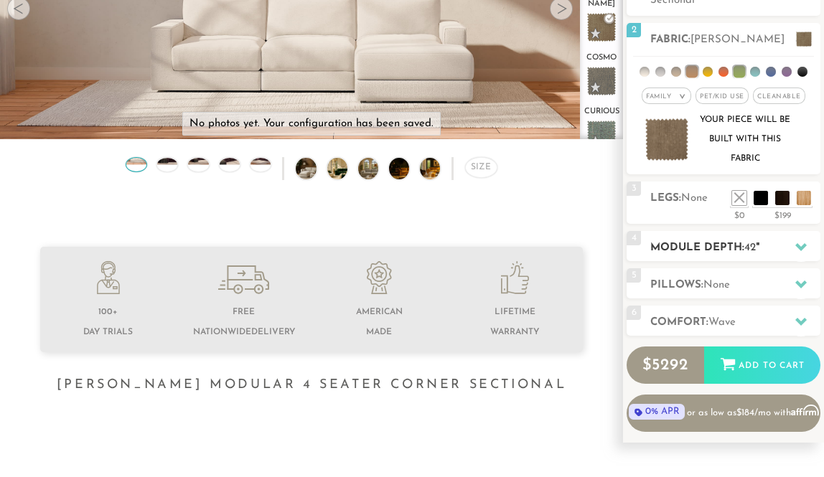
click at [778, 248] on h2 "Module Depth: 42 "" at bounding box center [736, 248] width 170 height 17
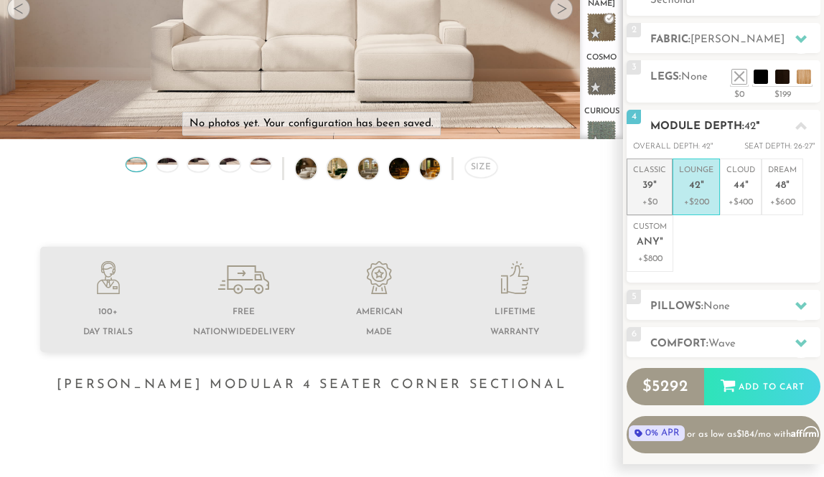
click at [656, 204] on p "+$0" at bounding box center [649, 202] width 33 height 13
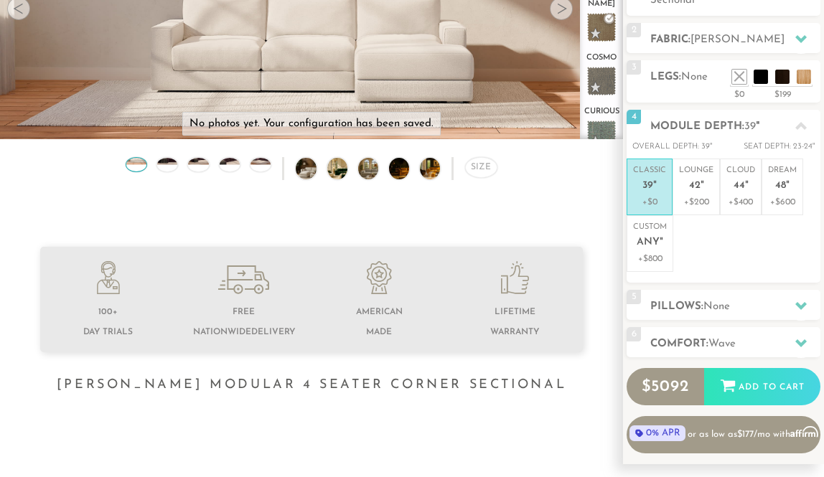
click at [595, 394] on h1 "[PERSON_NAME] Modular 4 Seater Corner Sectional" at bounding box center [311, 386] width 623 height 17
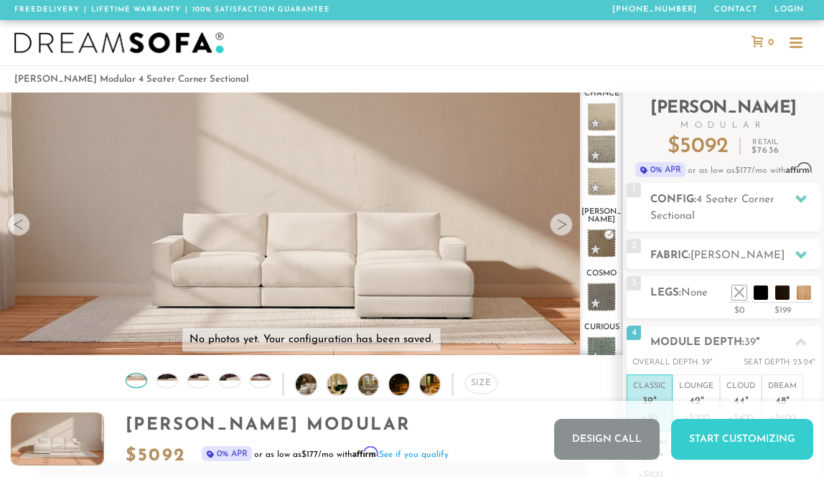
scroll to position [0, 0]
